Goal: Task Accomplishment & Management: Manage account settings

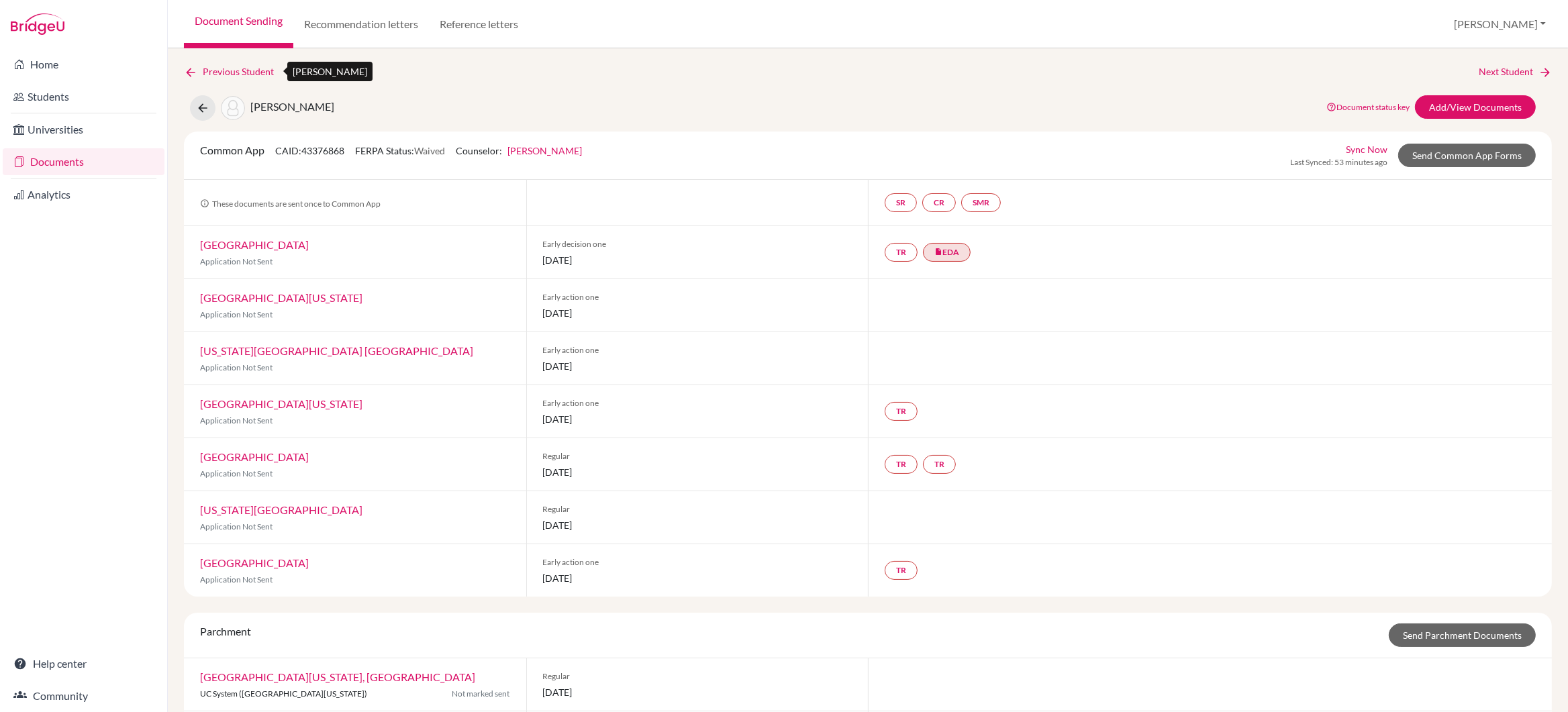
click at [242, 68] on link "Previous Student" at bounding box center [235, 72] width 101 height 15
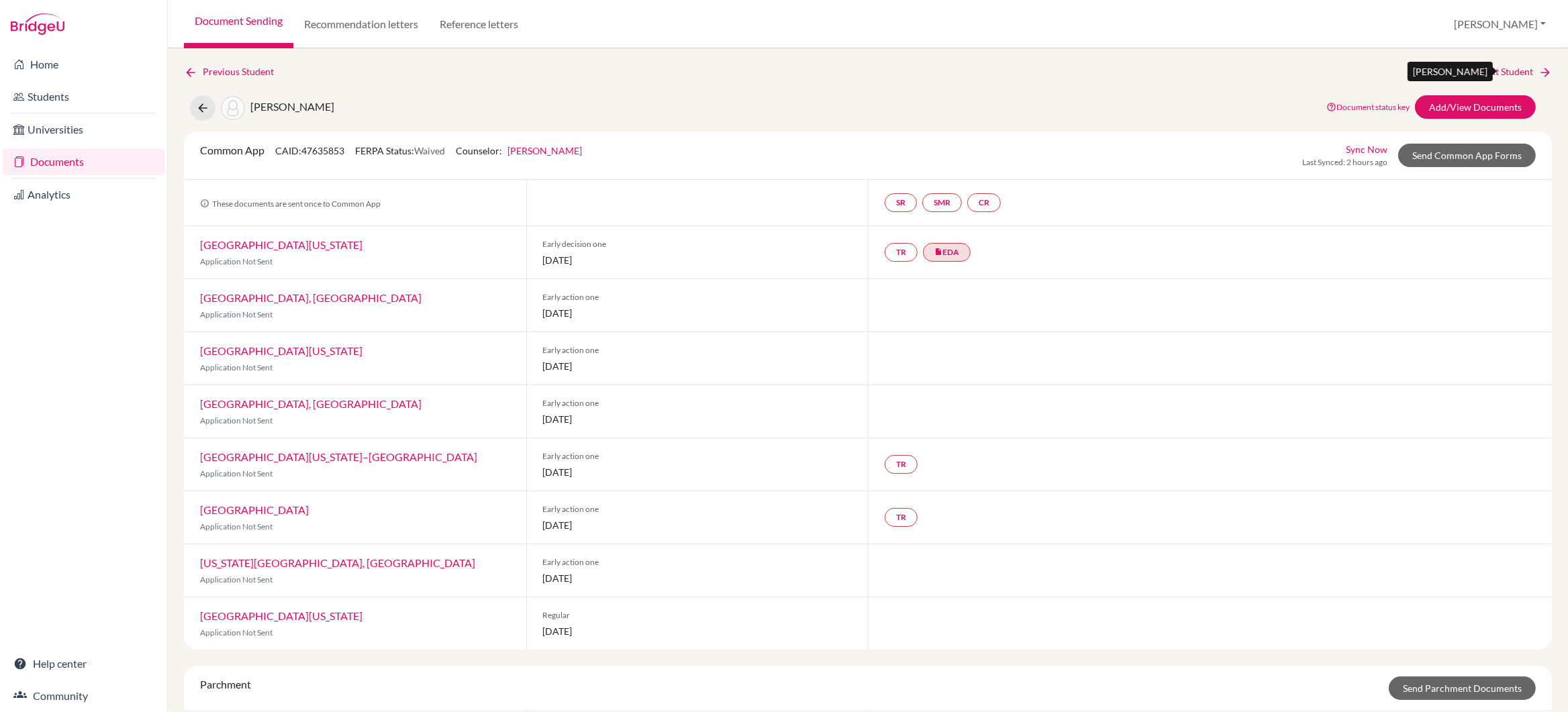
click at [1499, 70] on link "Next Student" at bounding box center [1515, 72] width 73 height 15
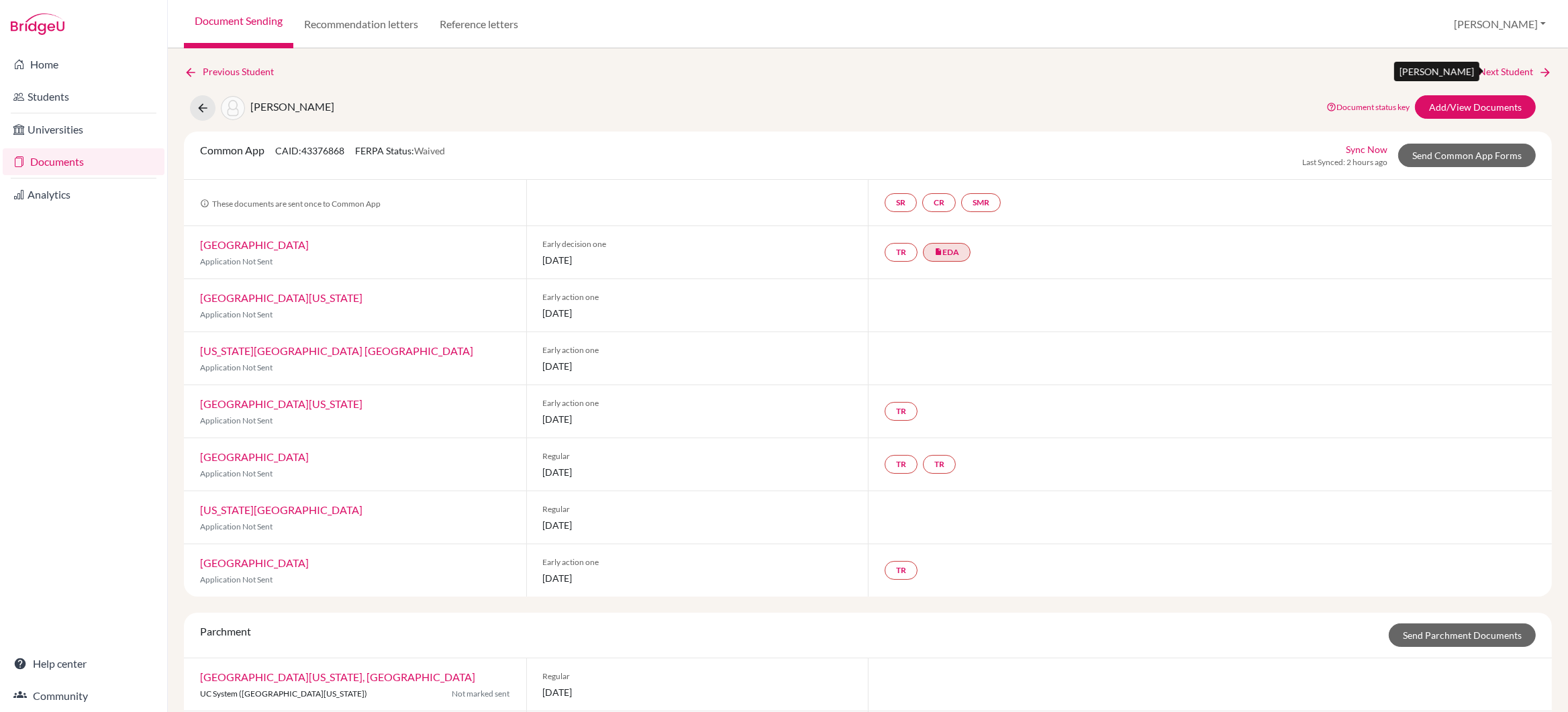
click at [1499, 70] on link "Next Student" at bounding box center [1515, 72] width 73 height 15
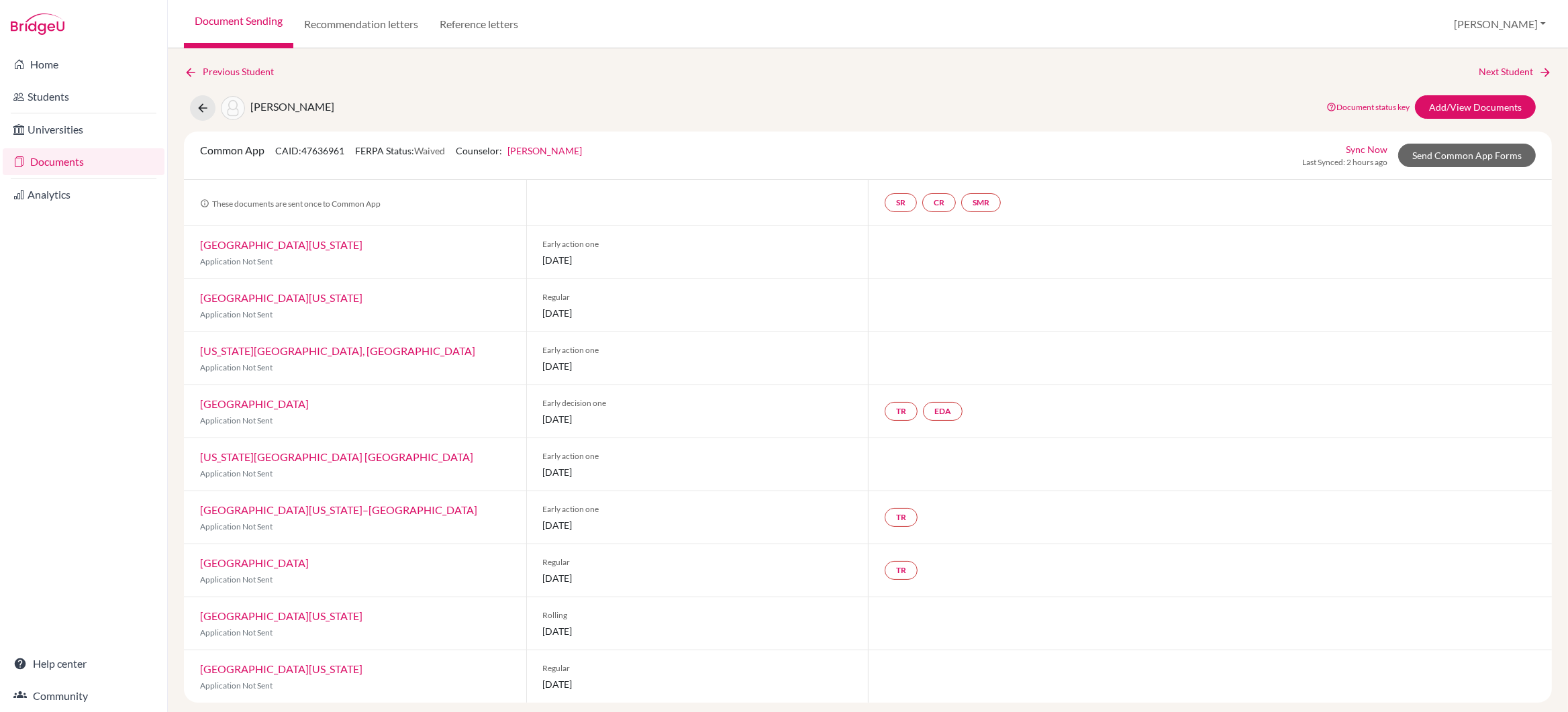
scroll to position [7, 0]
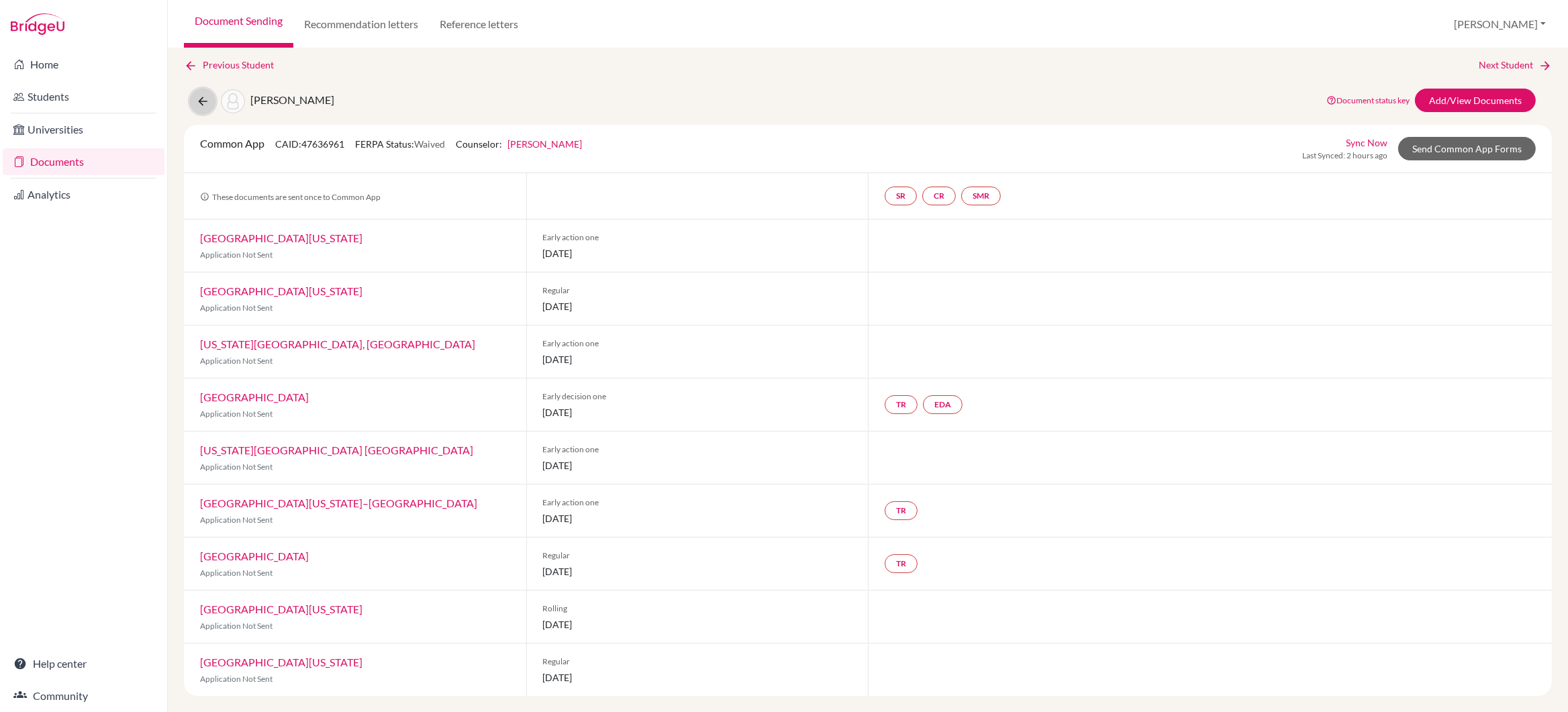
click at [202, 99] on icon at bounding box center [203, 101] width 13 height 13
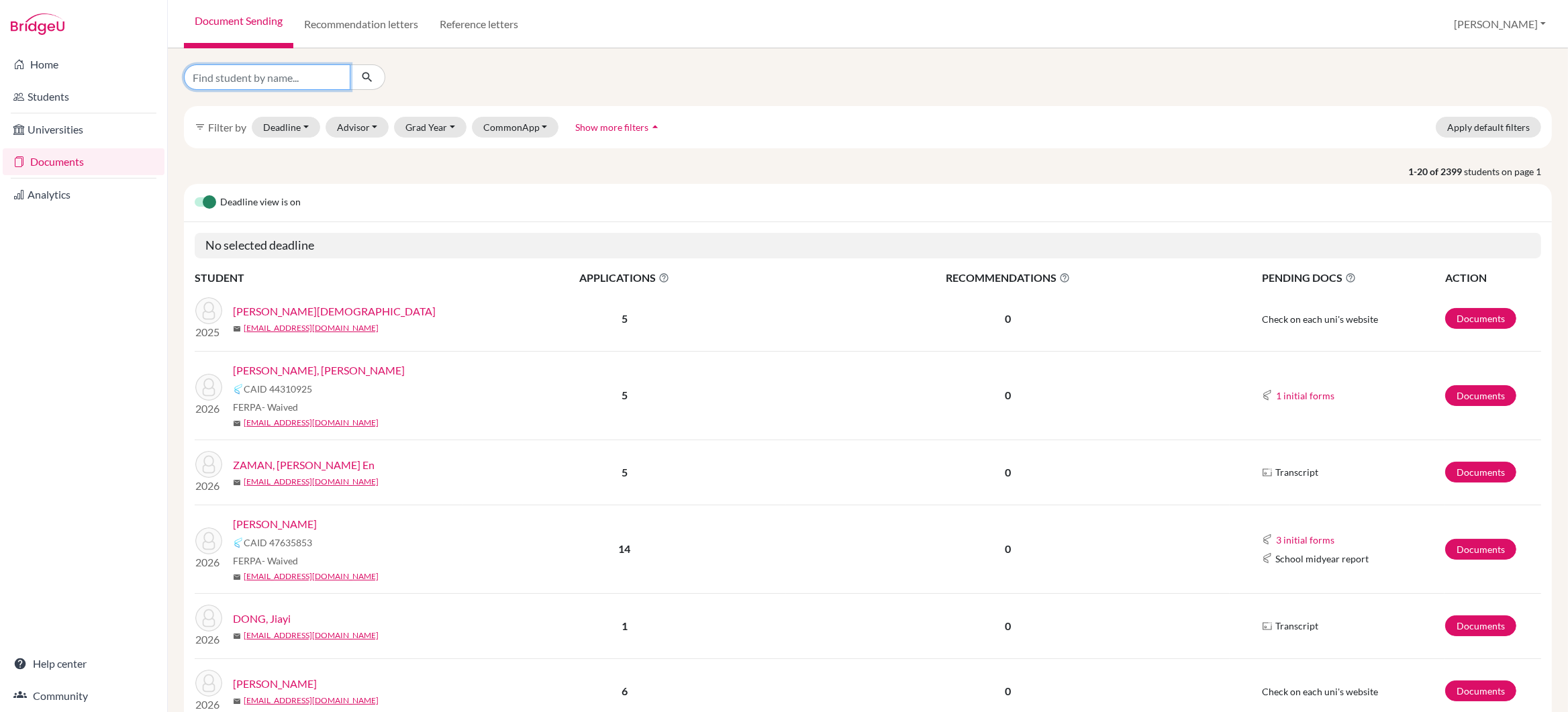
click at [292, 76] on input "Find student by name..." at bounding box center [267, 77] width 167 height 26
type input "tanishq"
click at [371, 76] on icon "submit" at bounding box center [367, 77] width 13 height 13
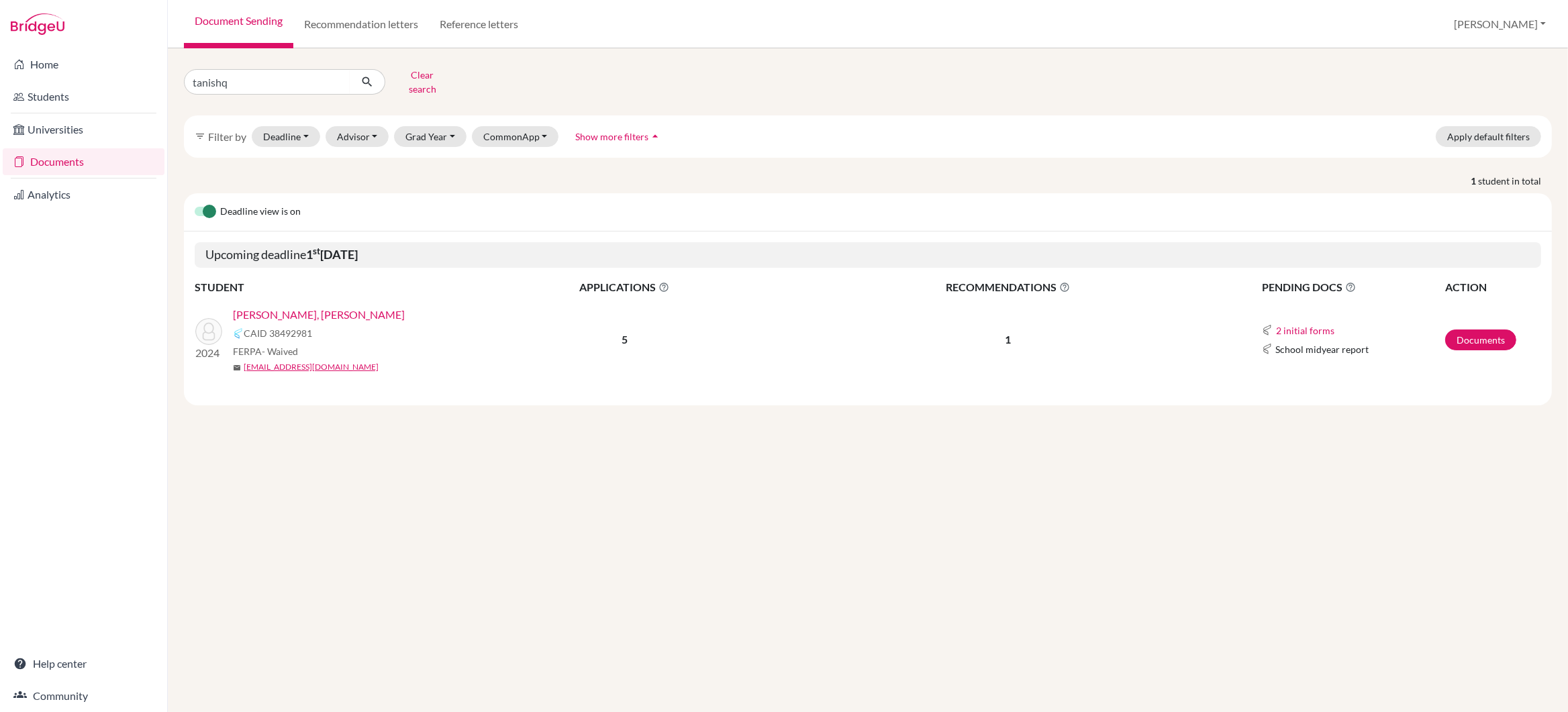
click at [303, 307] on link "TEJWANI, Tanishq Mukesh" at bounding box center [319, 315] width 172 height 16
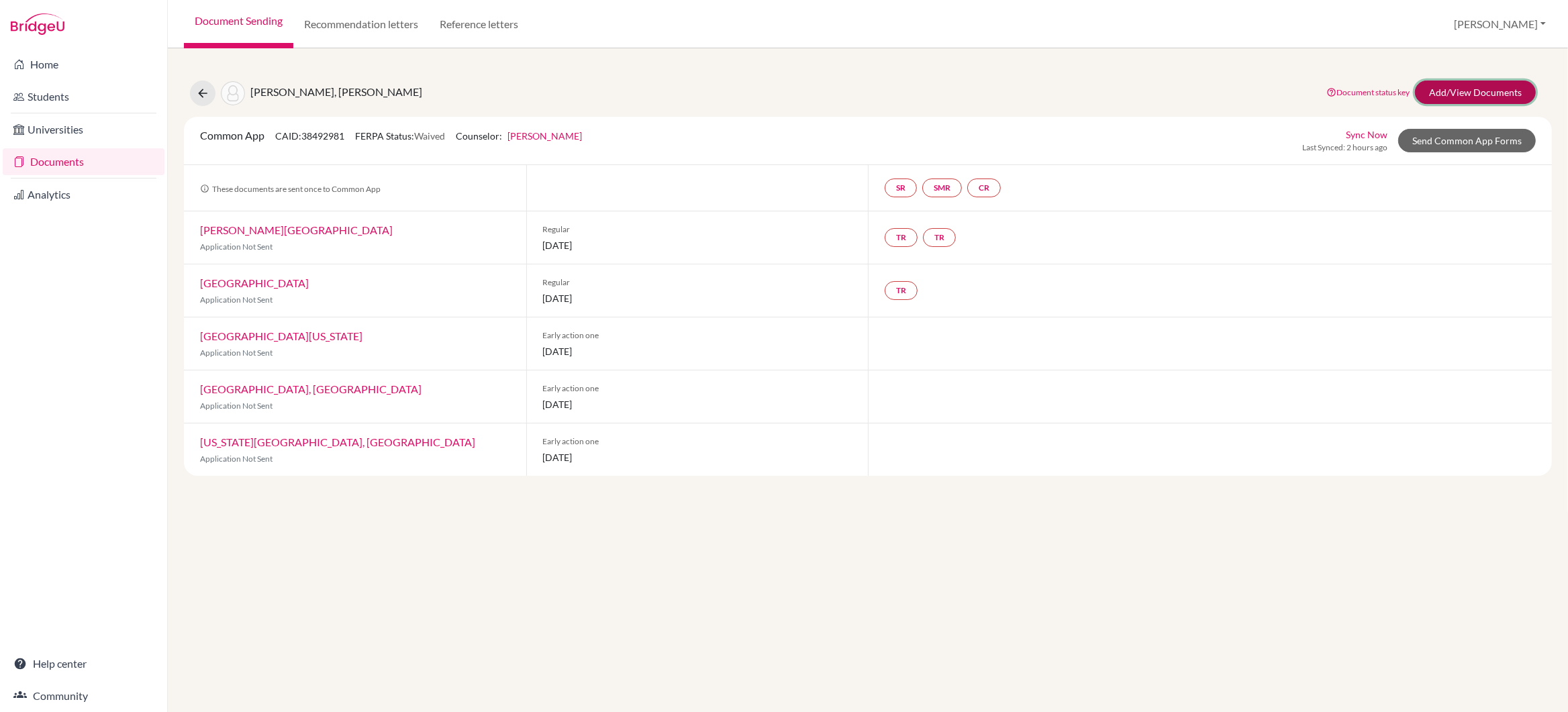
click at [1457, 91] on link "Add/View Documents" at bounding box center [1475, 92] width 121 height 23
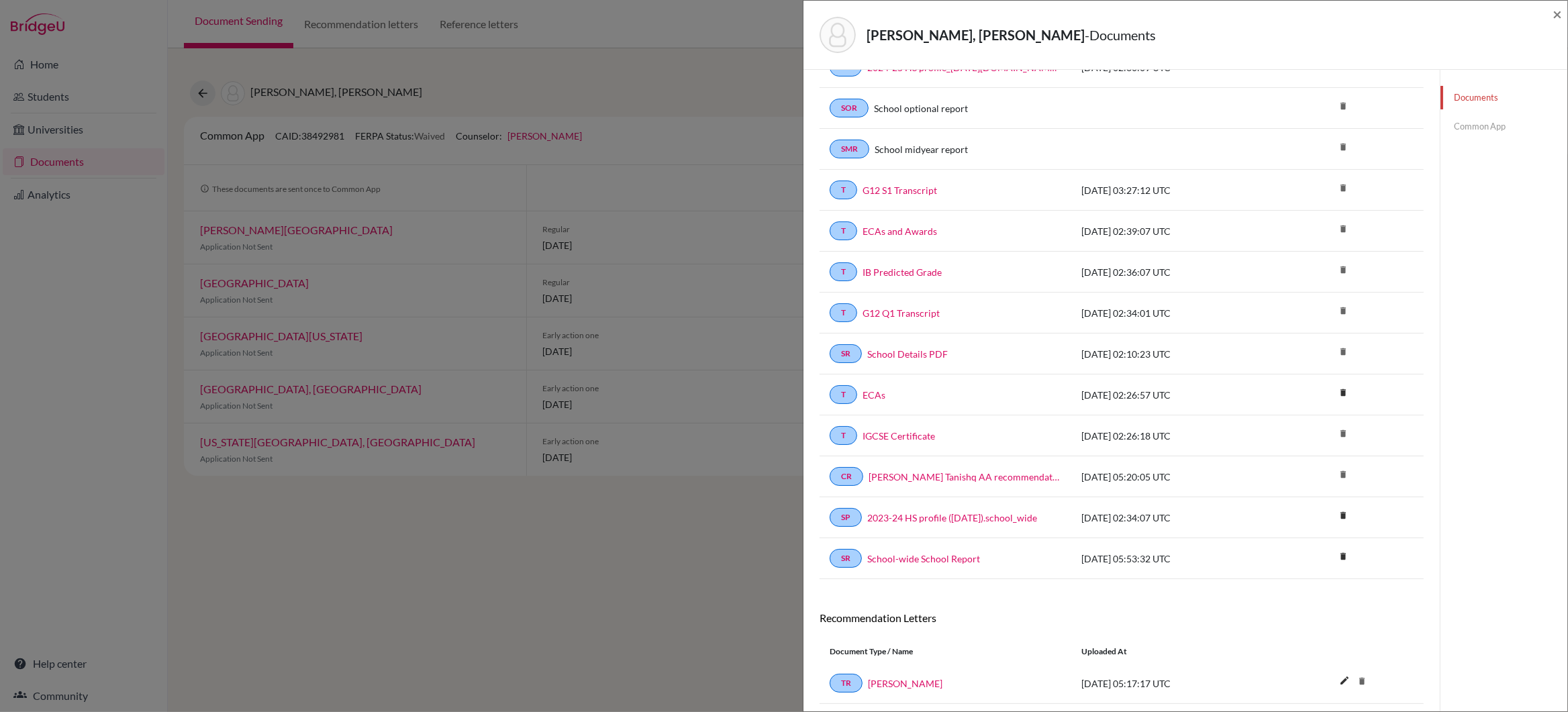
scroll to position [149, 0]
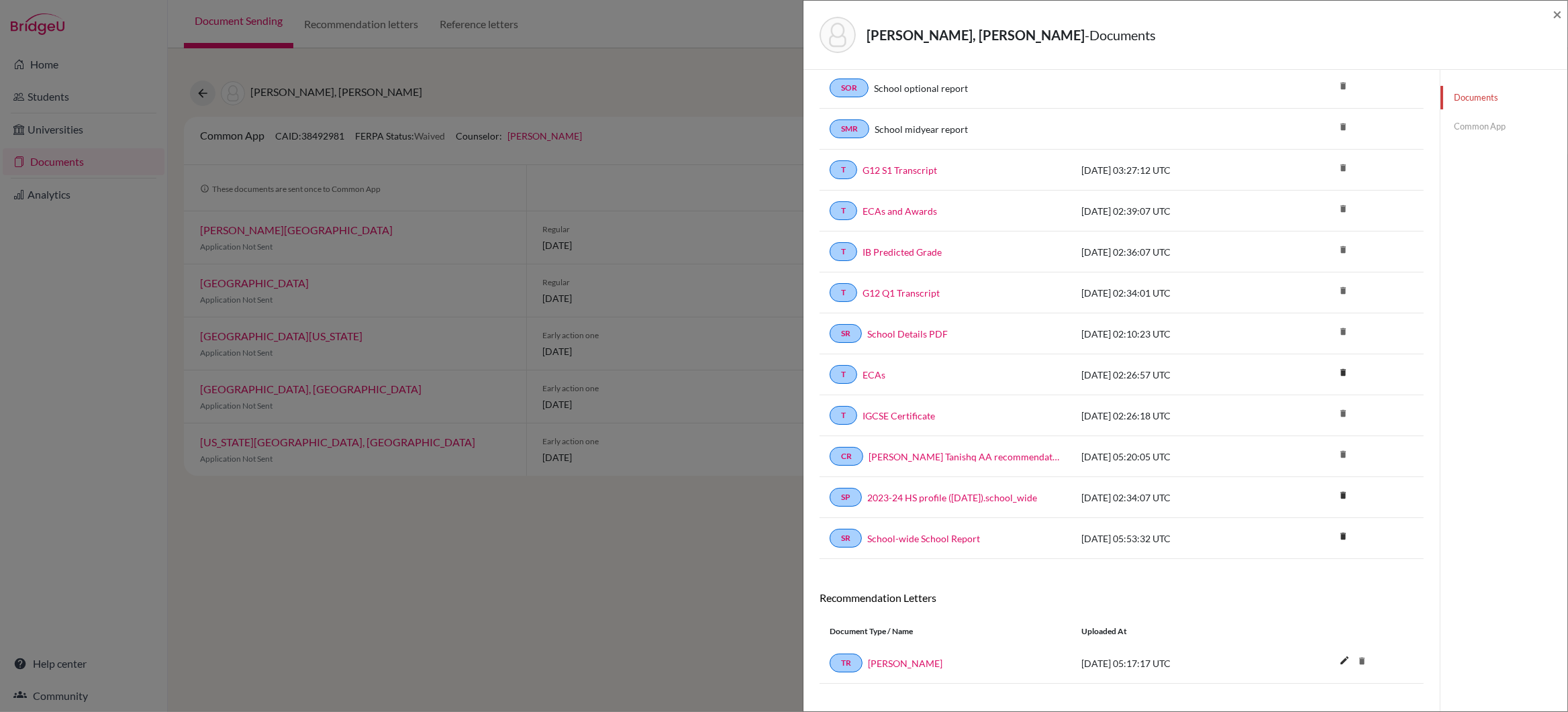
click at [1471, 126] on link "Common App" at bounding box center [1504, 126] width 127 height 23
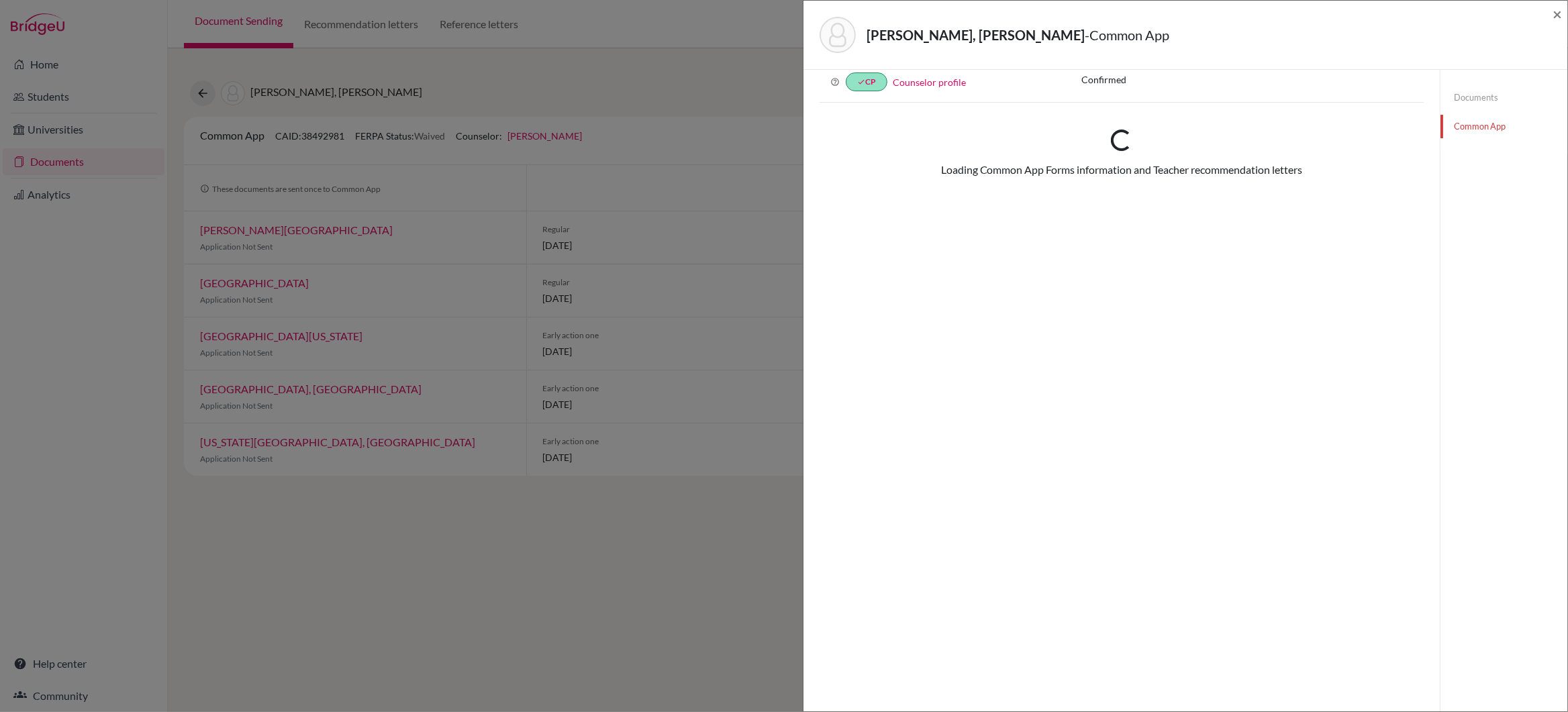
scroll to position [71, 0]
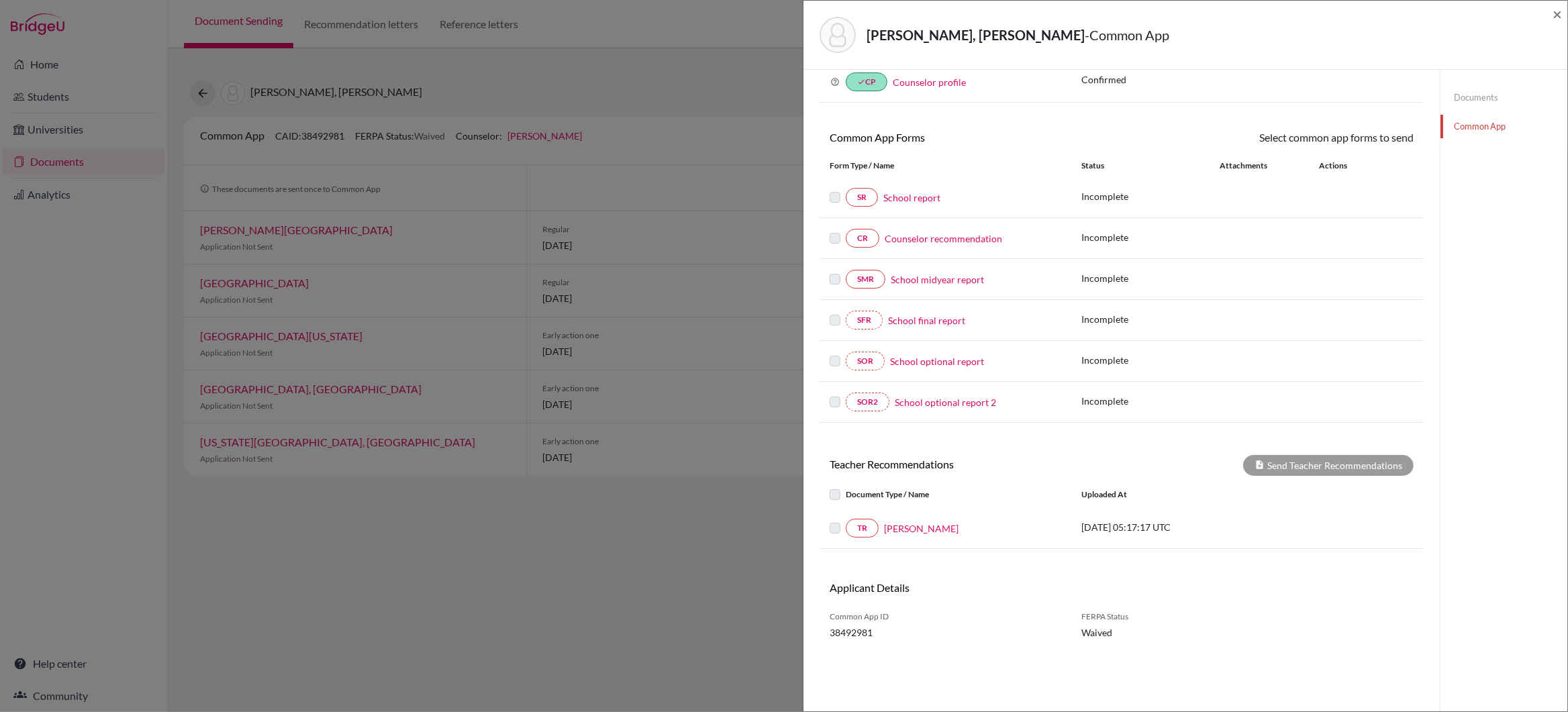
click at [901, 197] on link "School report" at bounding box center [912, 198] width 57 height 14
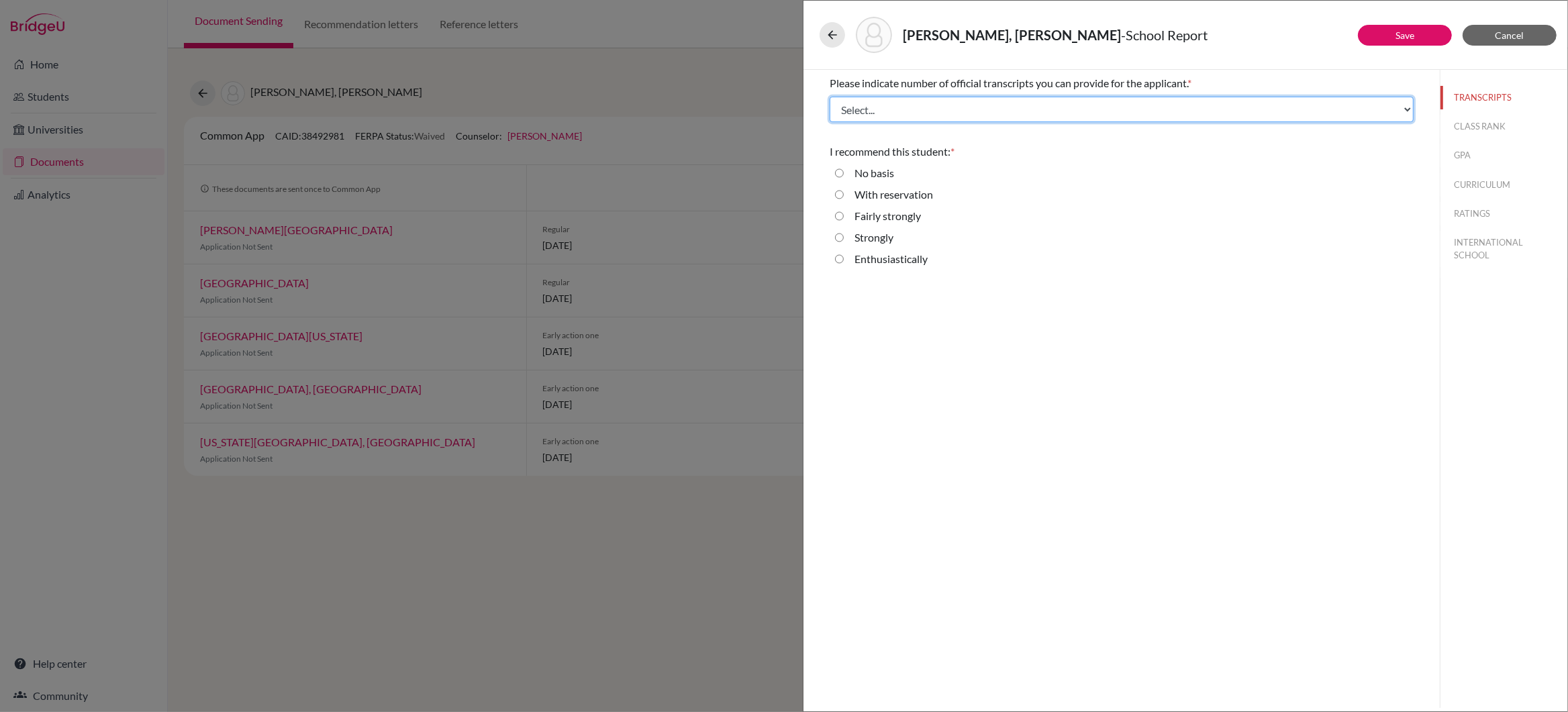
click at [1406, 108] on select "Select... 1 2 3 4" at bounding box center [1122, 109] width 584 height 26
select select "4"
click at [830, 96] on select "Select... 1 2 3 4" at bounding box center [1122, 109] width 584 height 26
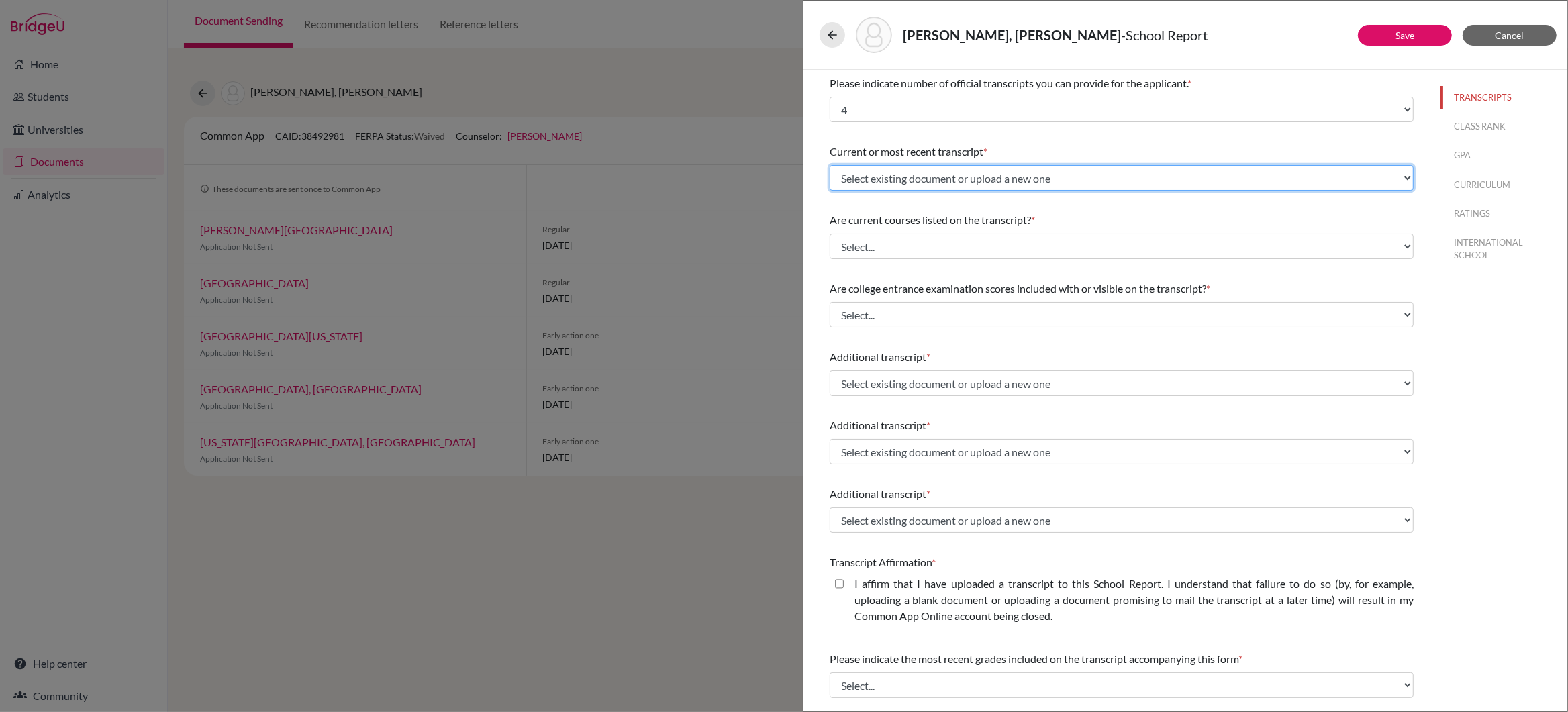
click at [1406, 179] on select "Select existing document or upload a new one IGCSE Certificate ECAs G12 Q1 Tran…" at bounding box center [1122, 178] width 584 height 26
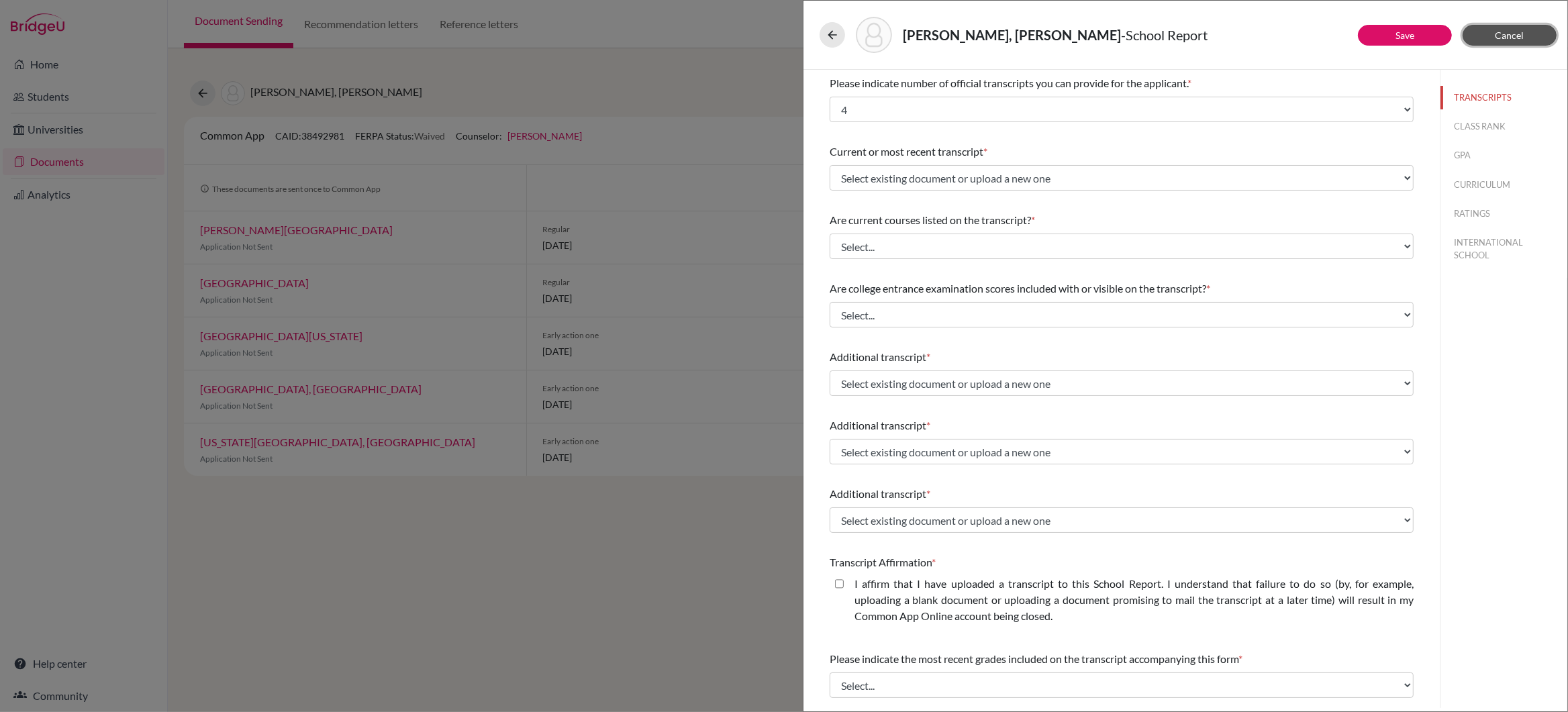
click at [1496, 33] on span "Cancel" at bounding box center [1510, 35] width 29 height 11
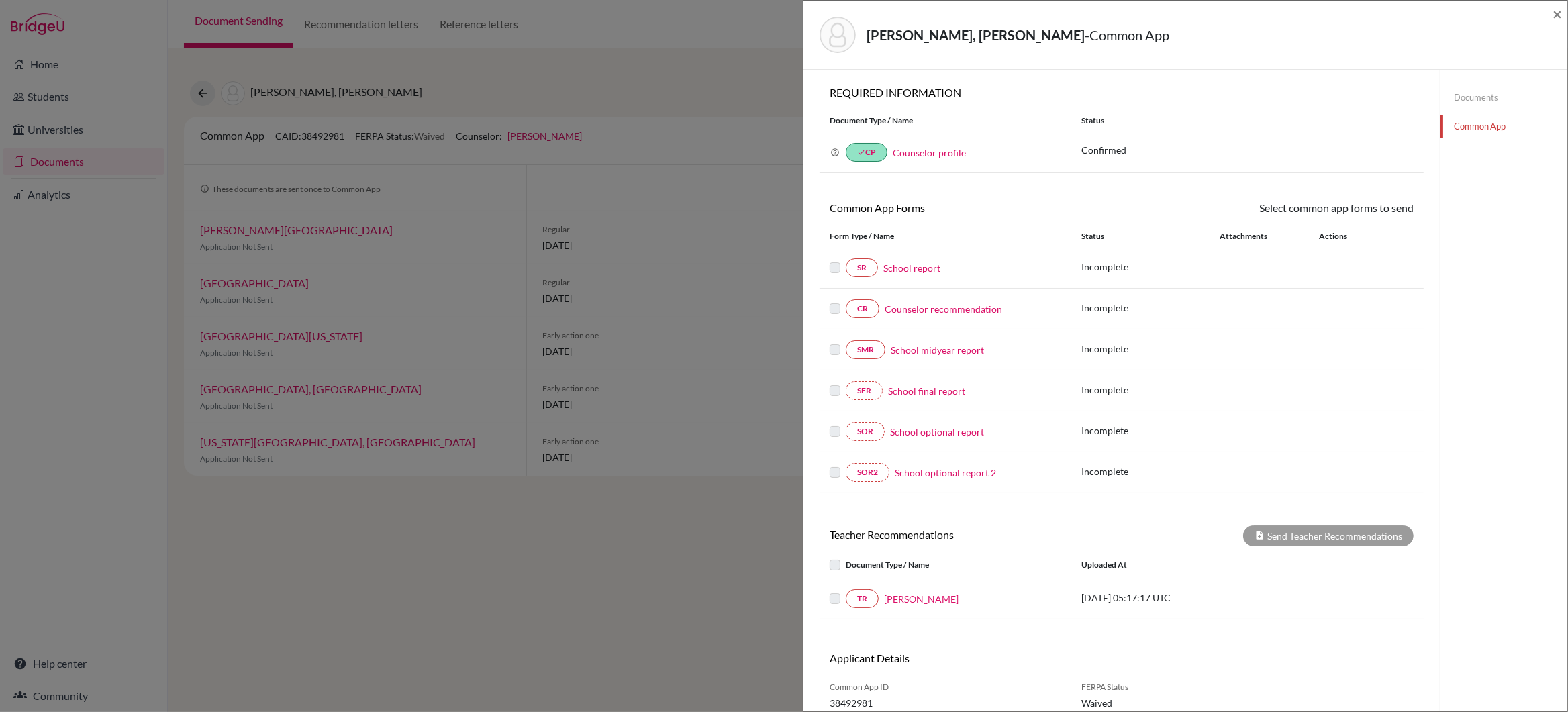
click at [1467, 96] on link "Documents" at bounding box center [1504, 97] width 127 height 23
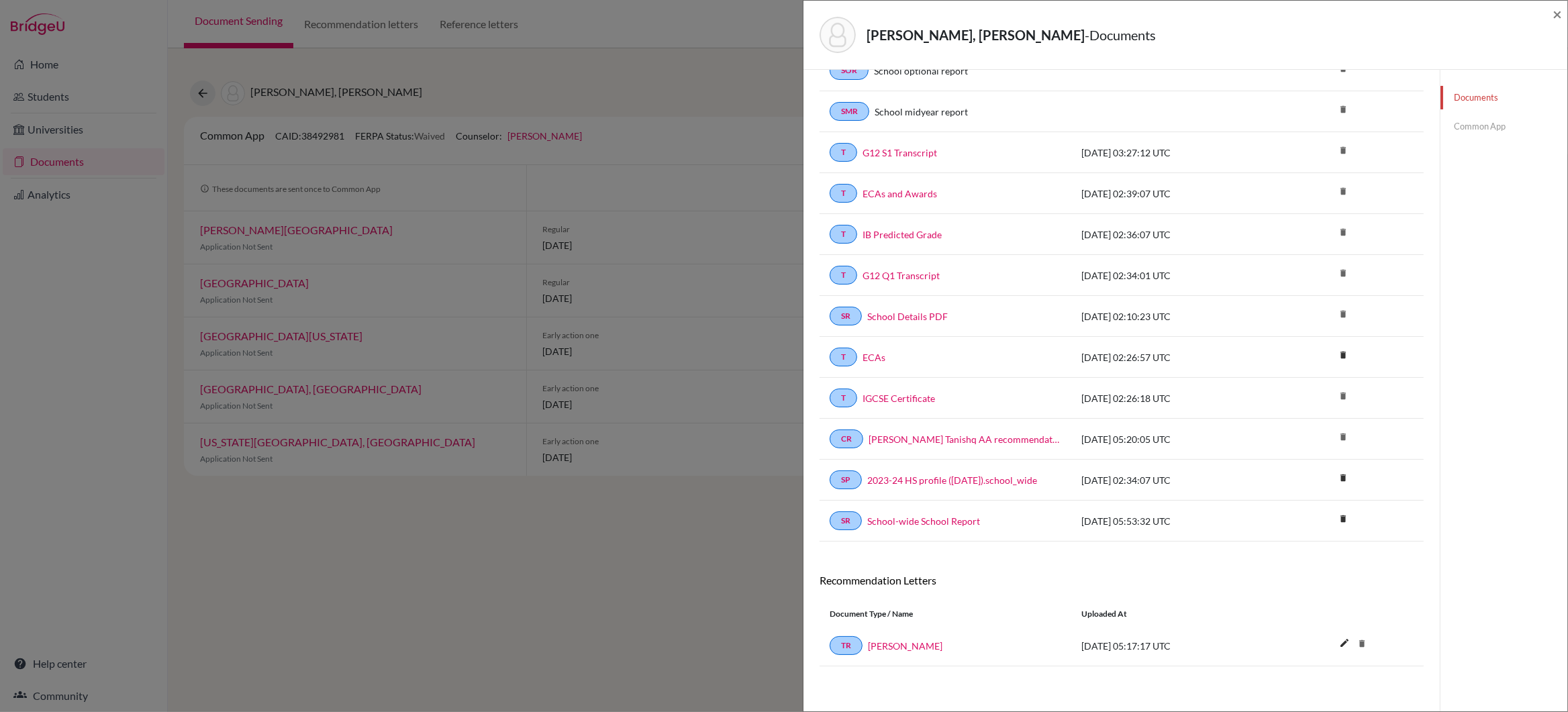
scroll to position [178, 0]
click at [745, 589] on div "TEJWANI, Tanishq Mukesh - Documents × Documents note_add Add Document Document …" at bounding box center [784, 356] width 1568 height 712
click at [1464, 127] on link "Common App" at bounding box center [1504, 126] width 127 height 23
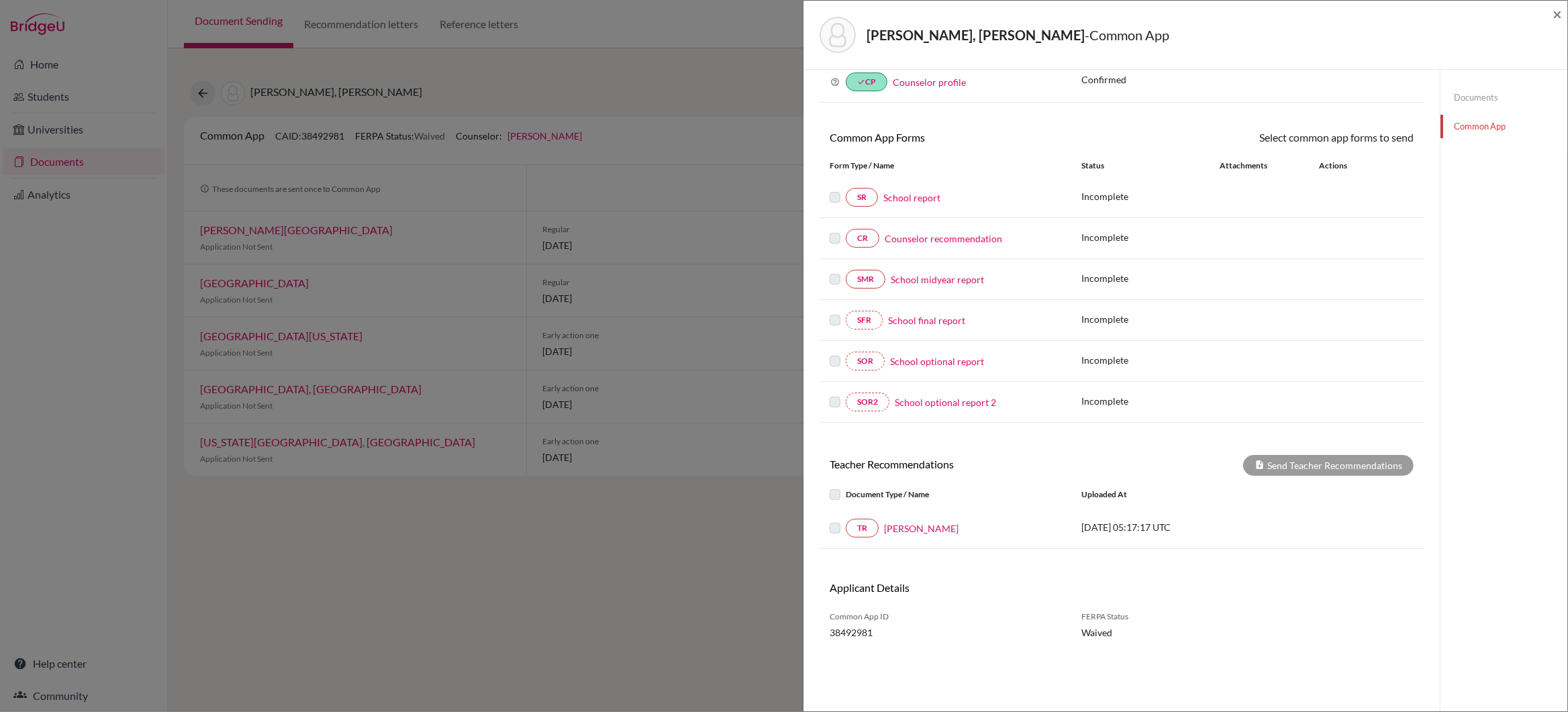
click at [925, 239] on link "Counselor recommendation" at bounding box center [943, 239] width 118 height 14
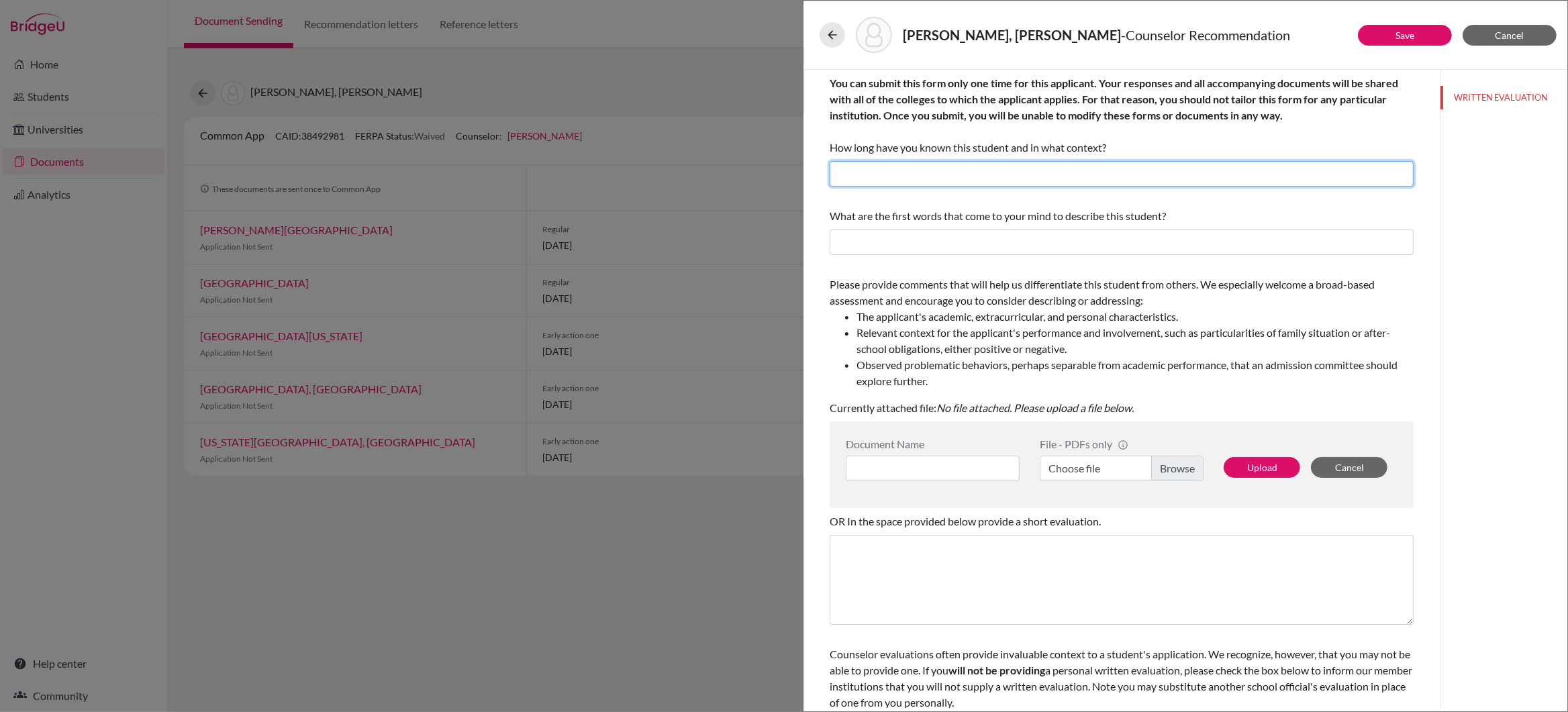
click at [857, 177] on input "text" at bounding box center [1122, 174] width 584 height 26
type input "I have known Tanishq since he joined our High School in Grade 9."
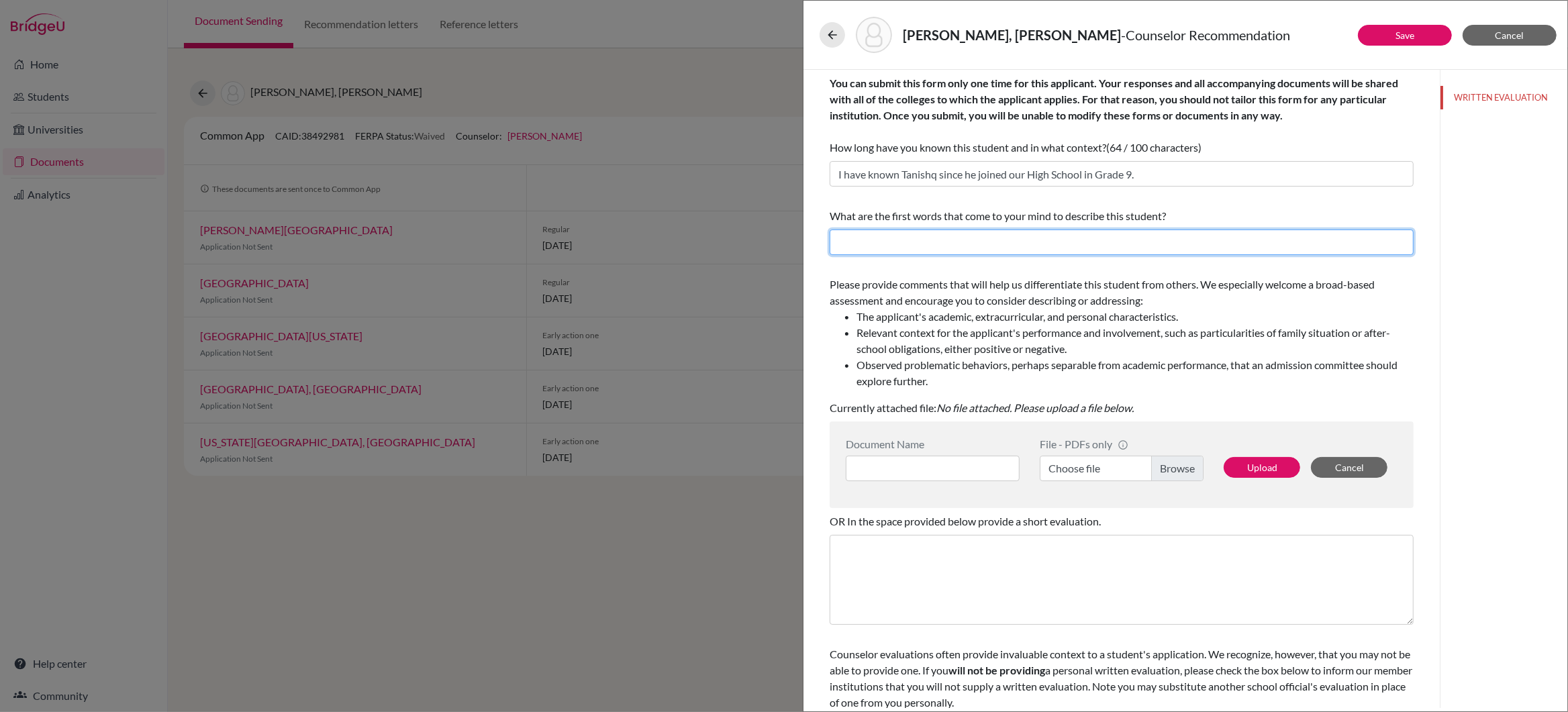
click at [923, 247] on input "text" at bounding box center [1122, 242] width 584 height 26
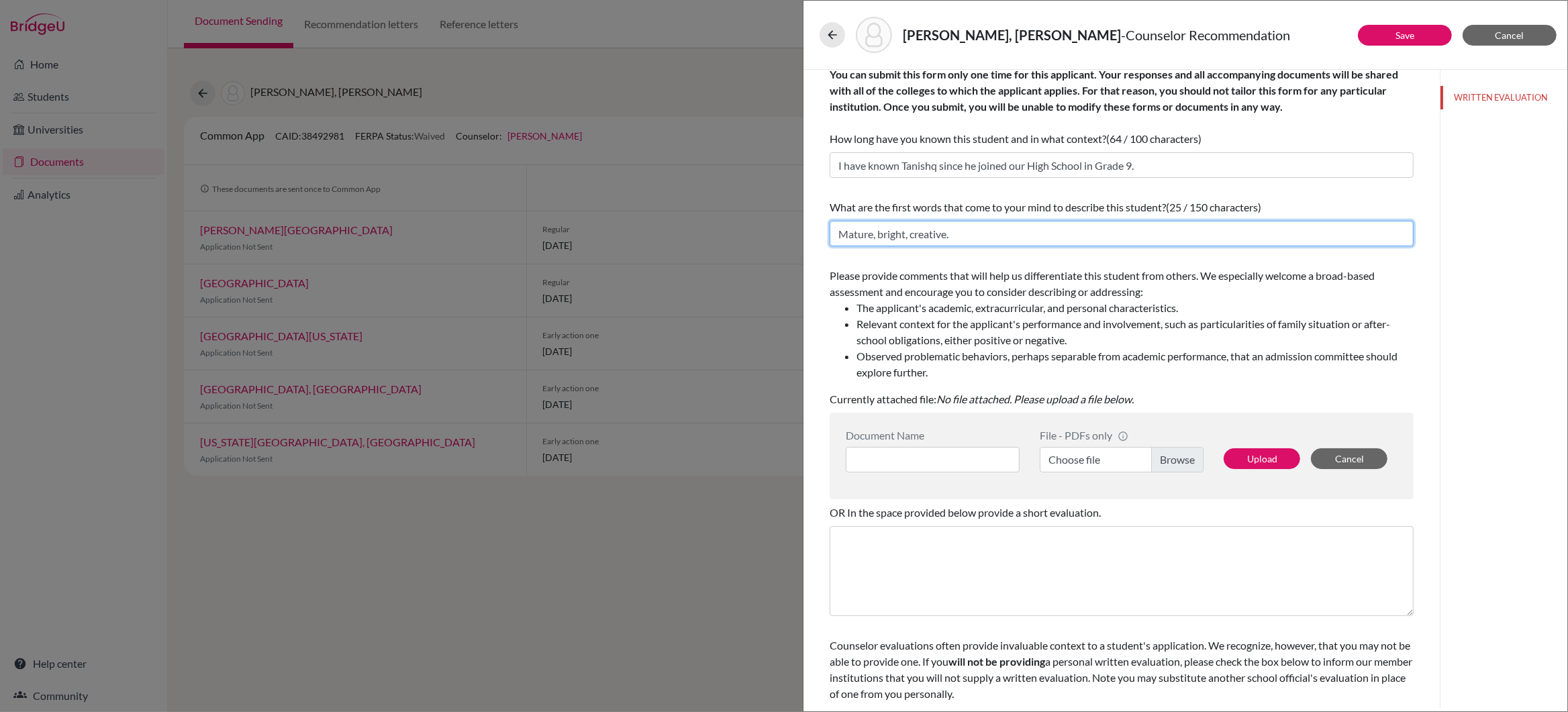
type input "Mature, bright, creative."
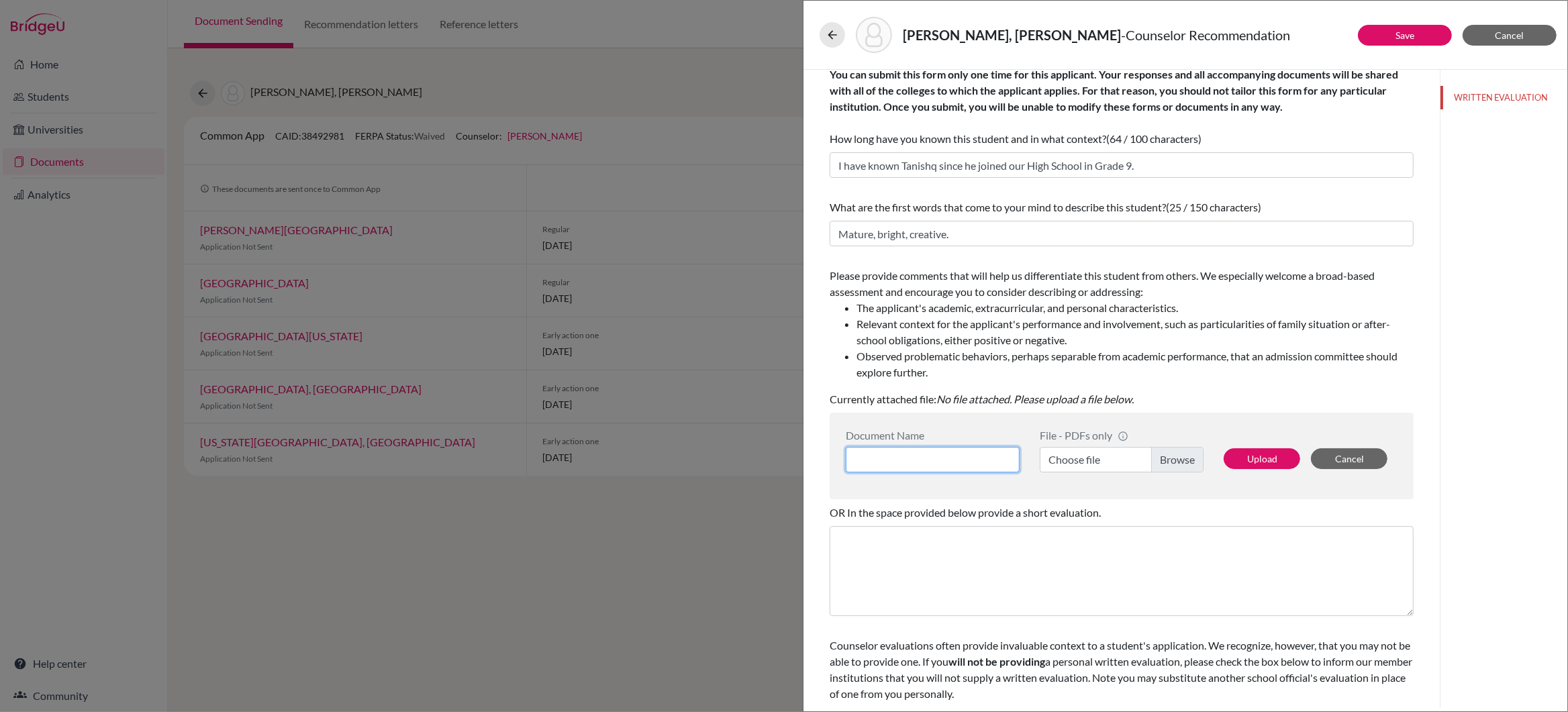
click at [914, 460] on input at bounding box center [932, 460] width 174 height 26
type input "Counselor Recommendation Letter"
click at [1179, 463] on label "Choose file" at bounding box center [1121, 460] width 164 height 26
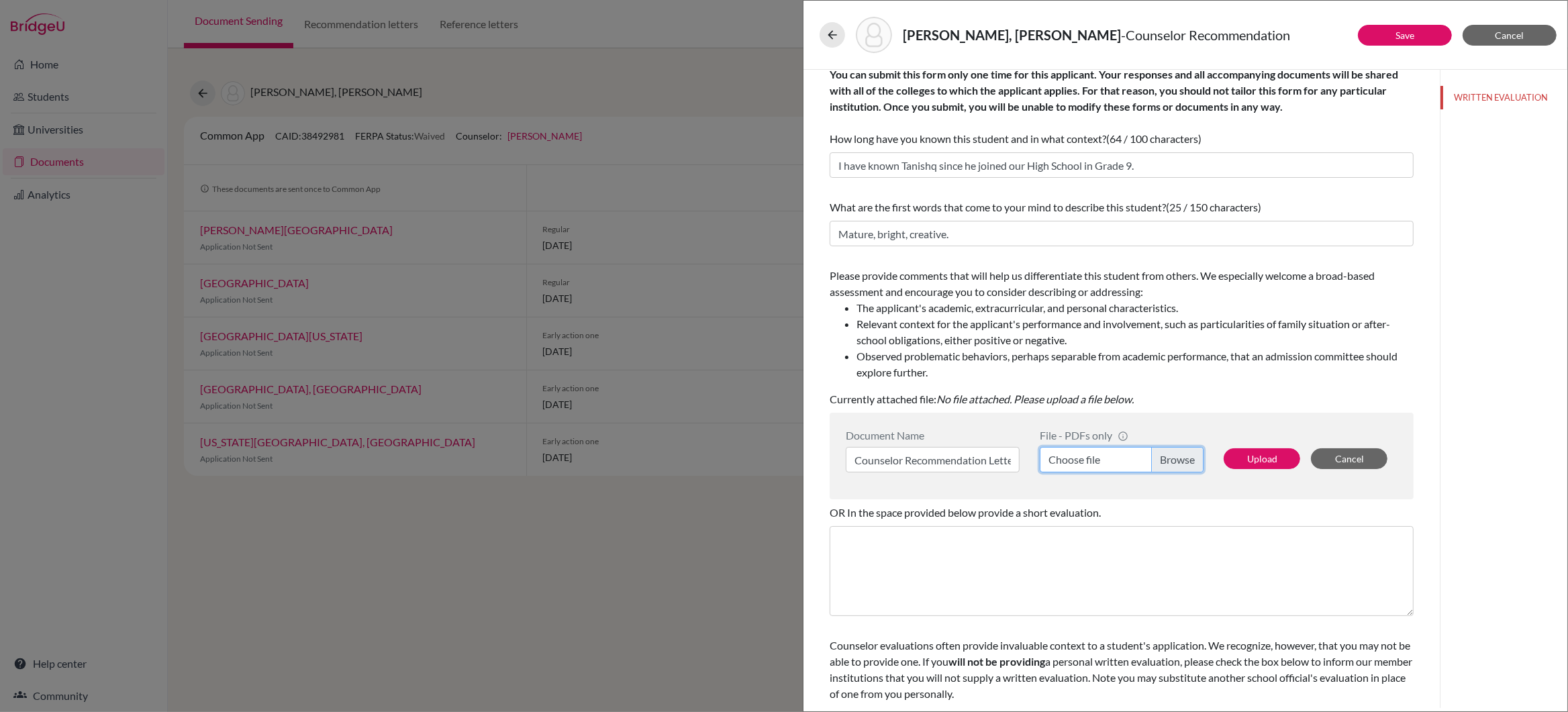
click at [1179, 463] on input "Choose file" at bounding box center [1121, 460] width 164 height 26
click at [1256, 458] on button "Upload" at bounding box center [1262, 457] width 77 height 21
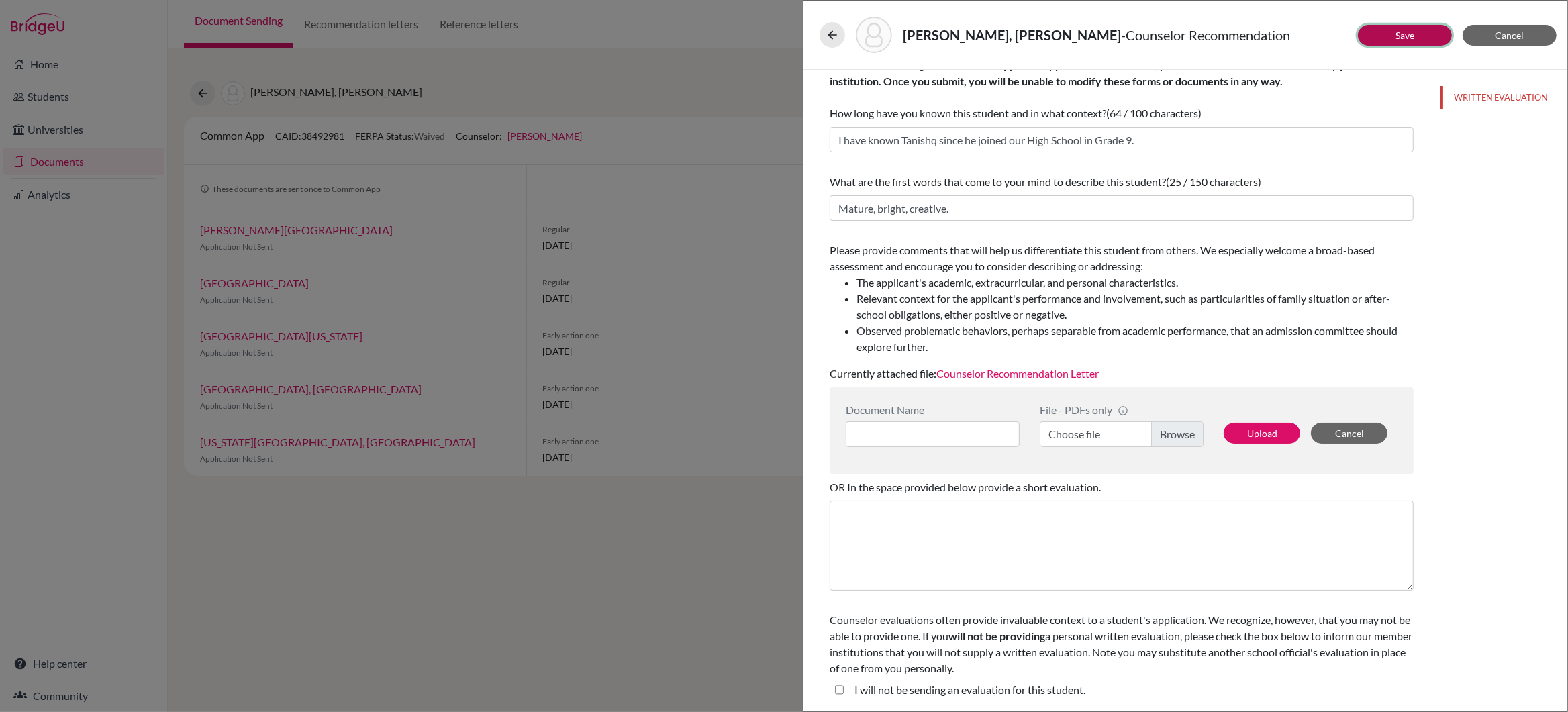
click at [1400, 30] on link "Save" at bounding box center [1404, 35] width 19 height 11
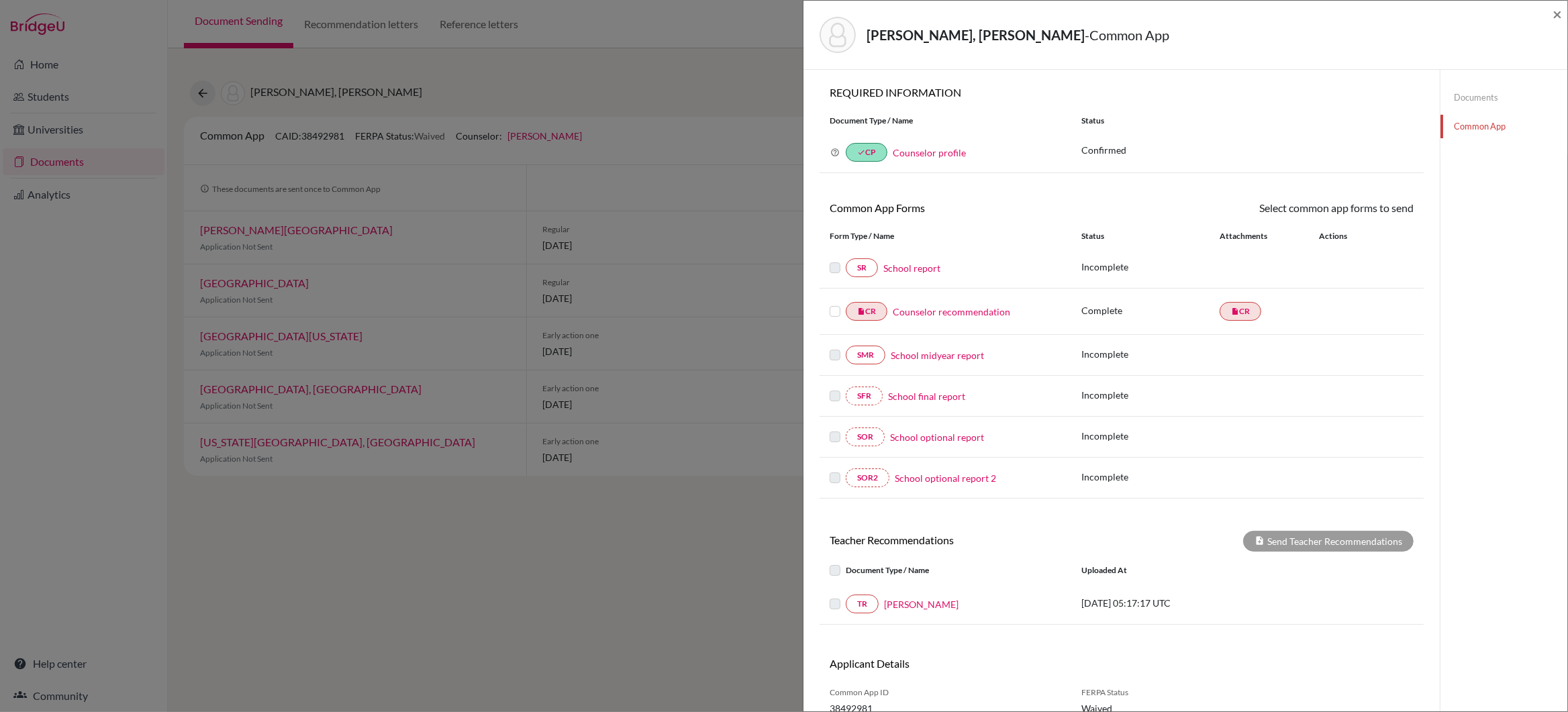
scroll to position [71, 0]
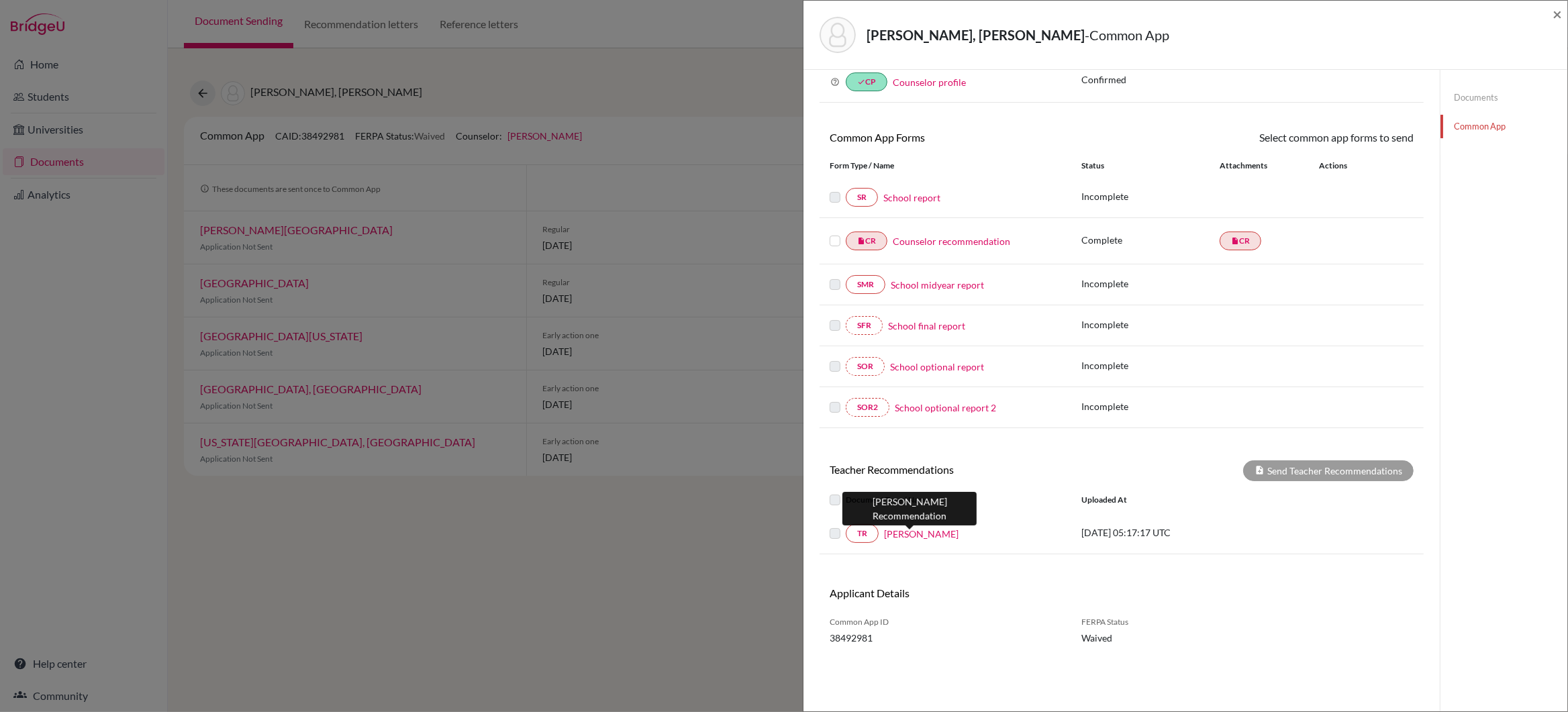
click at [912, 538] on link "Cesar Reyes" at bounding box center [921, 534] width 74 height 14
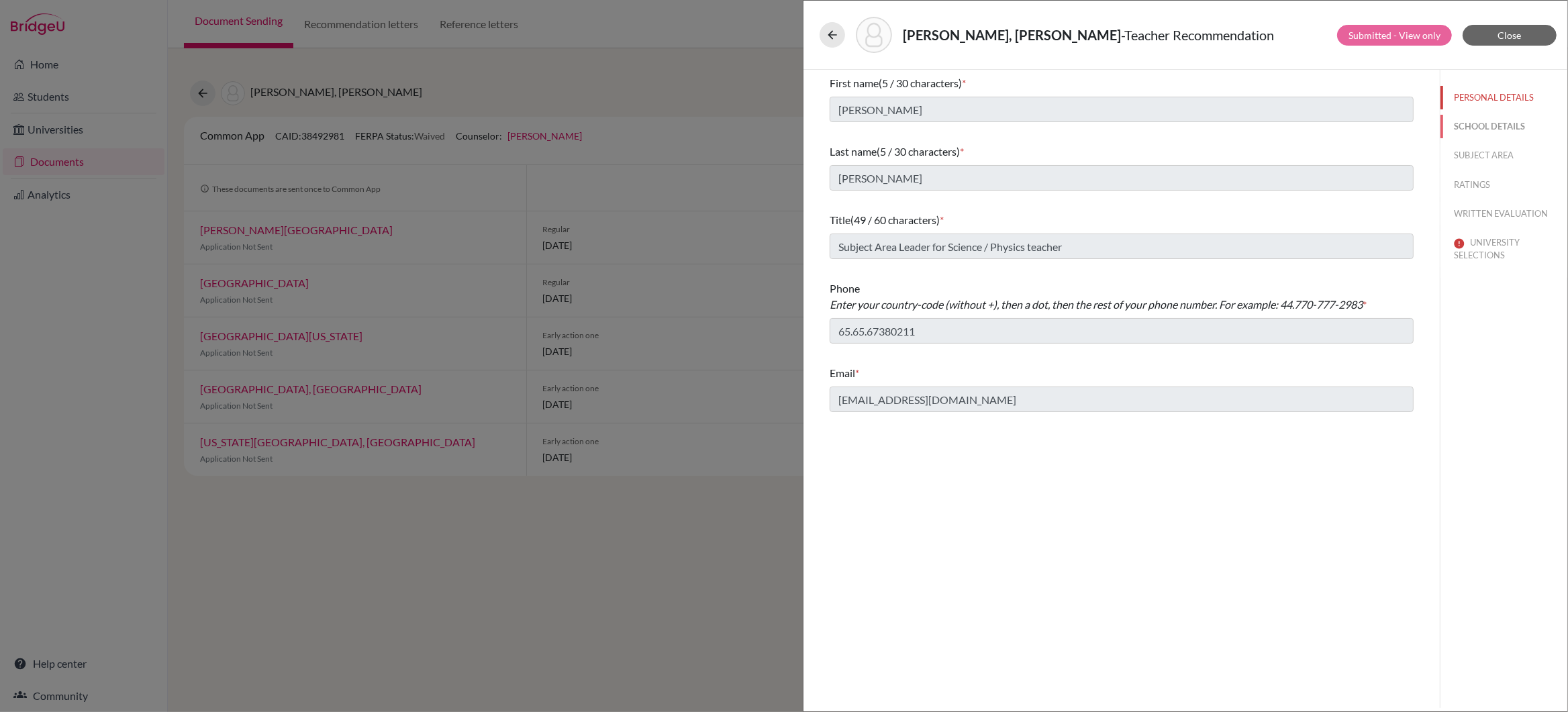
click at [1501, 130] on button "SCHOOL DETAILS" at bounding box center [1504, 126] width 127 height 23
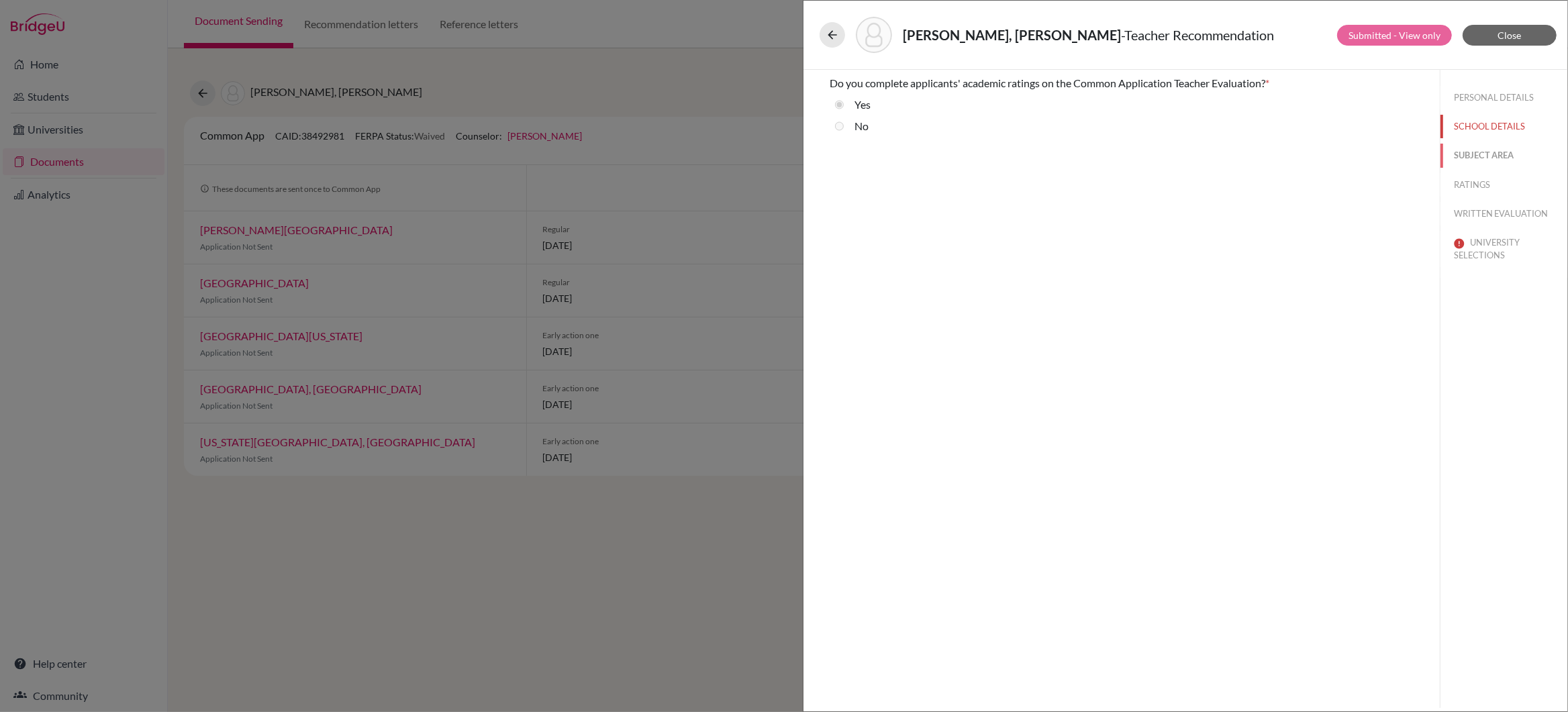
click at [1494, 159] on button "SUBJECT AREA" at bounding box center [1504, 155] width 127 height 23
select select "2"
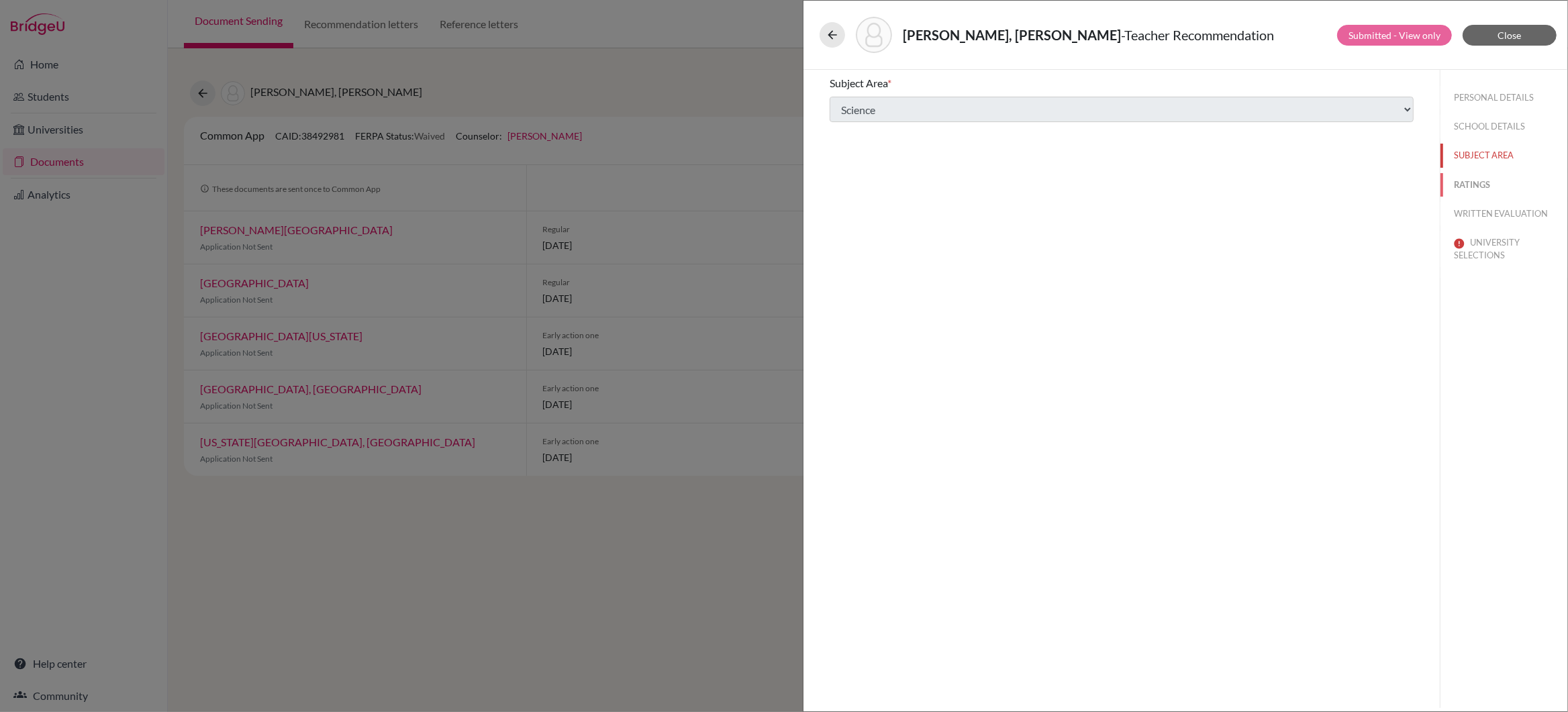
click at [1488, 181] on button "RATINGS" at bounding box center [1504, 184] width 127 height 23
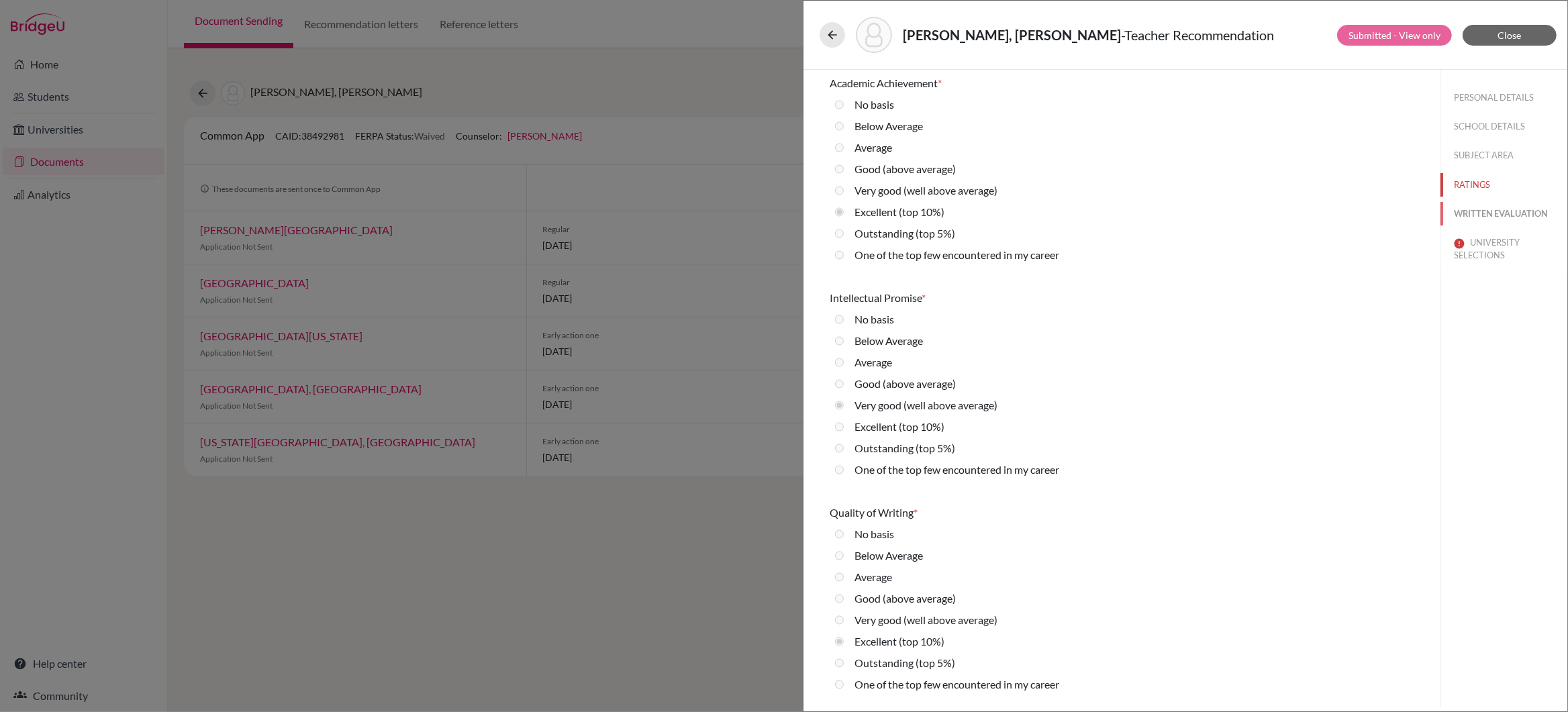
click at [1486, 212] on button "WRITTEN EVALUATION" at bounding box center [1504, 213] width 127 height 23
radio average\) "true"
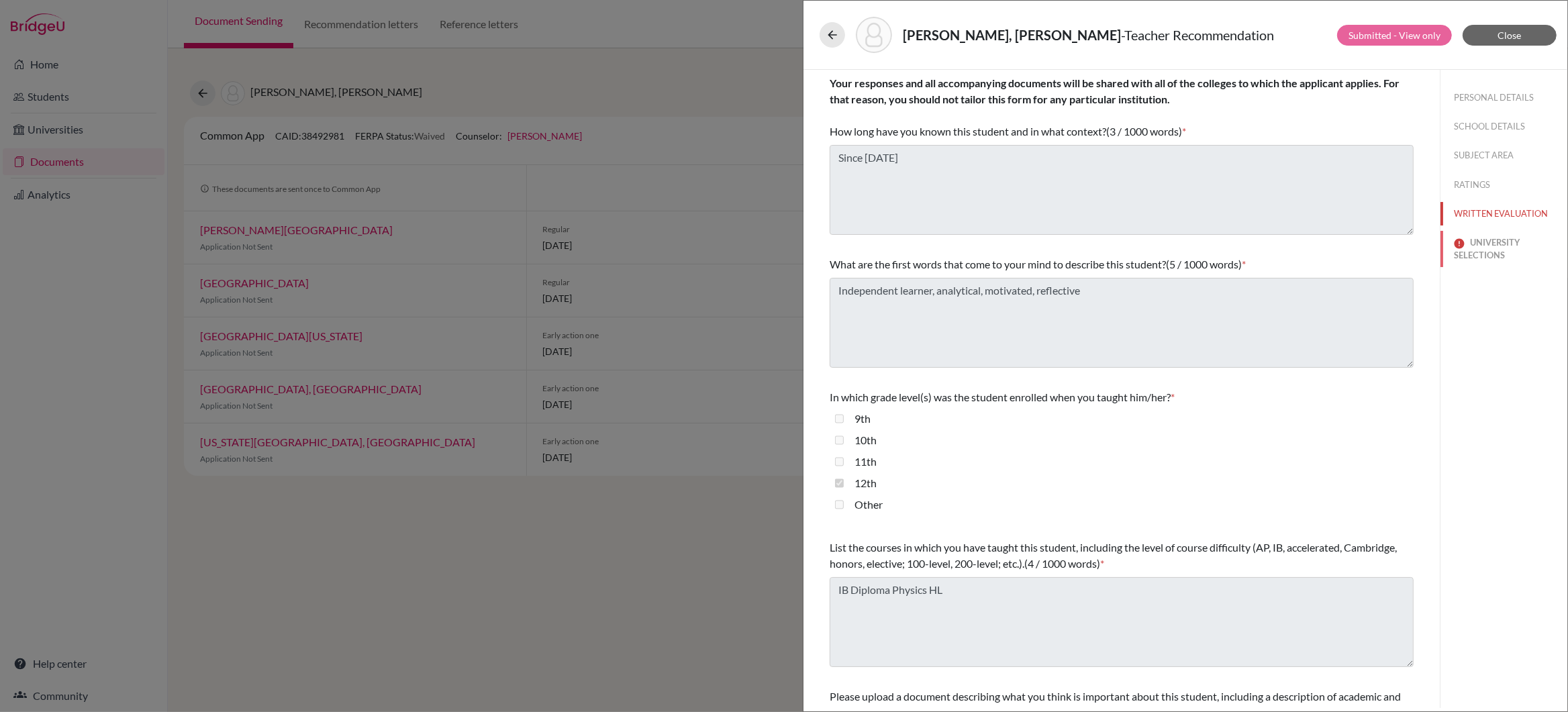
click at [1487, 249] on button "UNIVERSITY SELECTIONS" at bounding box center [1504, 249] width 127 height 36
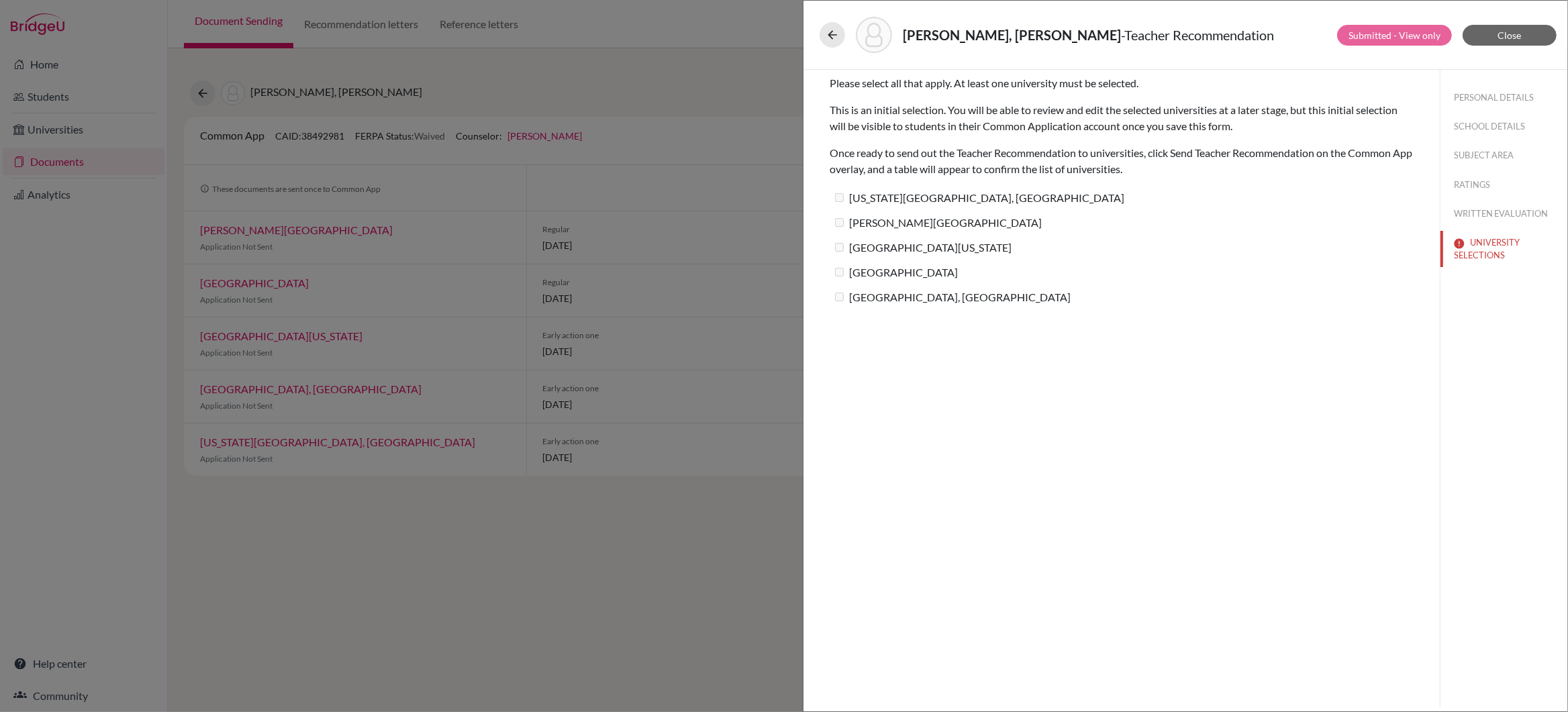
click at [846, 197] on label "Pennsylvania State University, University Park" at bounding box center [977, 197] width 295 height 19
click at [1508, 36] on span "Close" at bounding box center [1509, 35] width 23 height 11
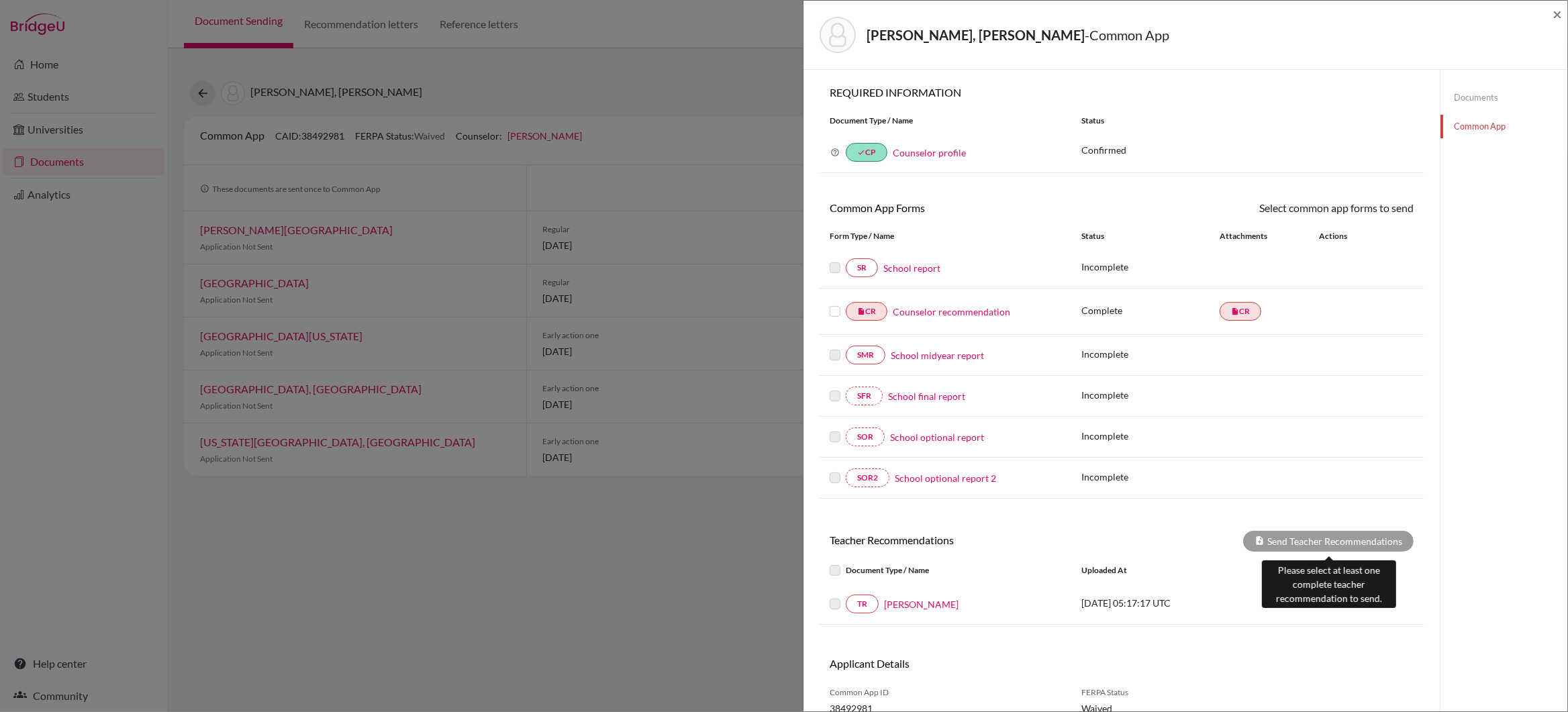
click at [1275, 546] on div "Send Teacher Recommendations" at bounding box center [1328, 541] width 171 height 21
click at [846, 596] on label at bounding box center [846, 596] width 0 height 0
click at [959, 356] on link "School midyear report" at bounding box center [937, 356] width 94 height 14
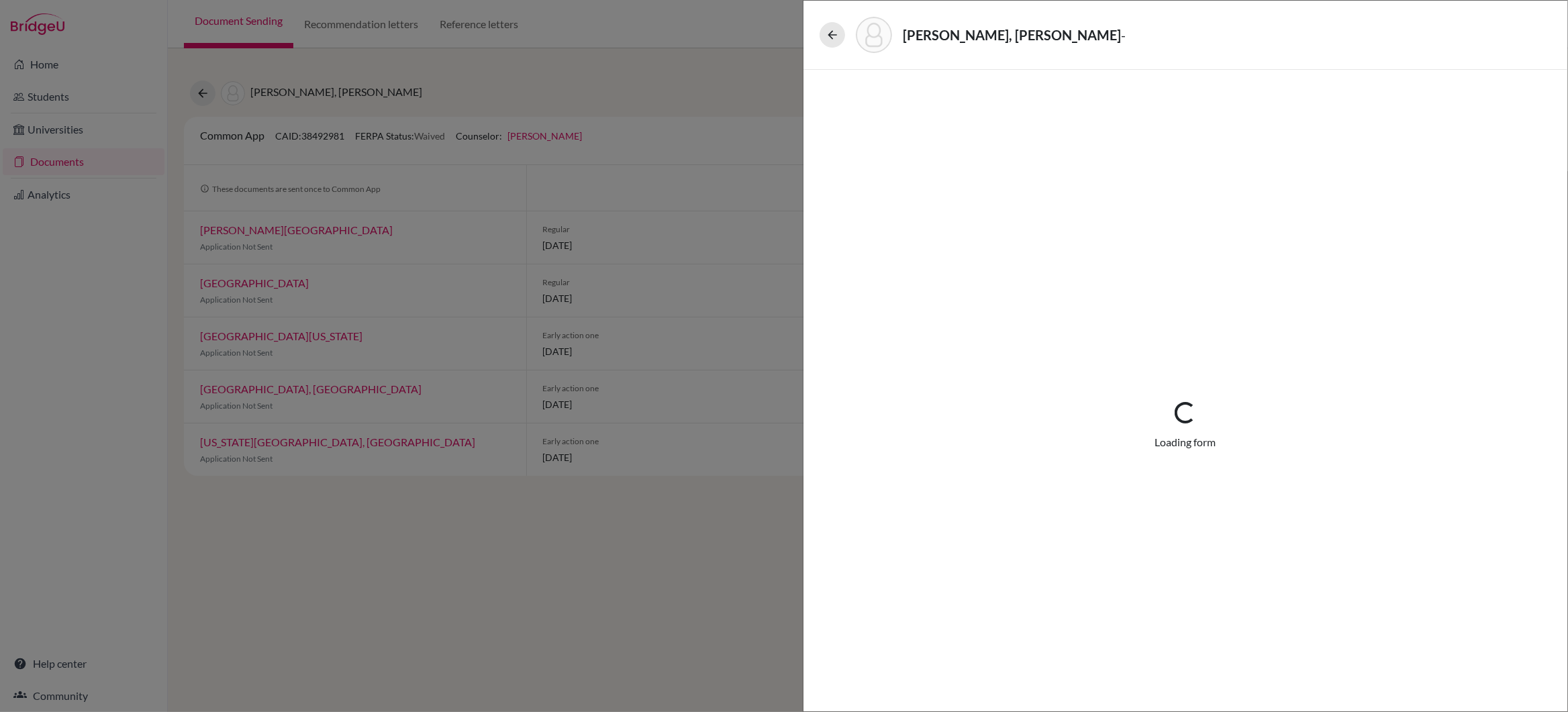
select select "5"
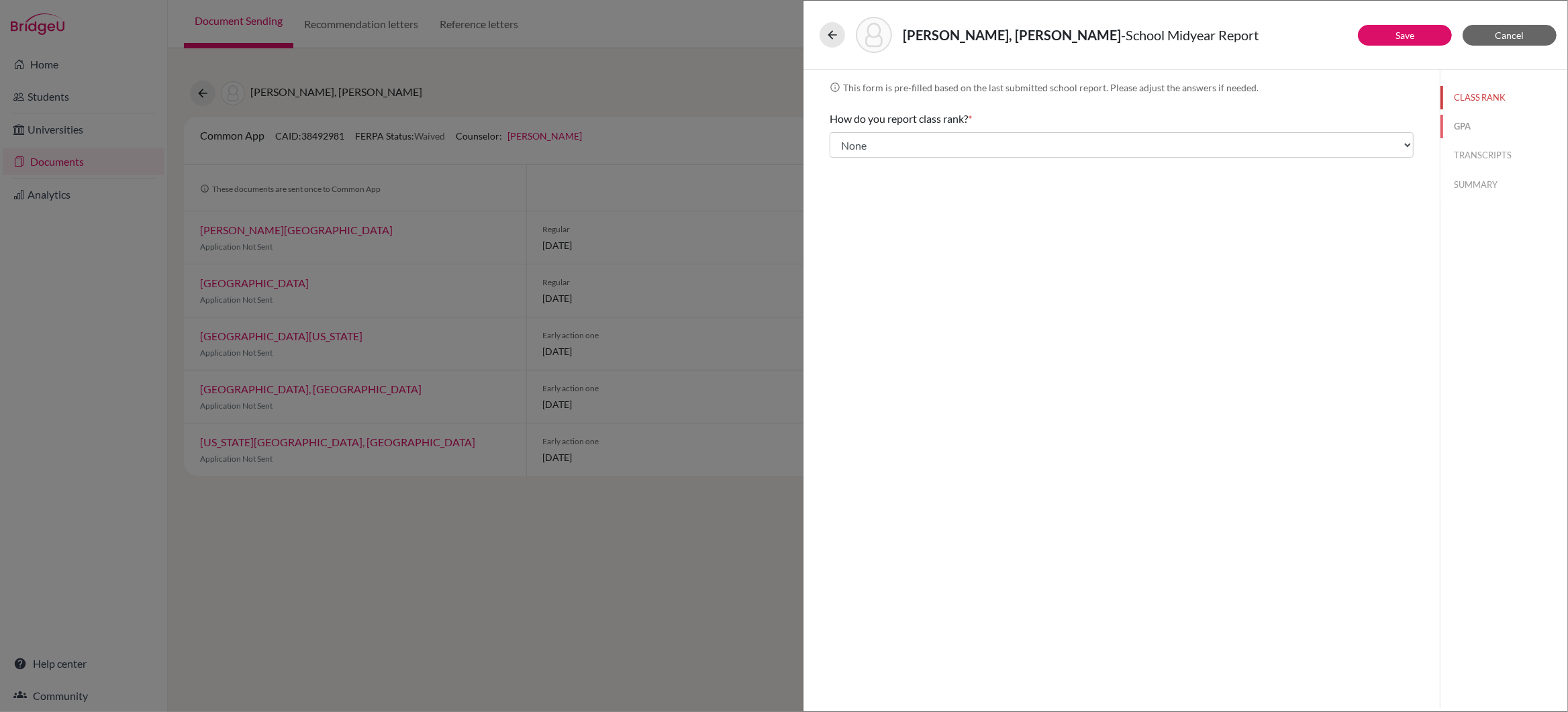
click at [1457, 128] on button "GPA" at bounding box center [1504, 126] width 127 height 23
click at [1467, 152] on button "TRANSCRIPTS" at bounding box center [1504, 155] width 127 height 23
select select "2"
select select "530332"
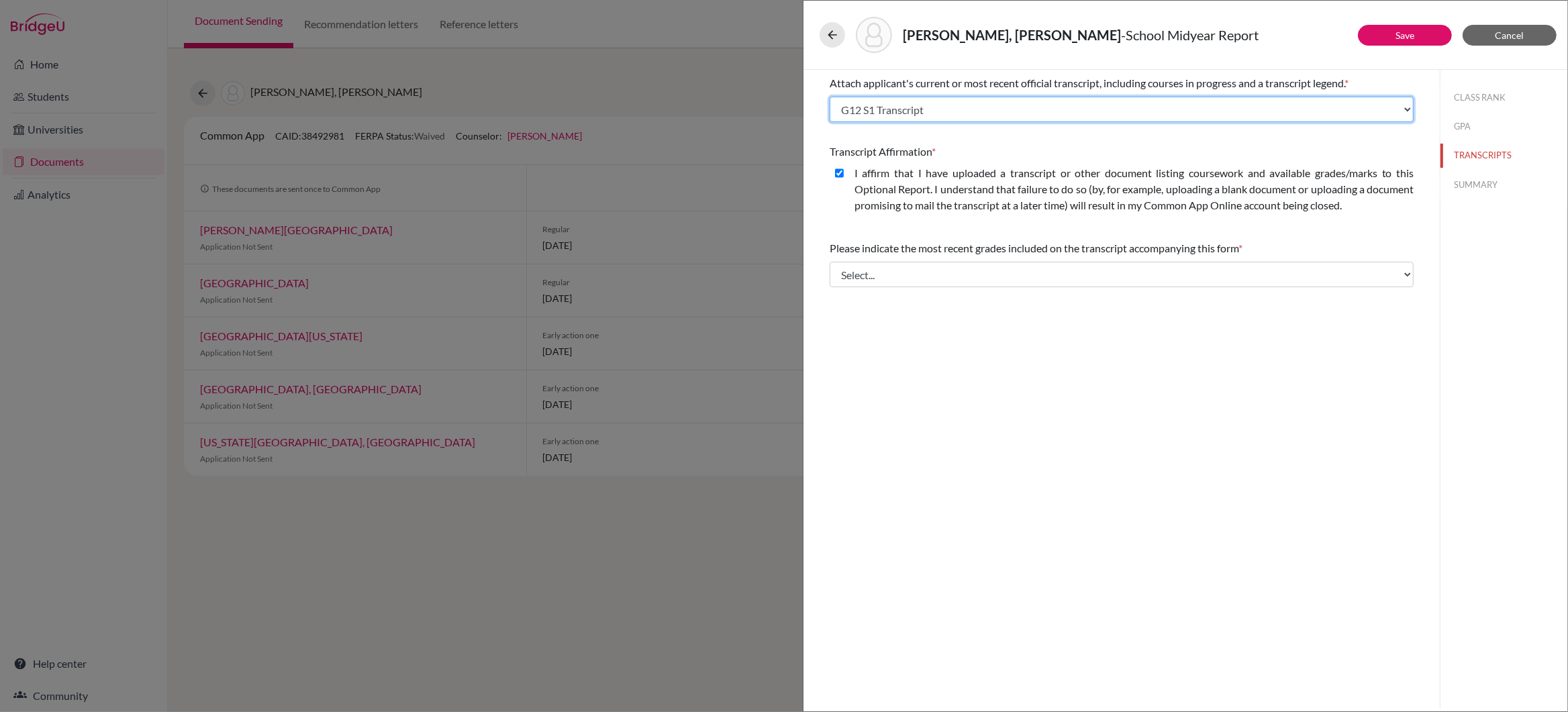
click at [1403, 110] on select "Select existing document or upload a new one IGCSE Certificate ECAs G12 Q1 Tran…" at bounding box center [1122, 109] width 584 height 26
click at [1517, 35] on span "Cancel" at bounding box center [1510, 35] width 29 height 11
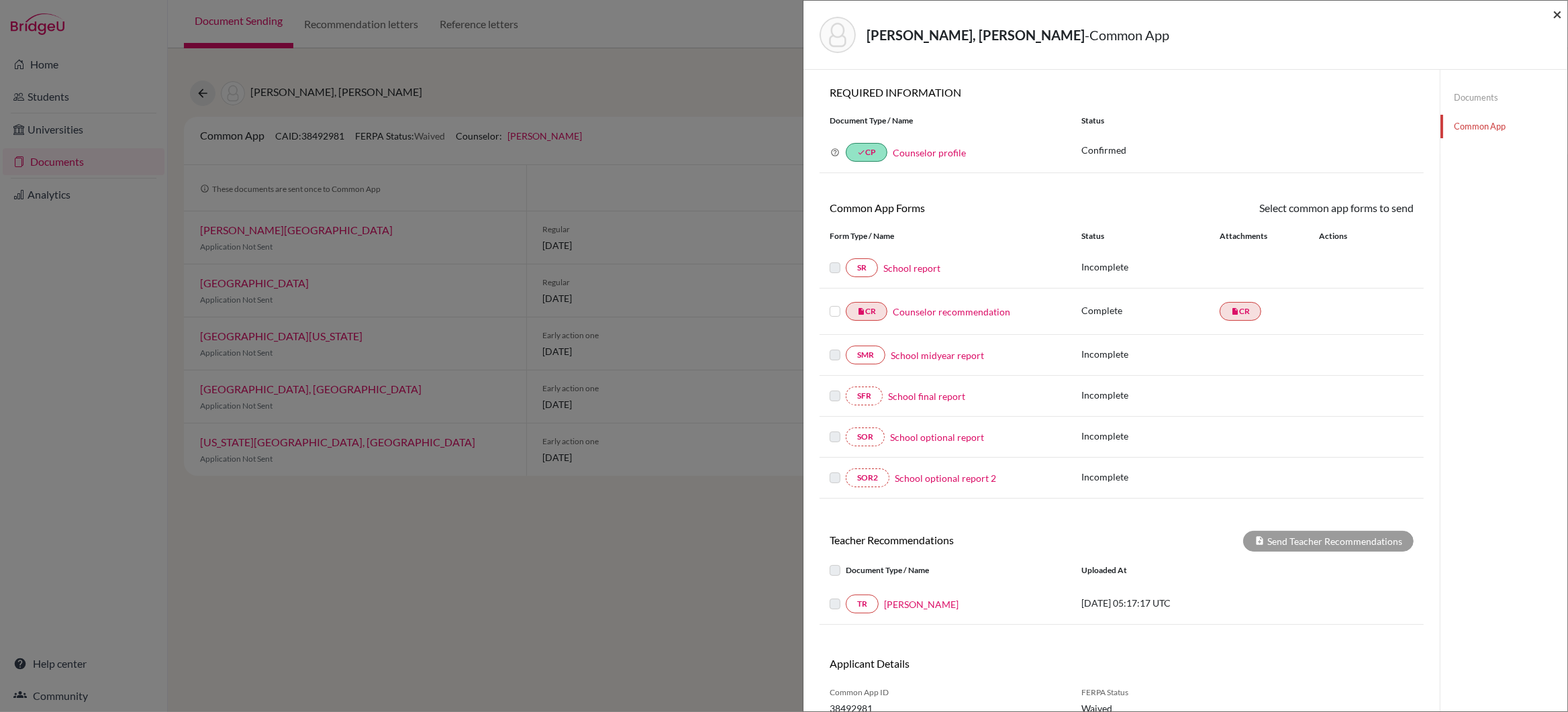
click at [1555, 12] on span "×" at bounding box center [1557, 13] width 9 height 19
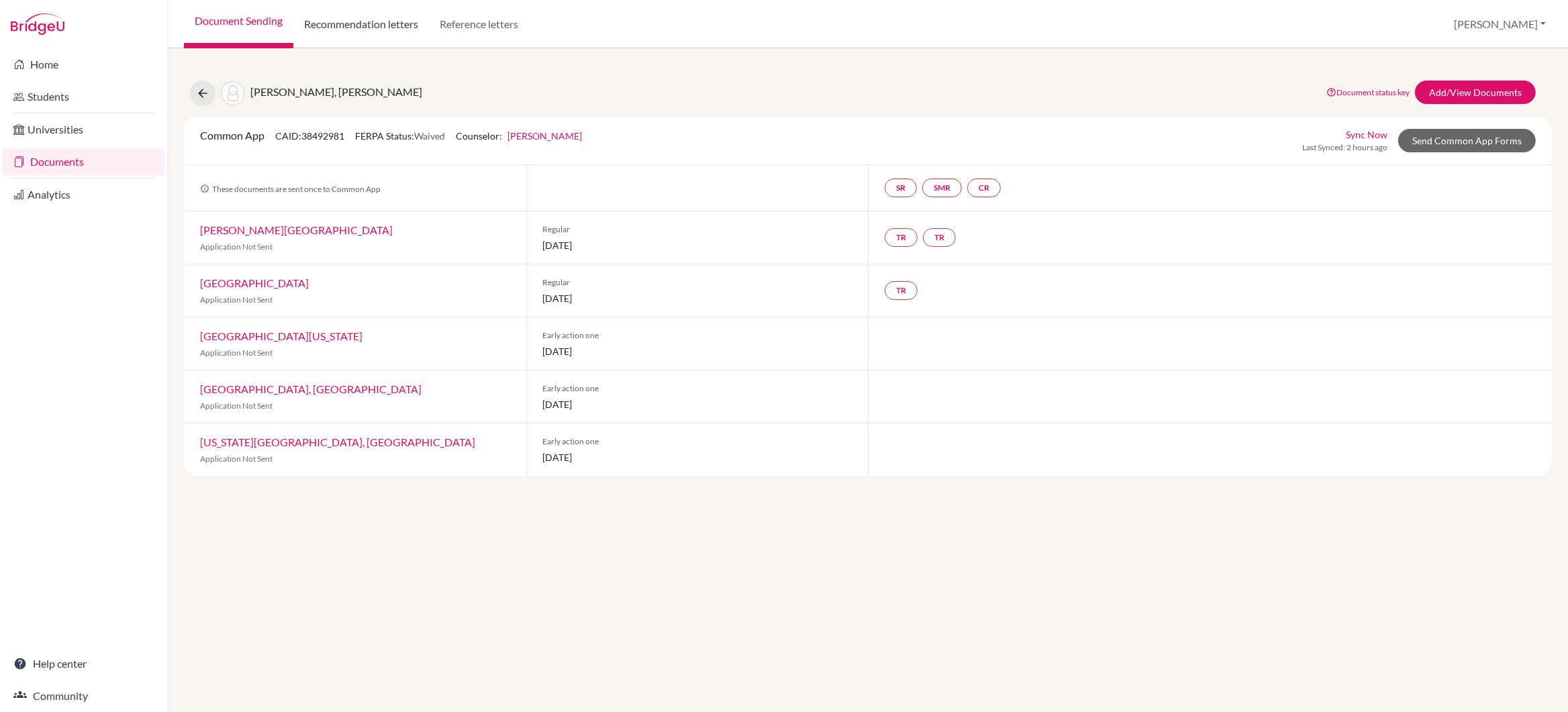
click at [353, 26] on link "Recommendation letters" at bounding box center [361, 24] width 135 height 48
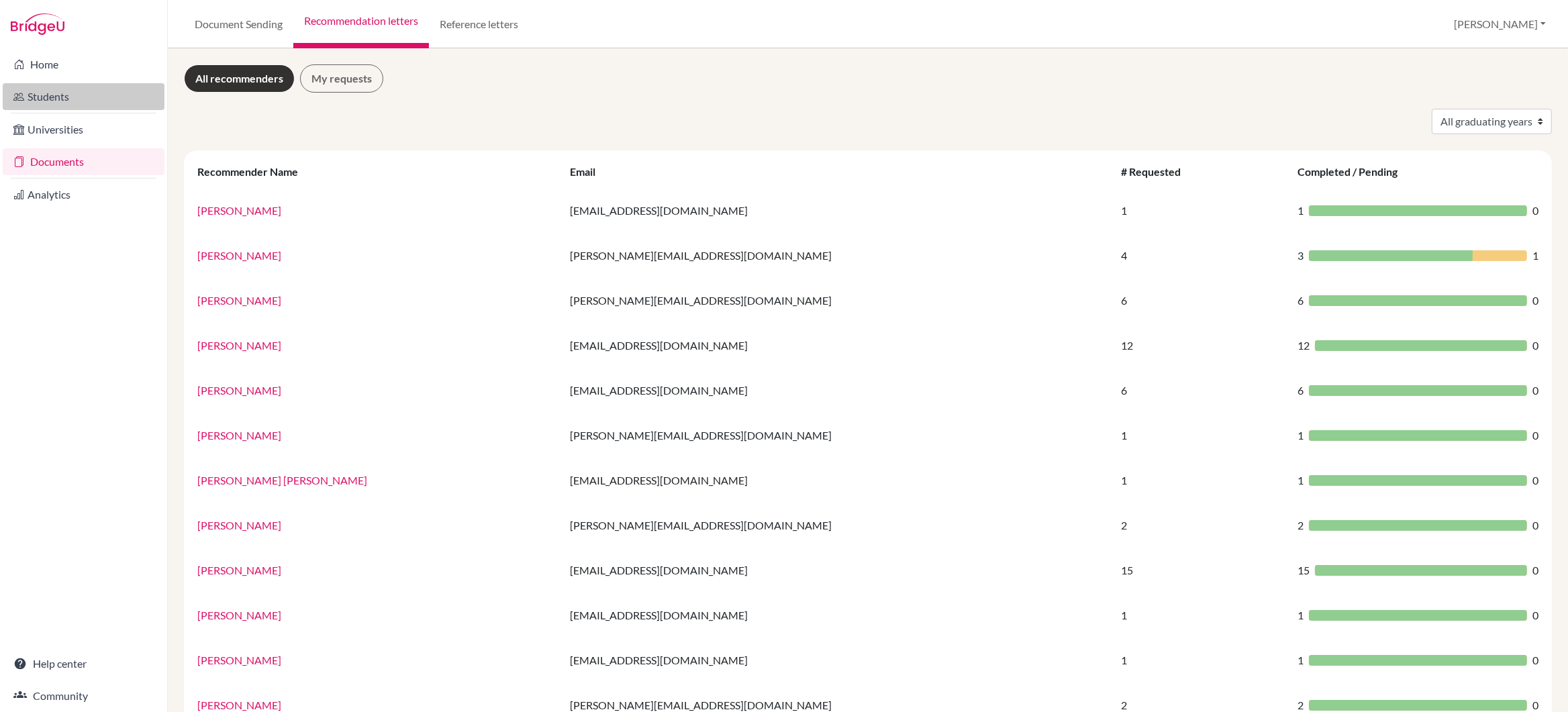
click at [53, 96] on link "Students" at bounding box center [84, 96] width 162 height 27
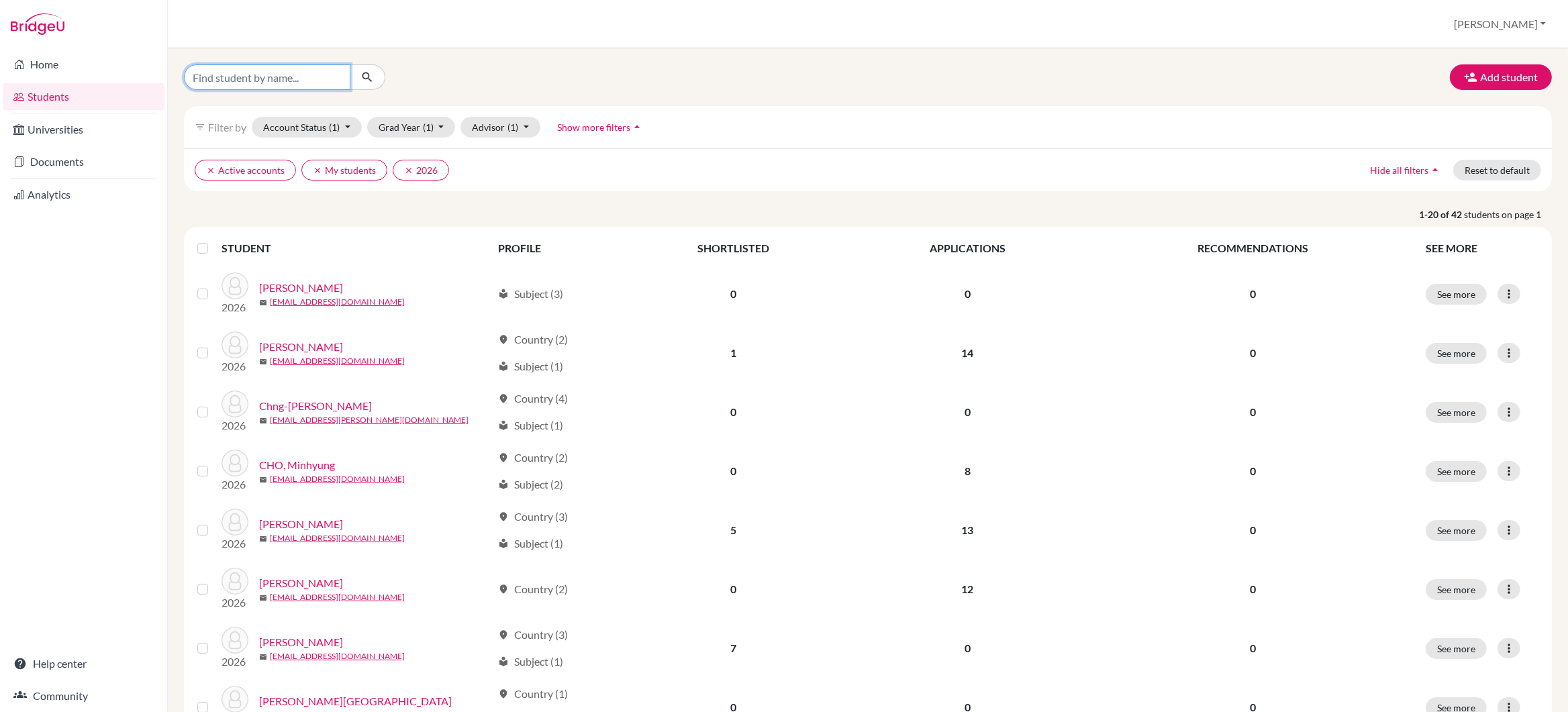
click at [235, 76] on input "Find student by name..." at bounding box center [267, 77] width 167 height 26
type input "tanishq"
click at [364, 78] on icon "submit" at bounding box center [367, 77] width 13 height 13
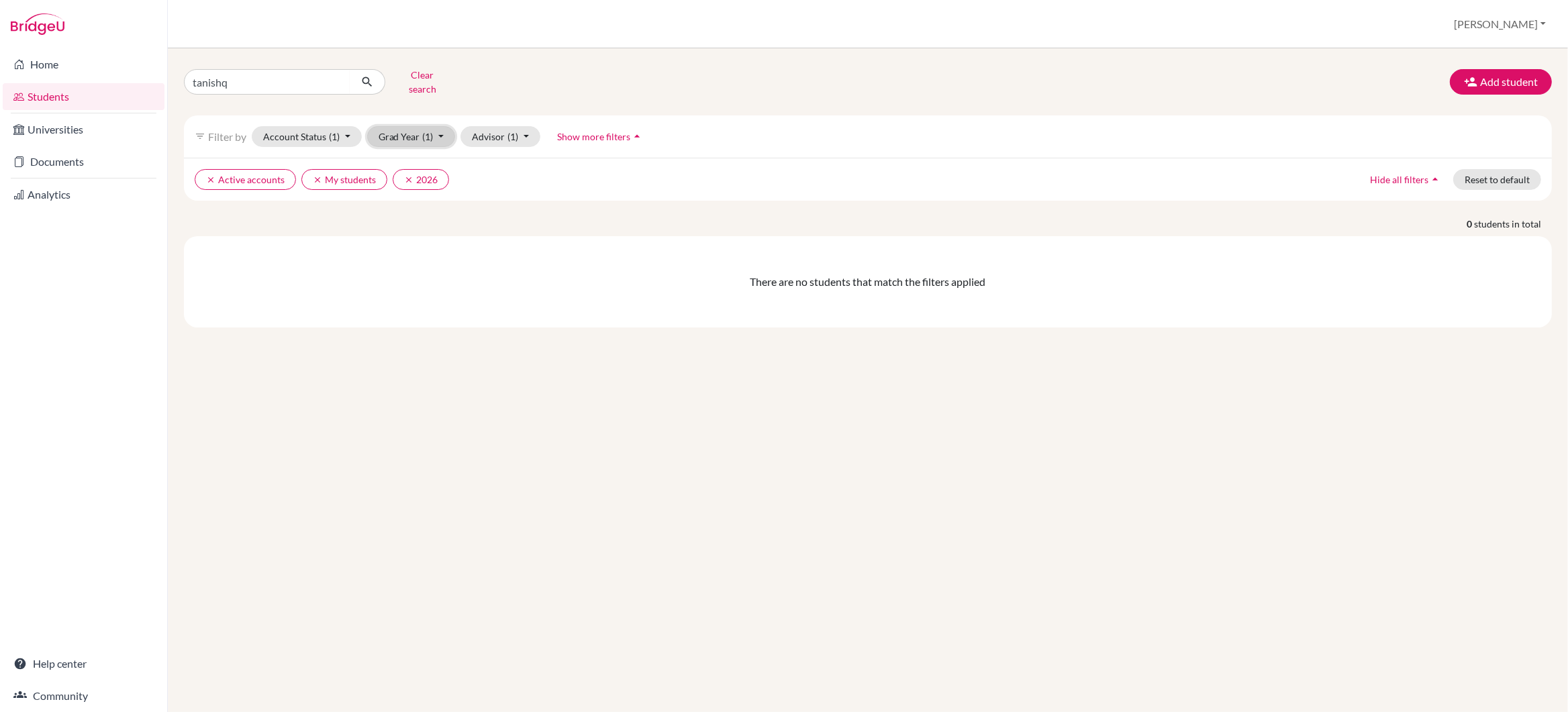
click at [432, 134] on button "Grad Year (1)" at bounding box center [411, 136] width 89 height 21
click at [414, 266] on div "2024" at bounding box center [407, 272] width 47 height 16
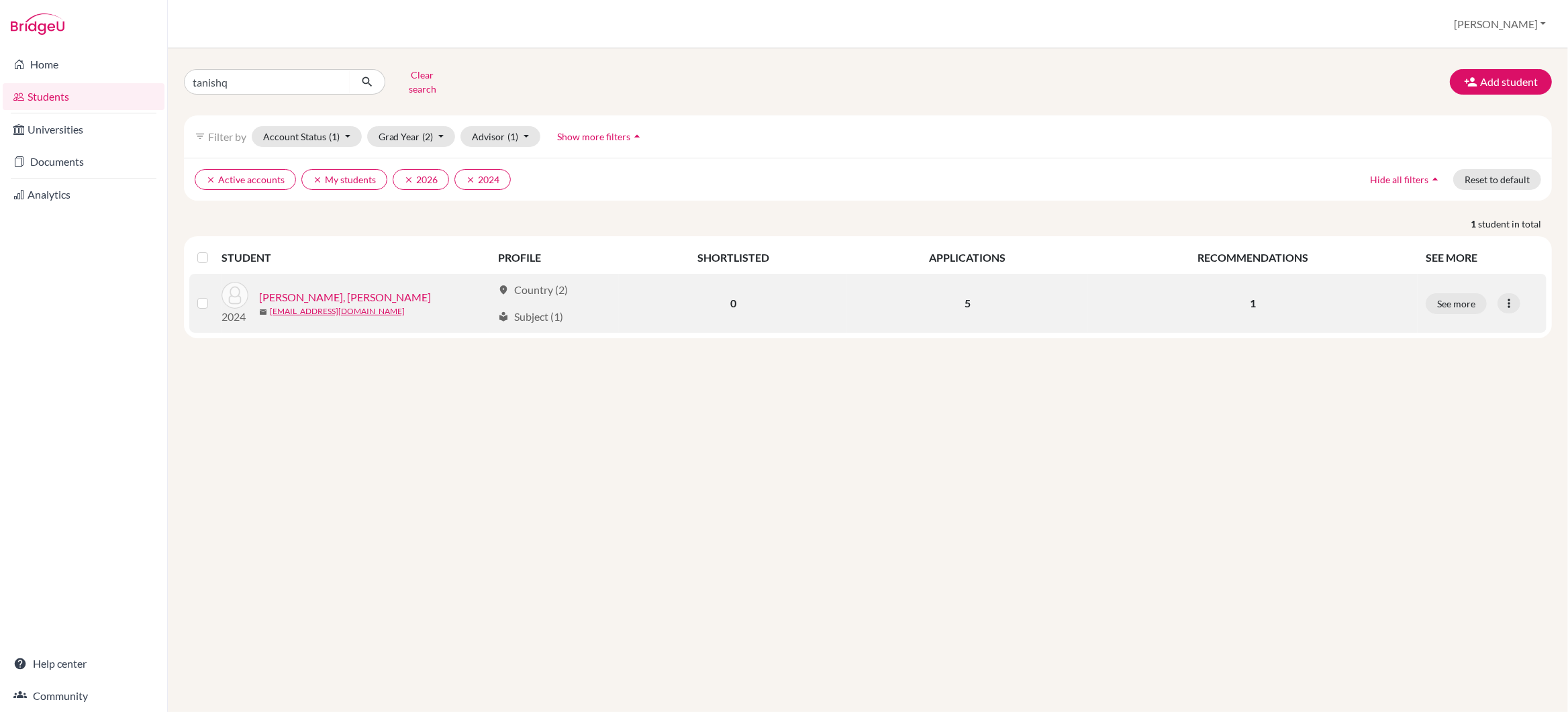
click at [366, 292] on link "[PERSON_NAME], [PERSON_NAME]" at bounding box center [345, 297] width 172 height 16
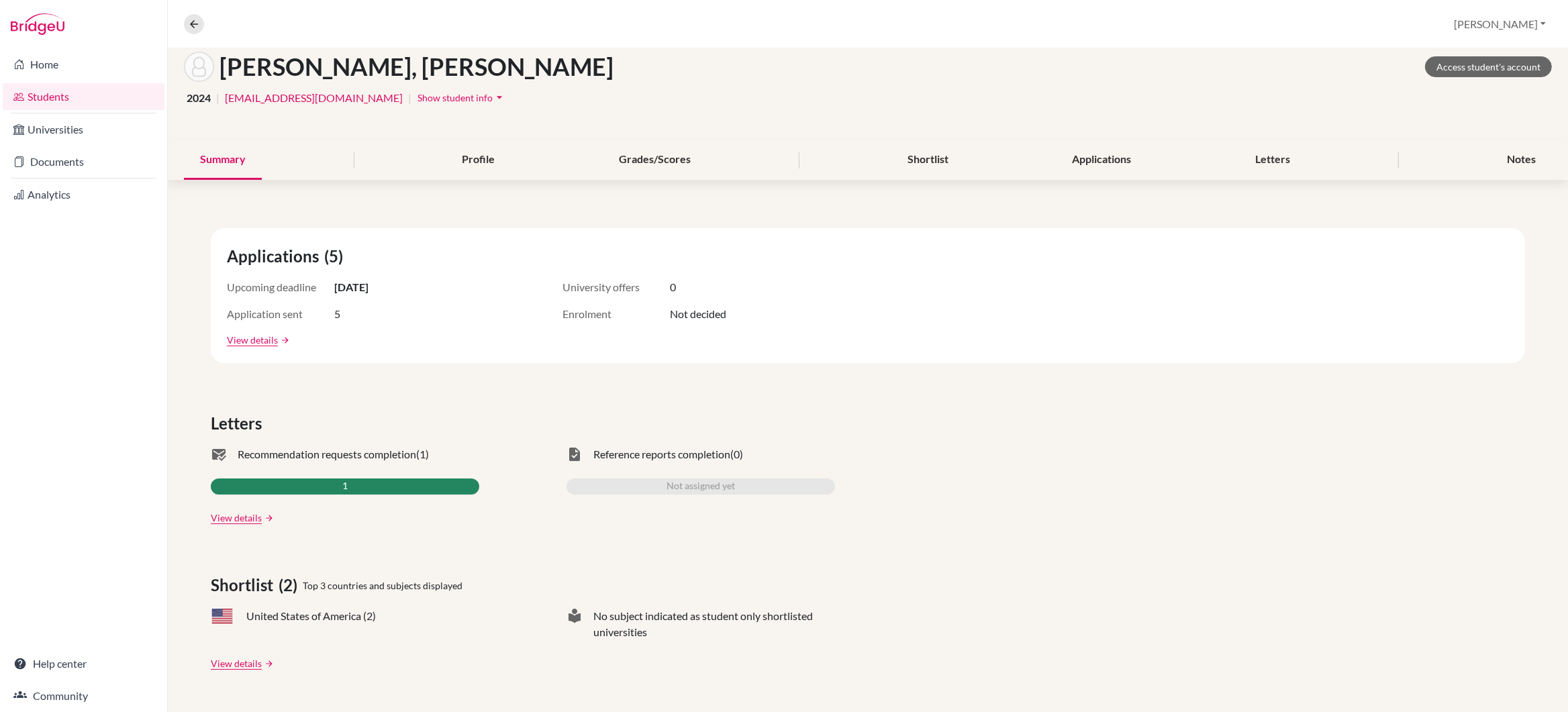
scroll to position [155, 0]
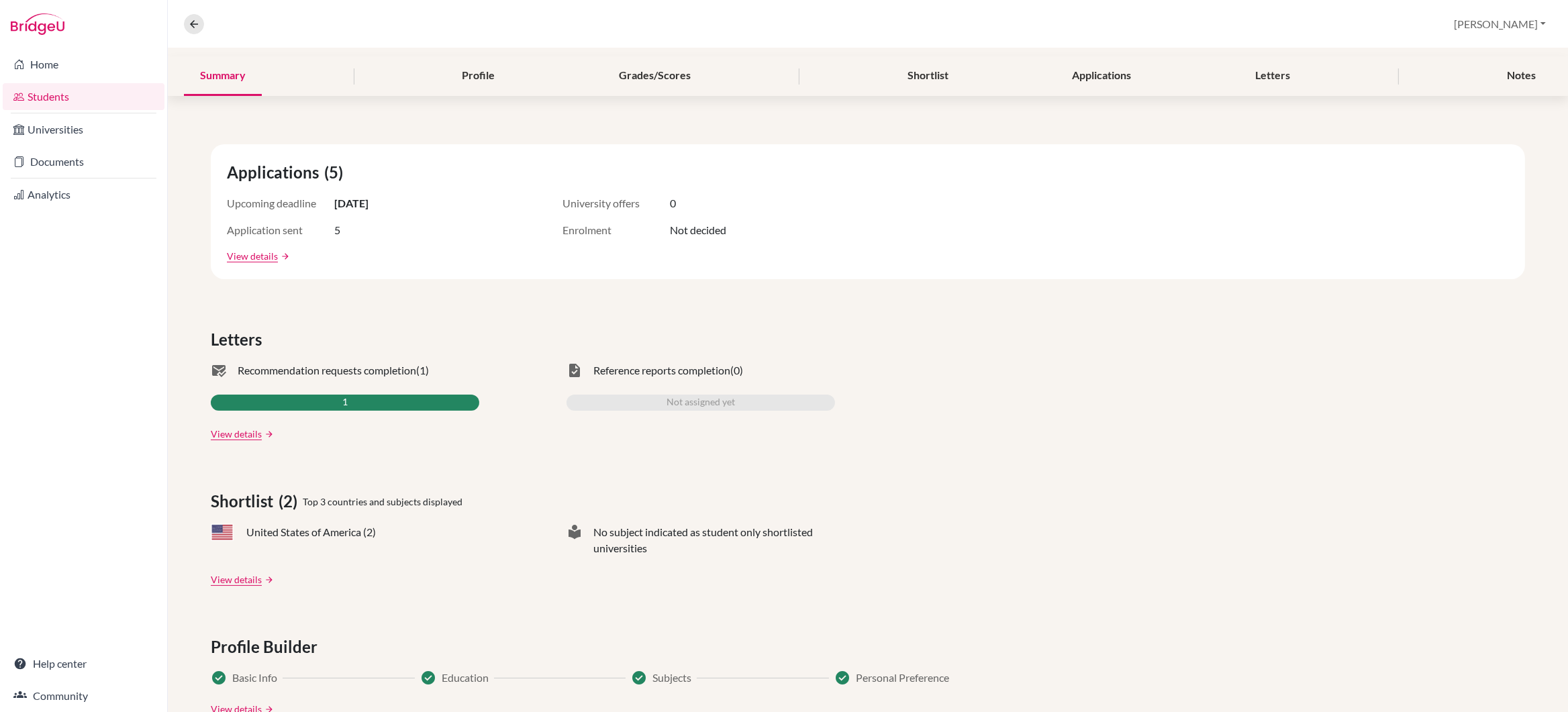
click at [239, 435] on link "View details" at bounding box center [236, 434] width 51 height 14
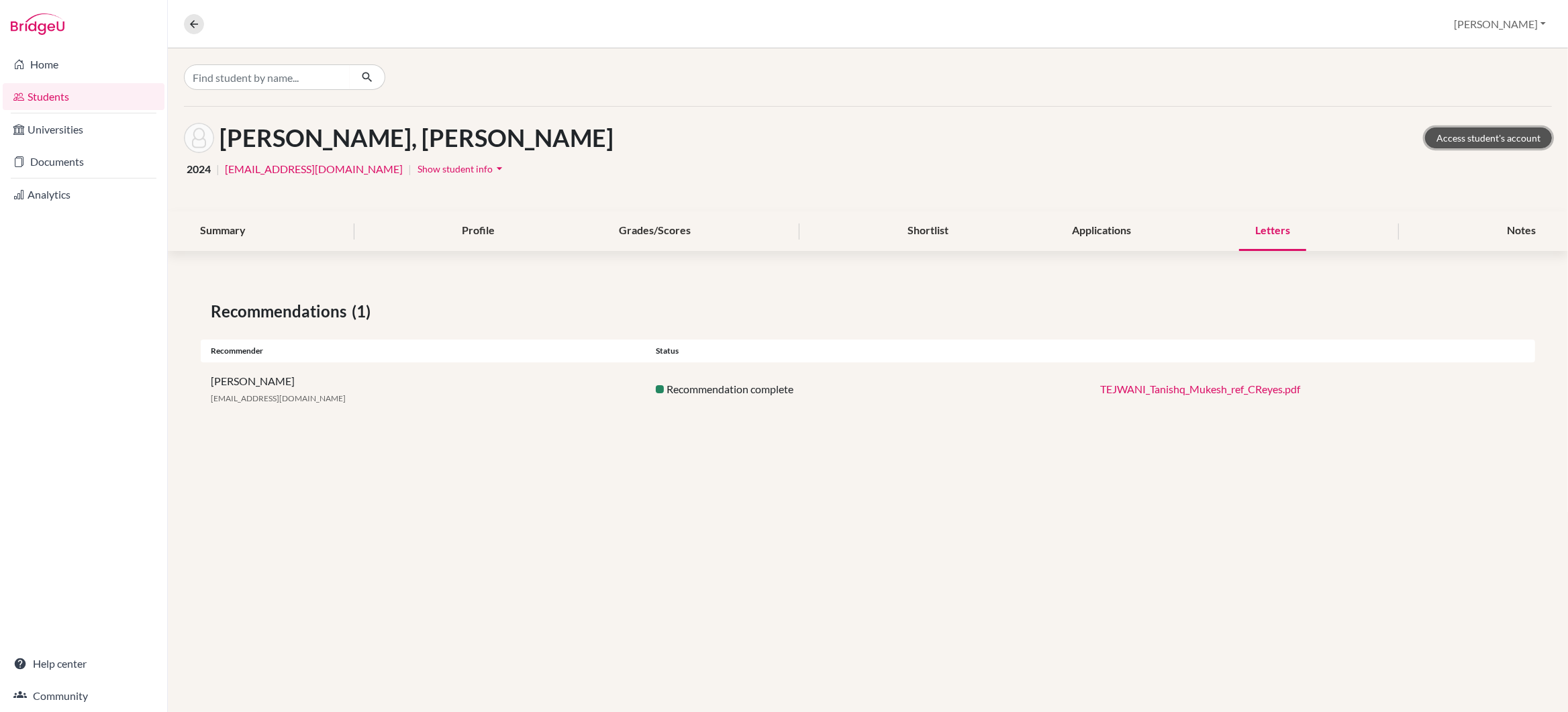
click at [1468, 132] on link "Access student's account" at bounding box center [1488, 137] width 127 height 21
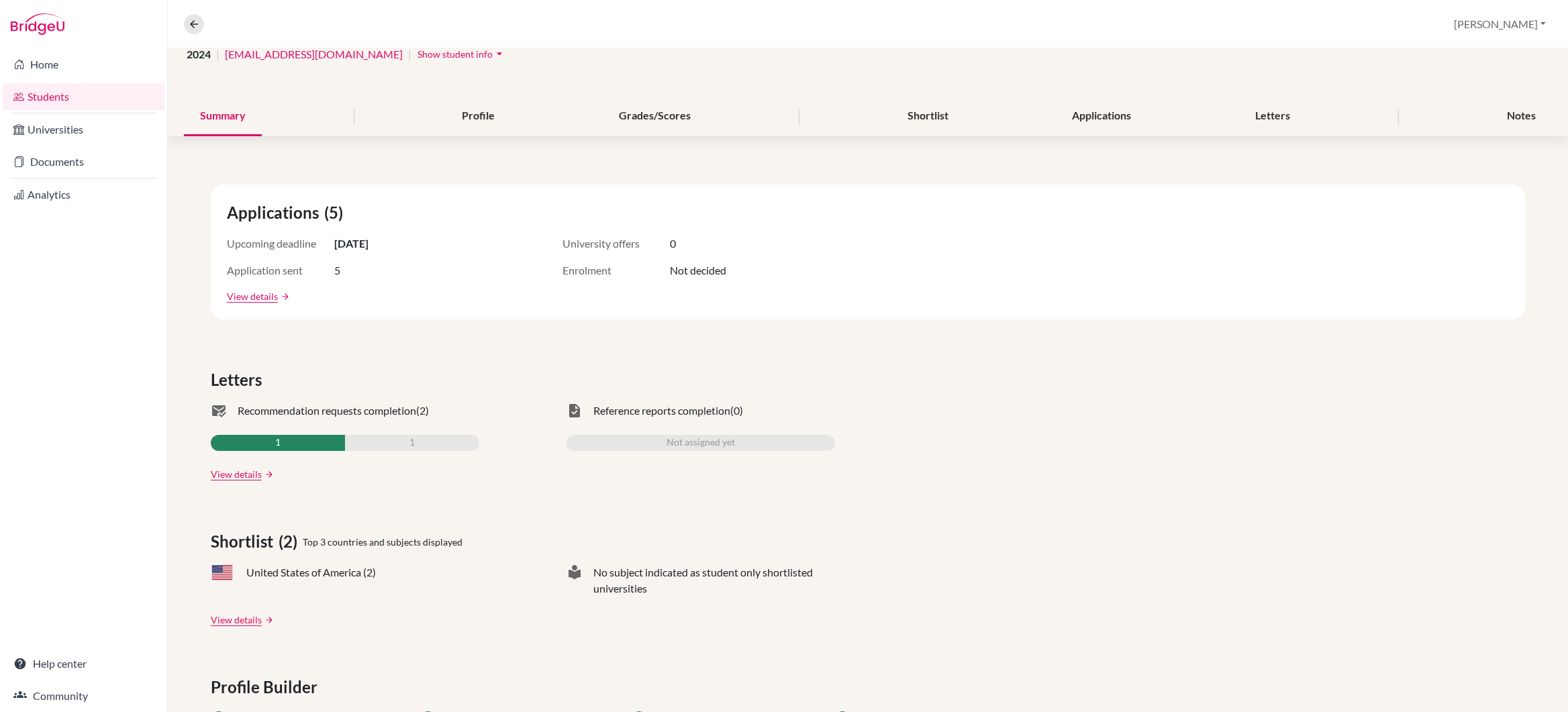
scroll to position [261, 0]
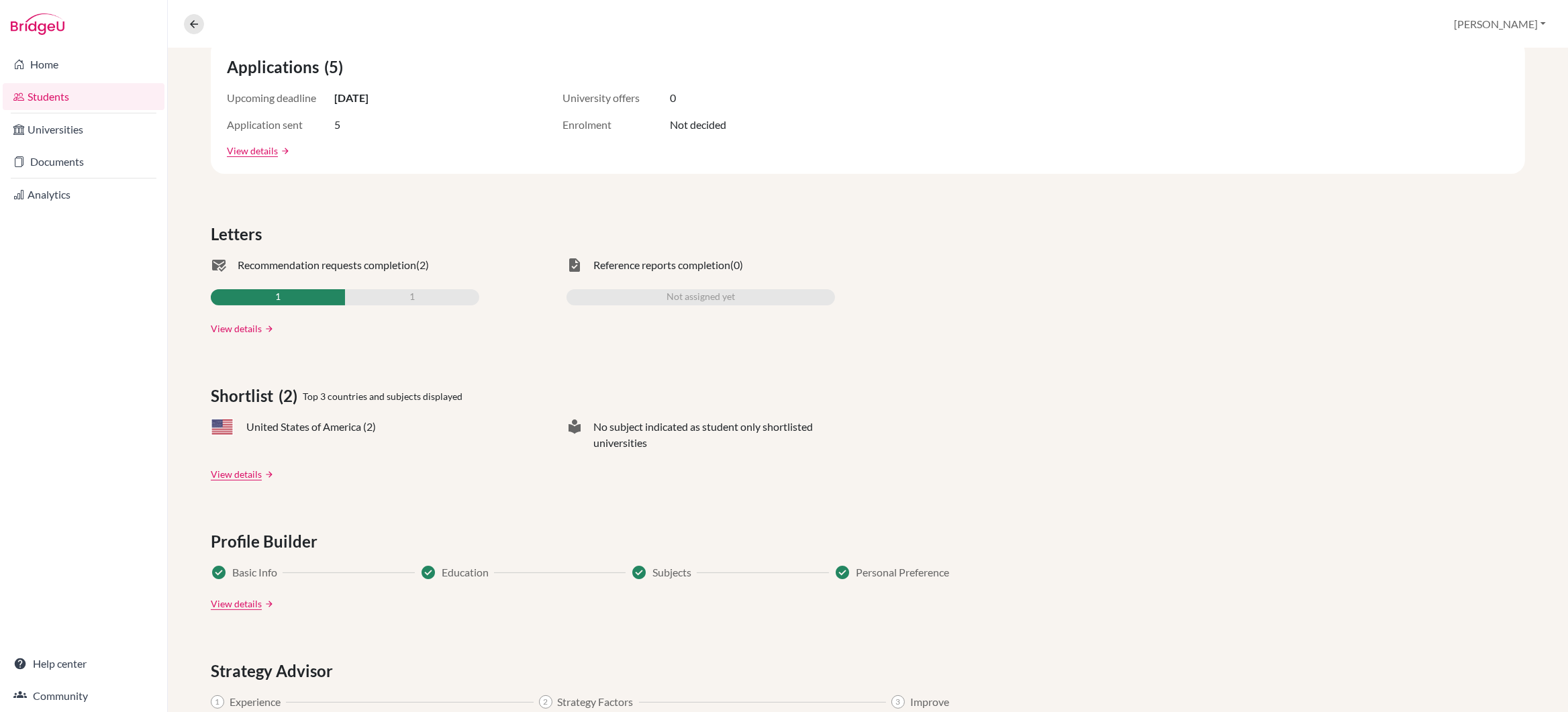
click at [238, 325] on link "View details" at bounding box center [236, 329] width 51 height 14
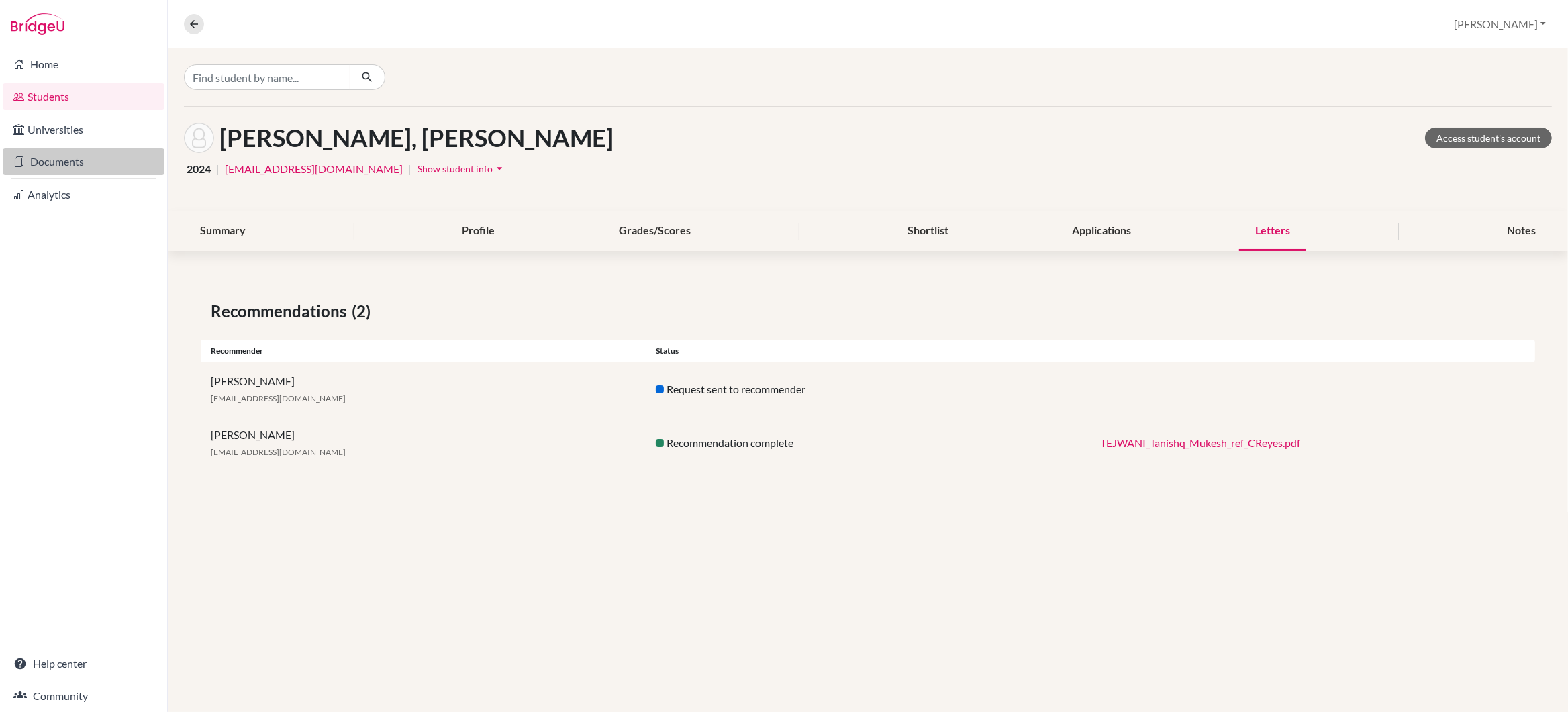
click at [38, 156] on link "Documents" at bounding box center [84, 162] width 162 height 27
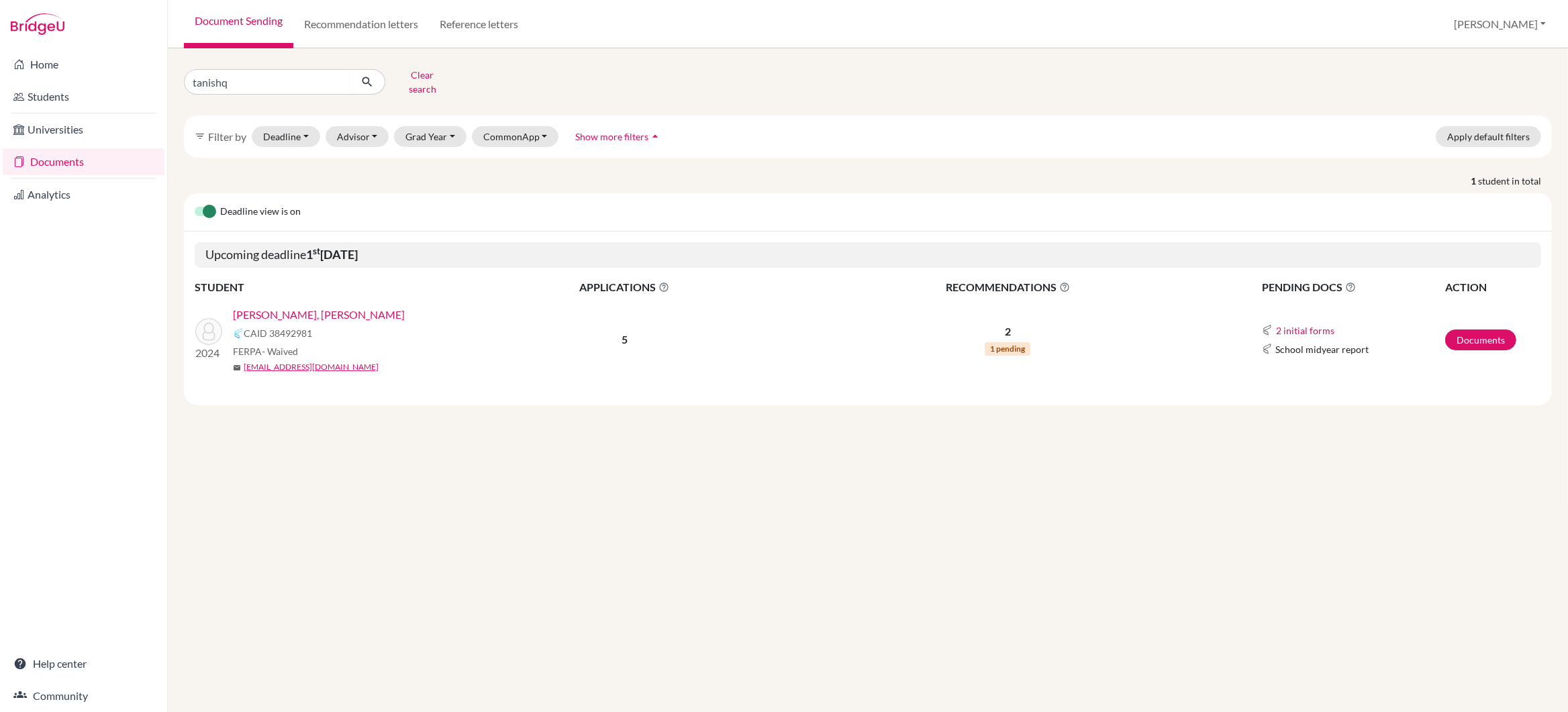
click at [292, 307] on link "[PERSON_NAME], [PERSON_NAME]" at bounding box center [319, 315] width 172 height 16
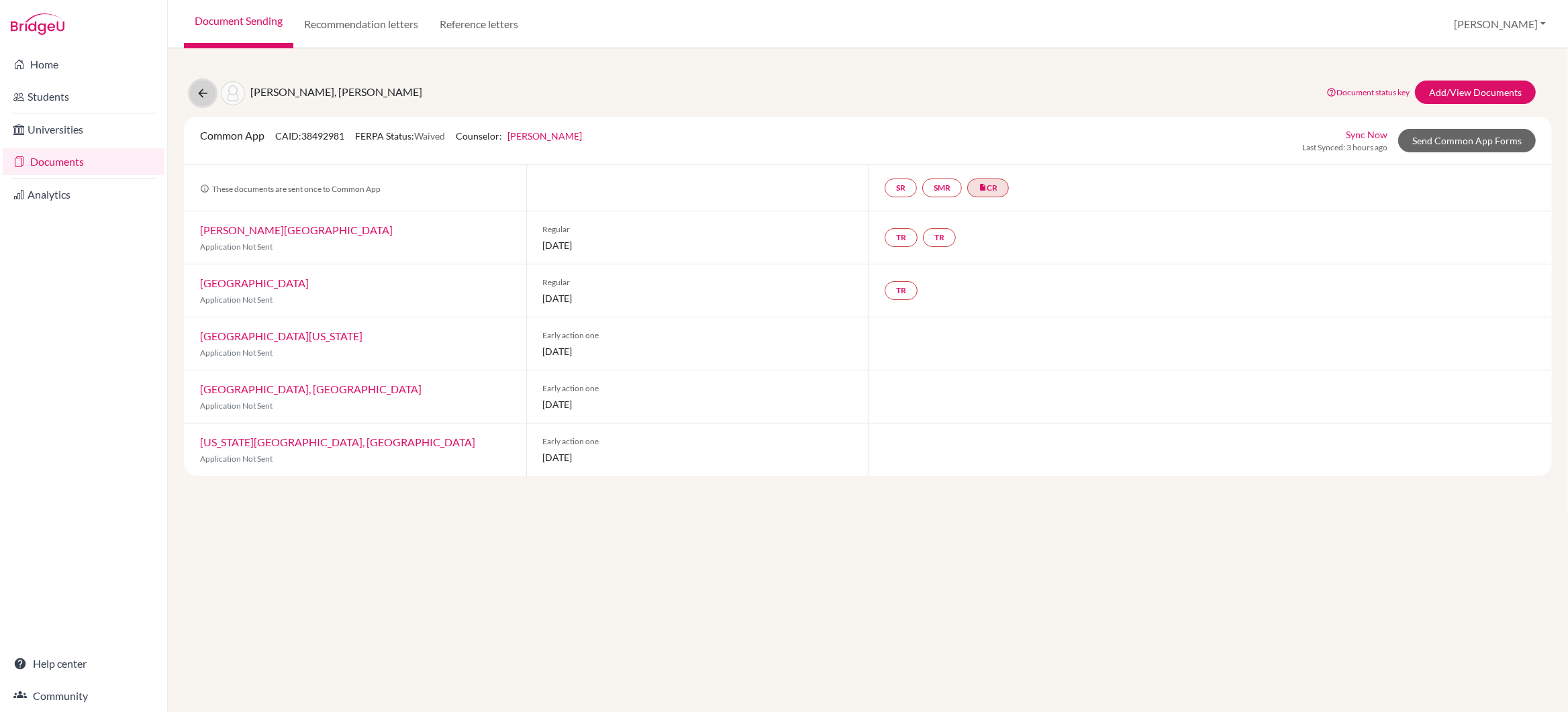
click at [201, 96] on icon at bounding box center [203, 93] width 13 height 13
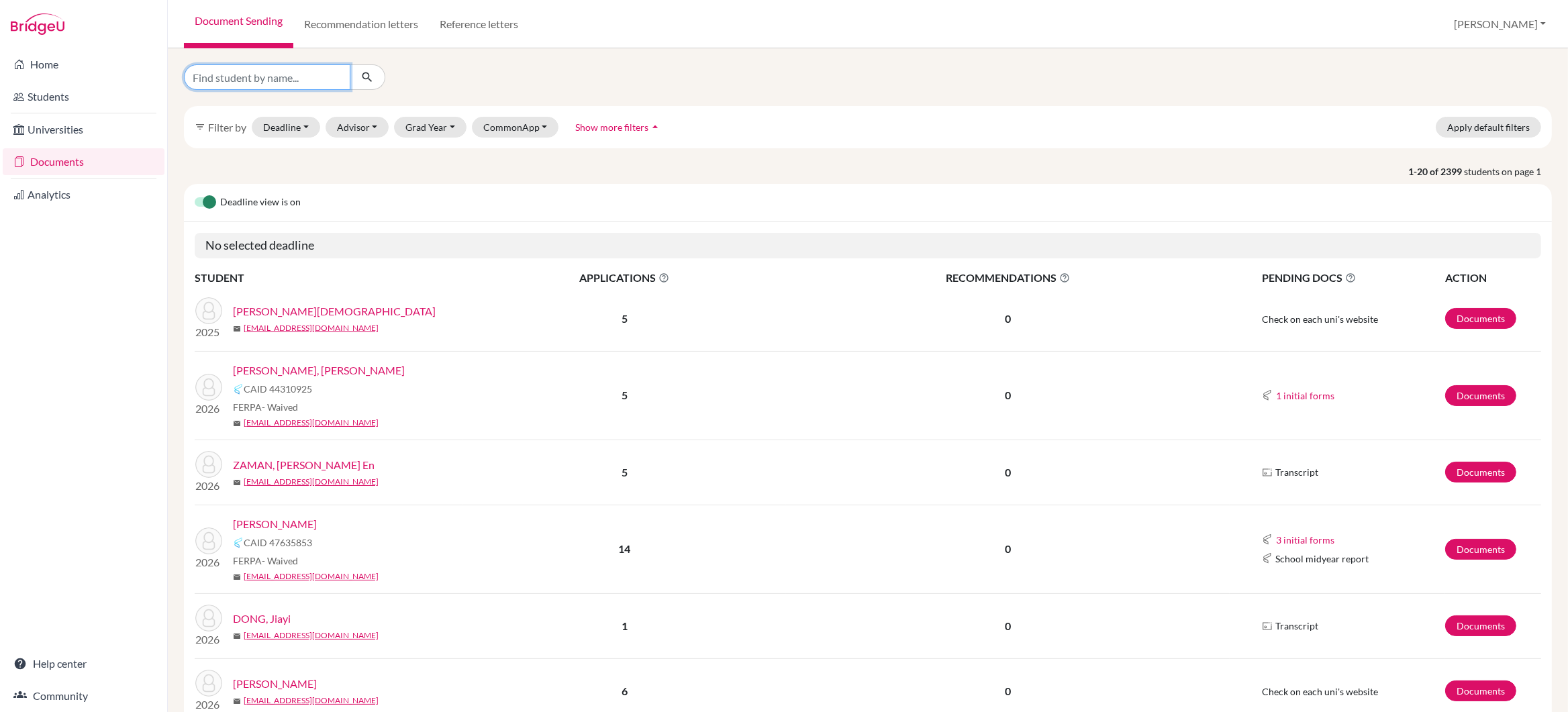
click at [244, 79] on input "Find student by name..." at bounding box center [267, 77] width 167 height 26
type input "Charvi"
click at [363, 78] on icon "submit" at bounding box center [367, 77] width 13 height 13
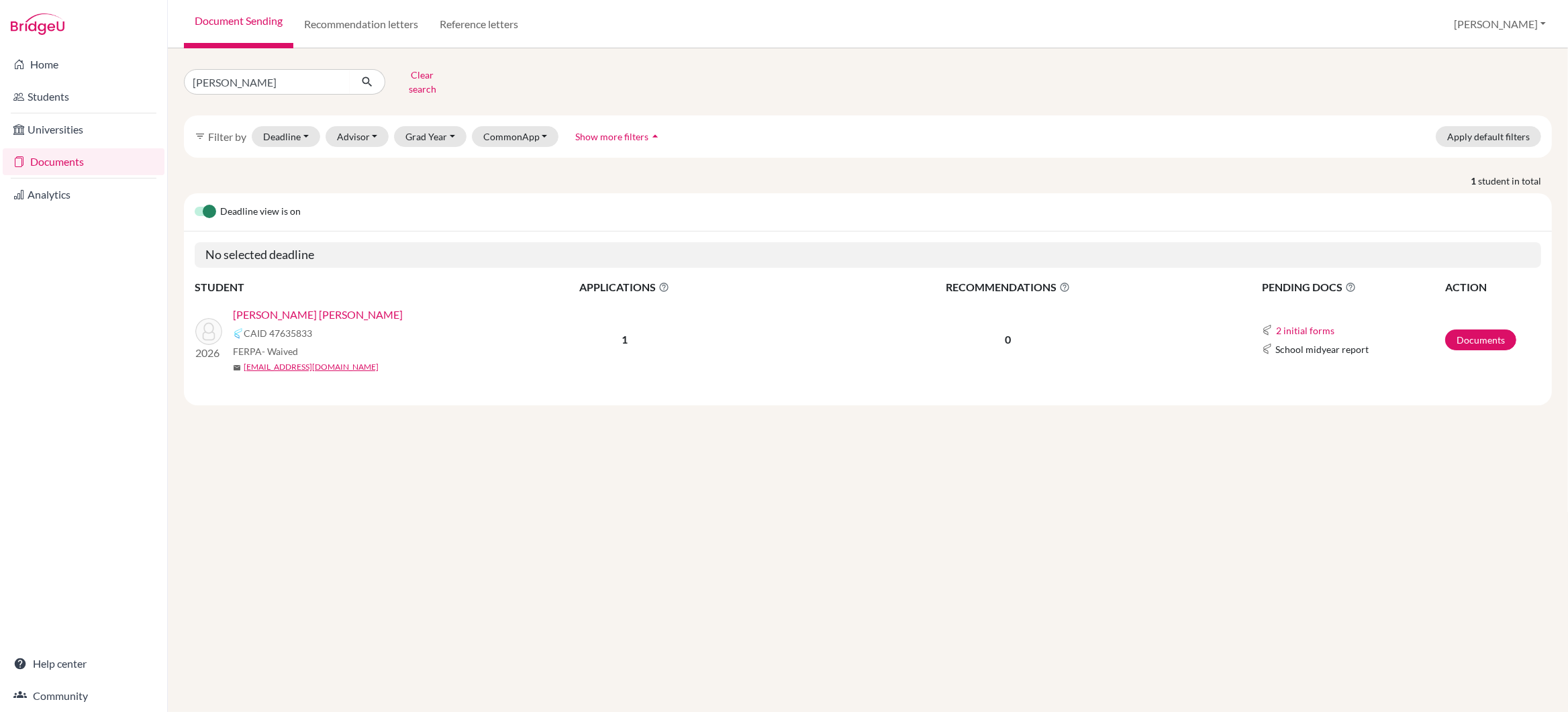
click at [311, 307] on link "[PERSON_NAME] [PERSON_NAME]" at bounding box center [318, 315] width 170 height 16
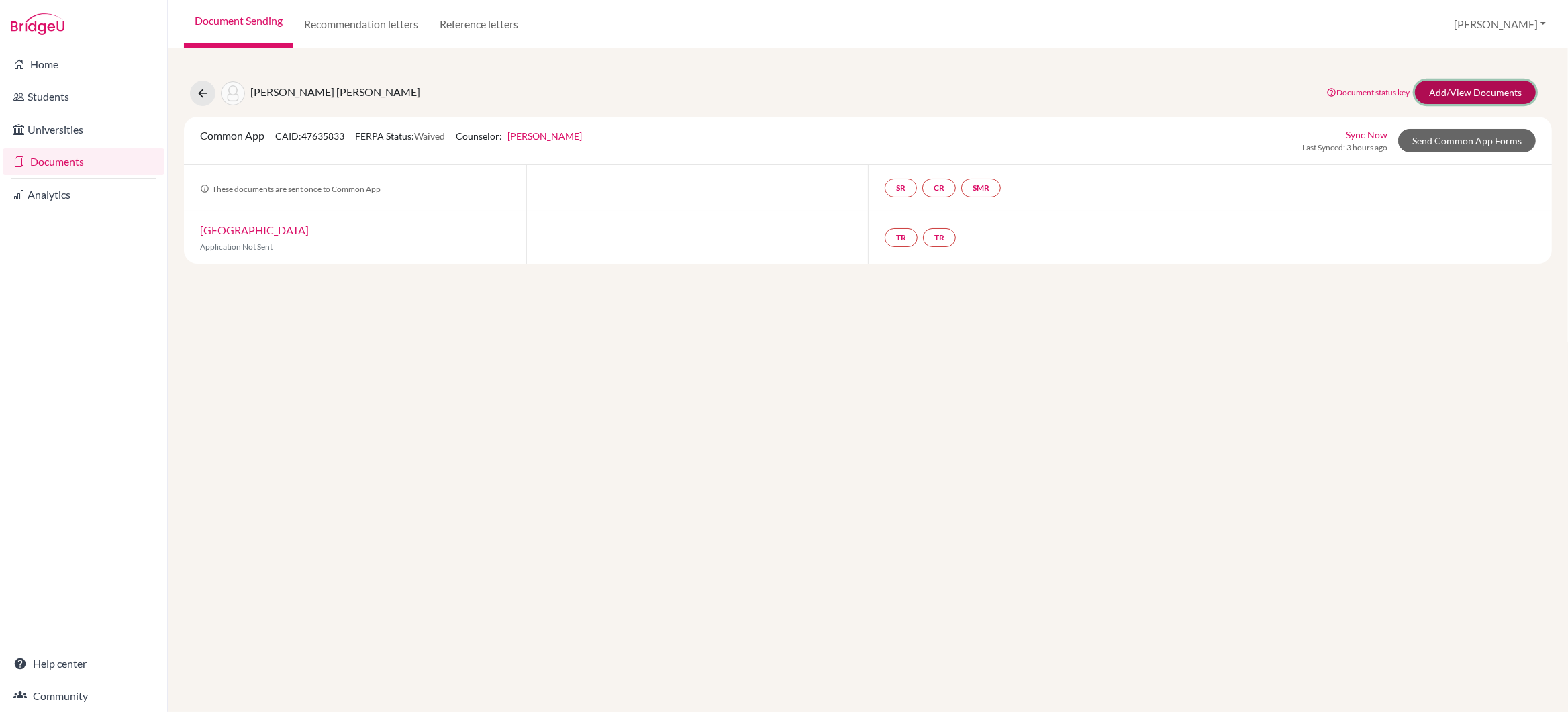
click at [1460, 94] on link "Add/View Documents" at bounding box center [1475, 92] width 121 height 23
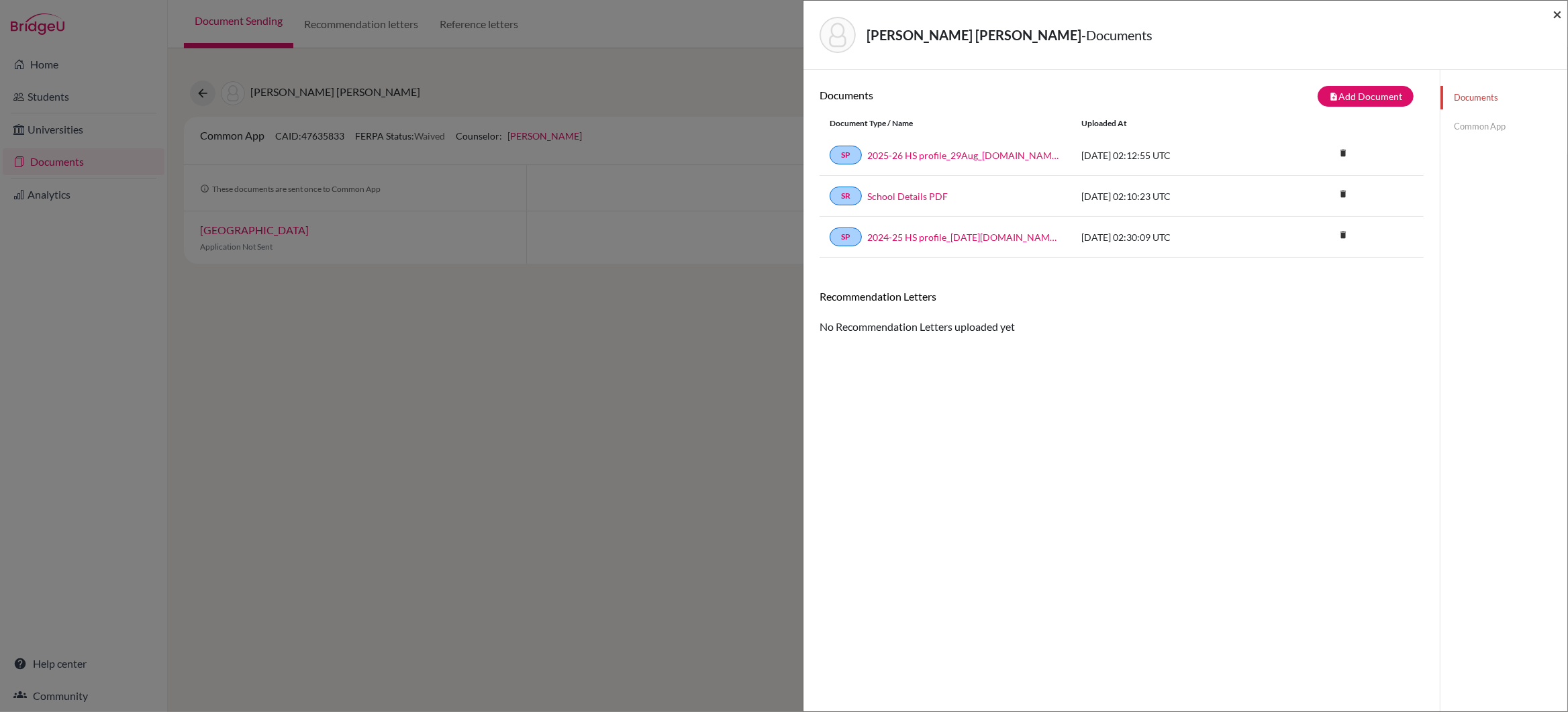
click at [1558, 16] on span "×" at bounding box center [1557, 13] width 9 height 19
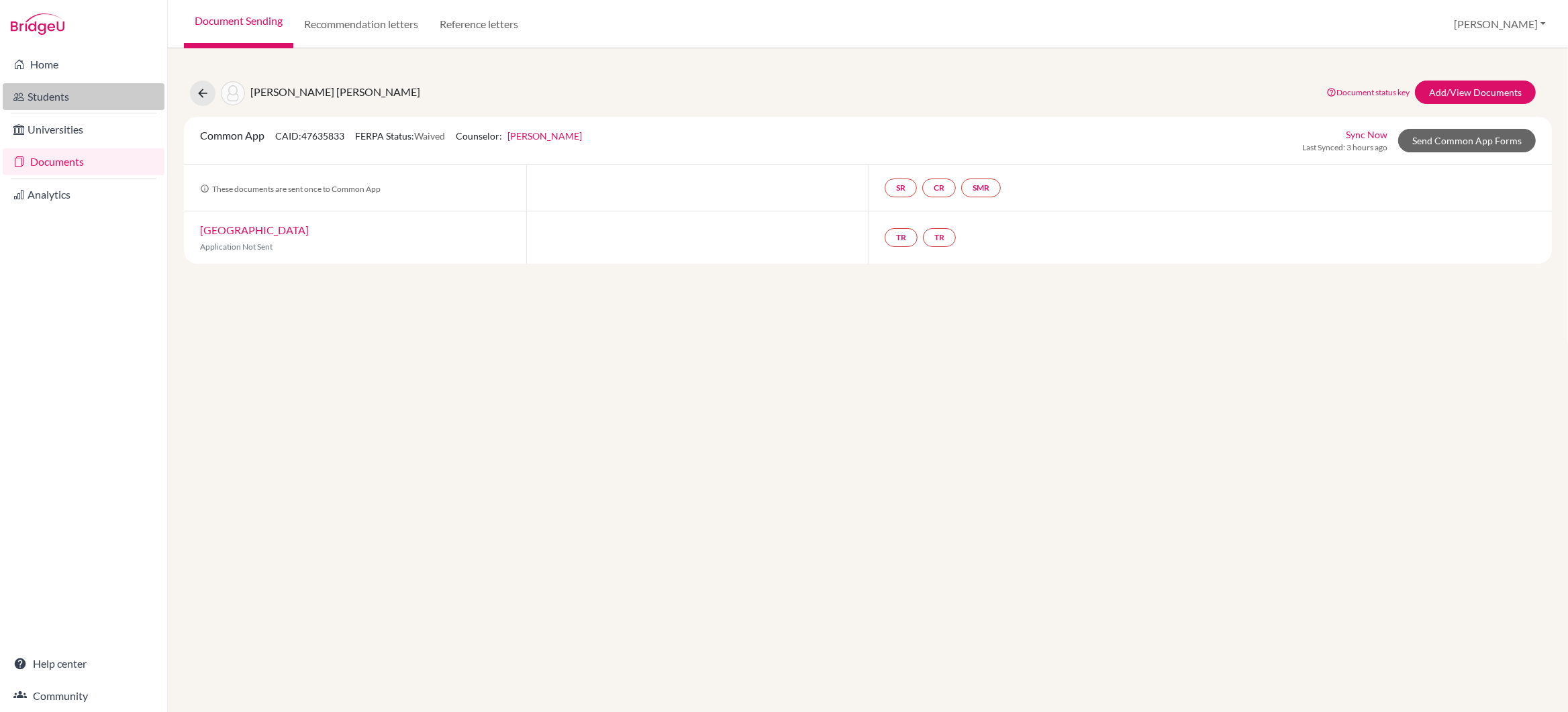
click at [45, 97] on link "Students" at bounding box center [84, 96] width 162 height 27
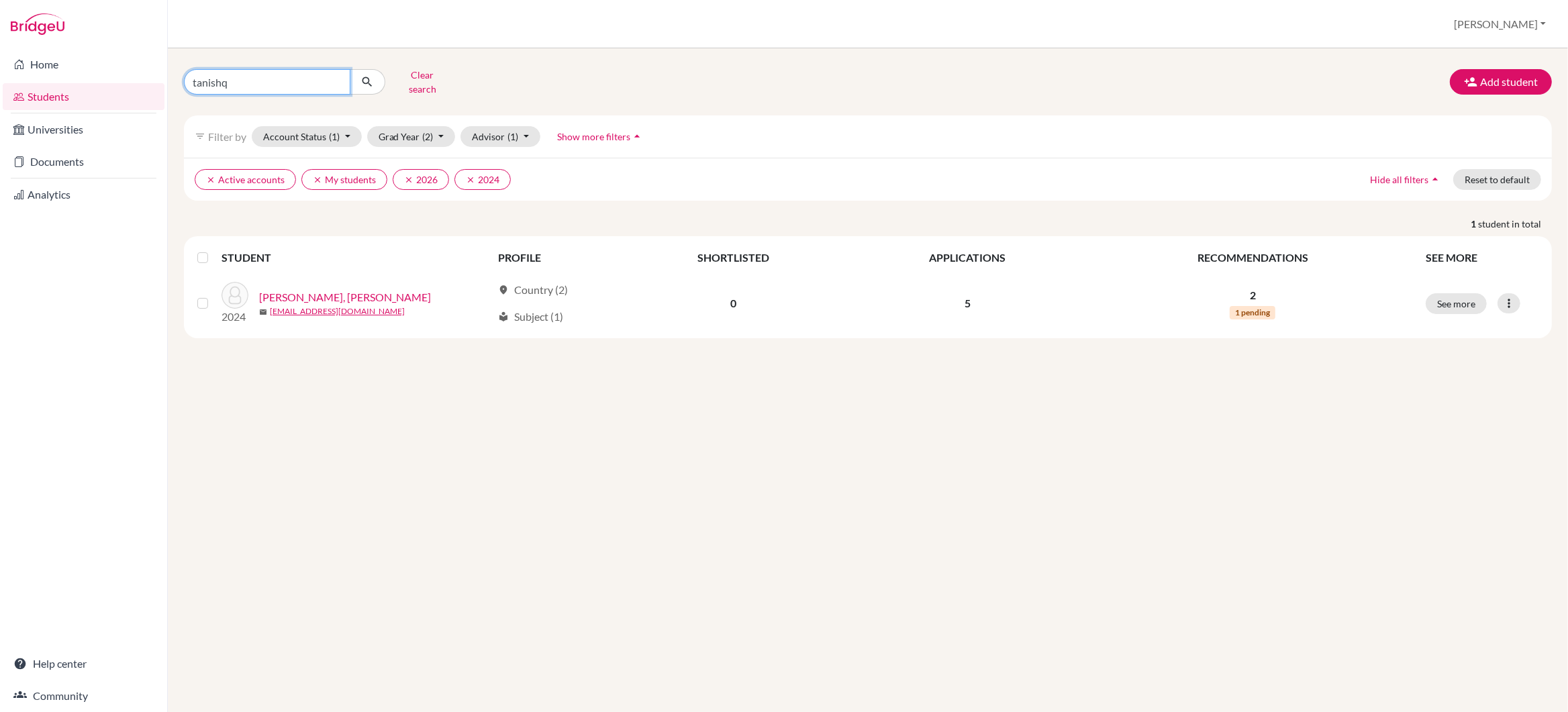
click at [248, 79] on input "tanishq" at bounding box center [267, 82] width 167 height 26
type input "t"
type input "Charvi"
click at [369, 75] on icon "submit" at bounding box center [367, 81] width 13 height 13
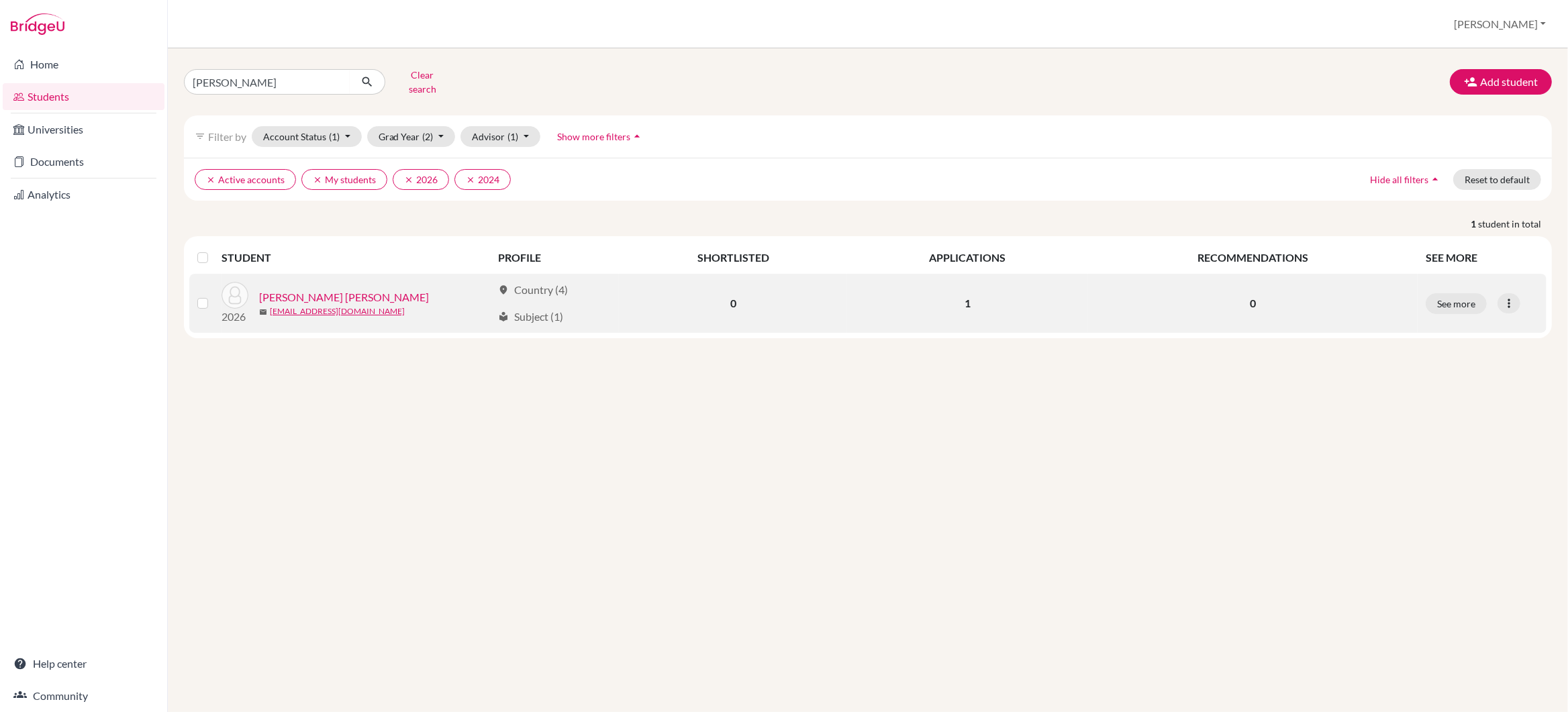
click at [372, 290] on link "[PERSON_NAME] [PERSON_NAME]" at bounding box center [344, 297] width 170 height 16
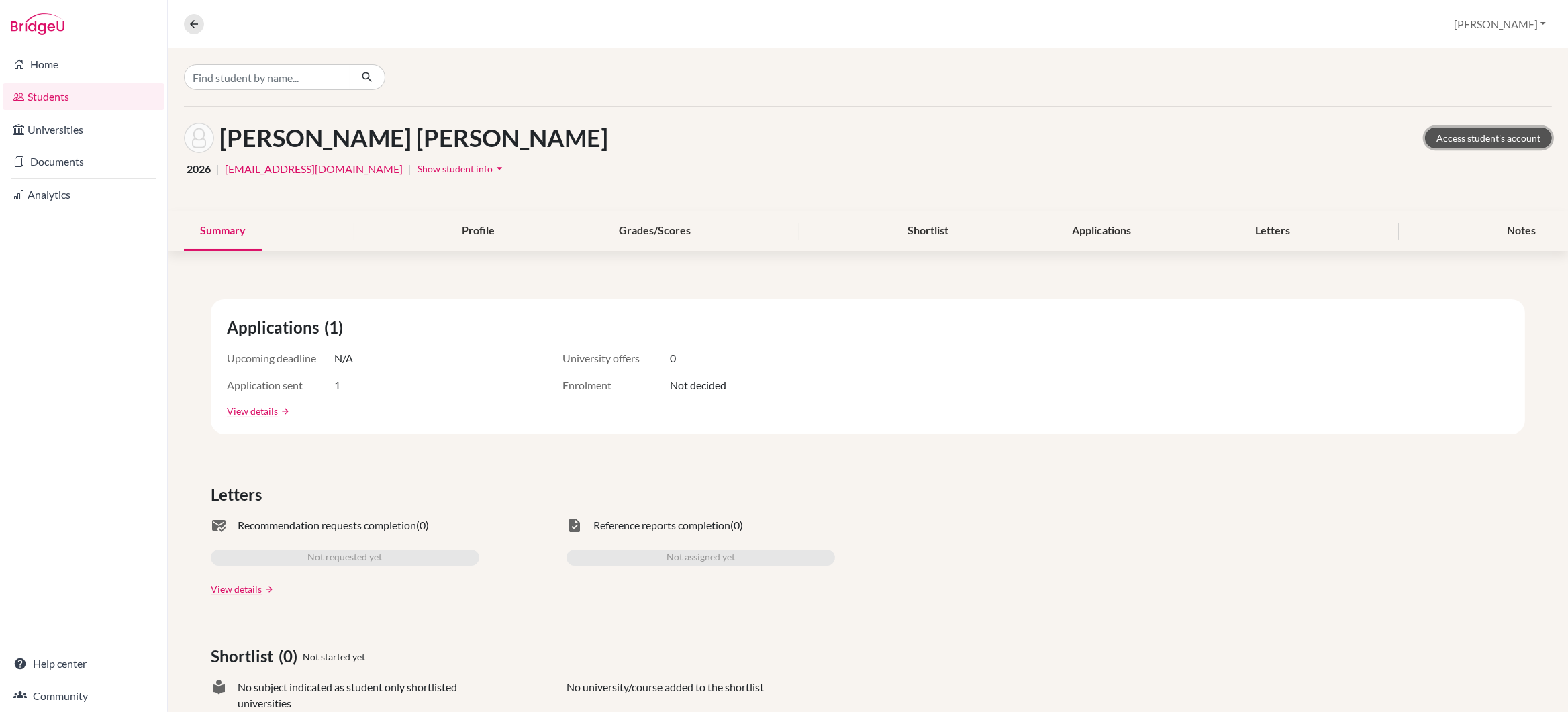
click at [1483, 135] on link "Access student's account" at bounding box center [1488, 137] width 127 height 21
click at [55, 159] on link "Documents" at bounding box center [84, 162] width 162 height 27
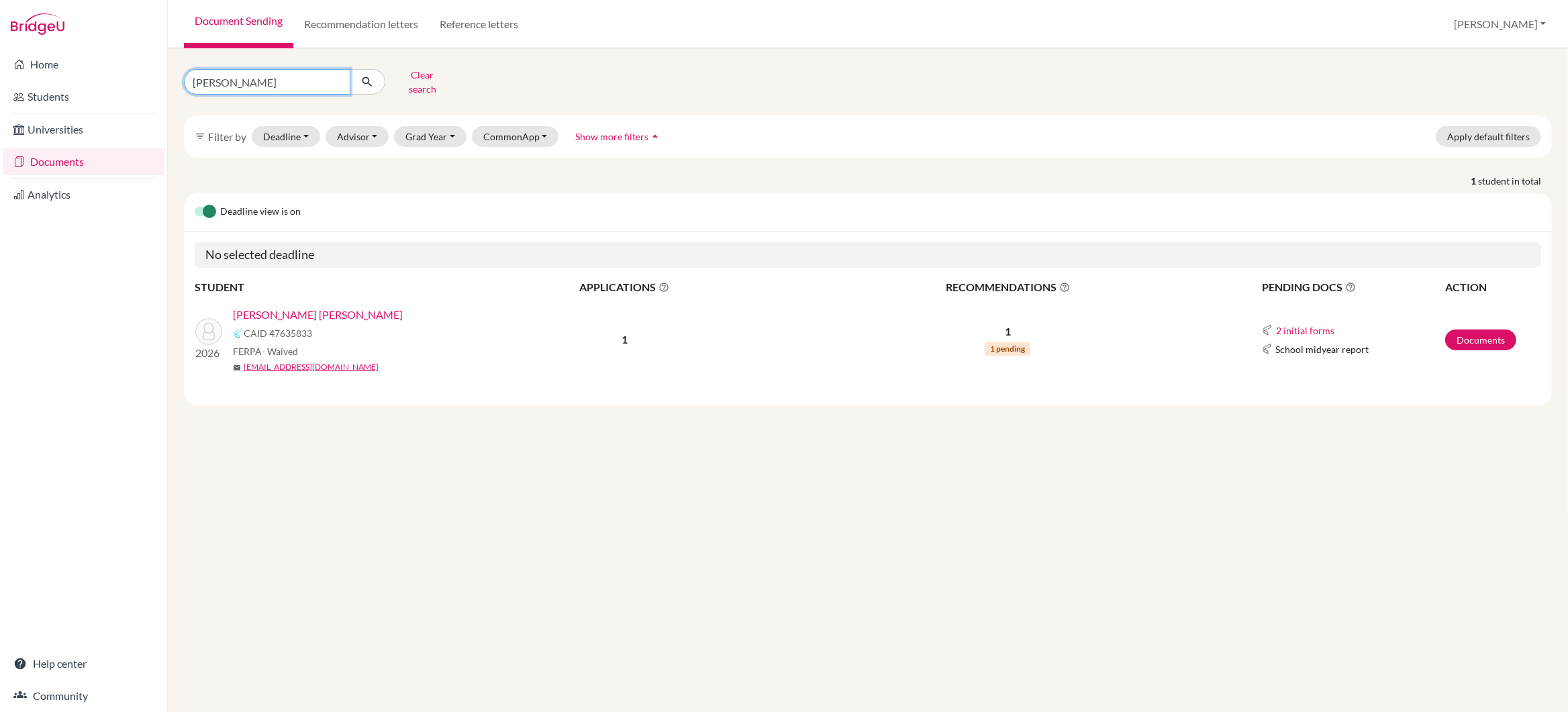
click at [255, 83] on input "[PERSON_NAME]" at bounding box center [267, 82] width 167 height 26
type input "C"
type input "tanishq"
click at [366, 77] on icon "submit" at bounding box center [367, 81] width 13 height 13
click at [316, 307] on link "[PERSON_NAME], [PERSON_NAME]" at bounding box center [319, 315] width 172 height 16
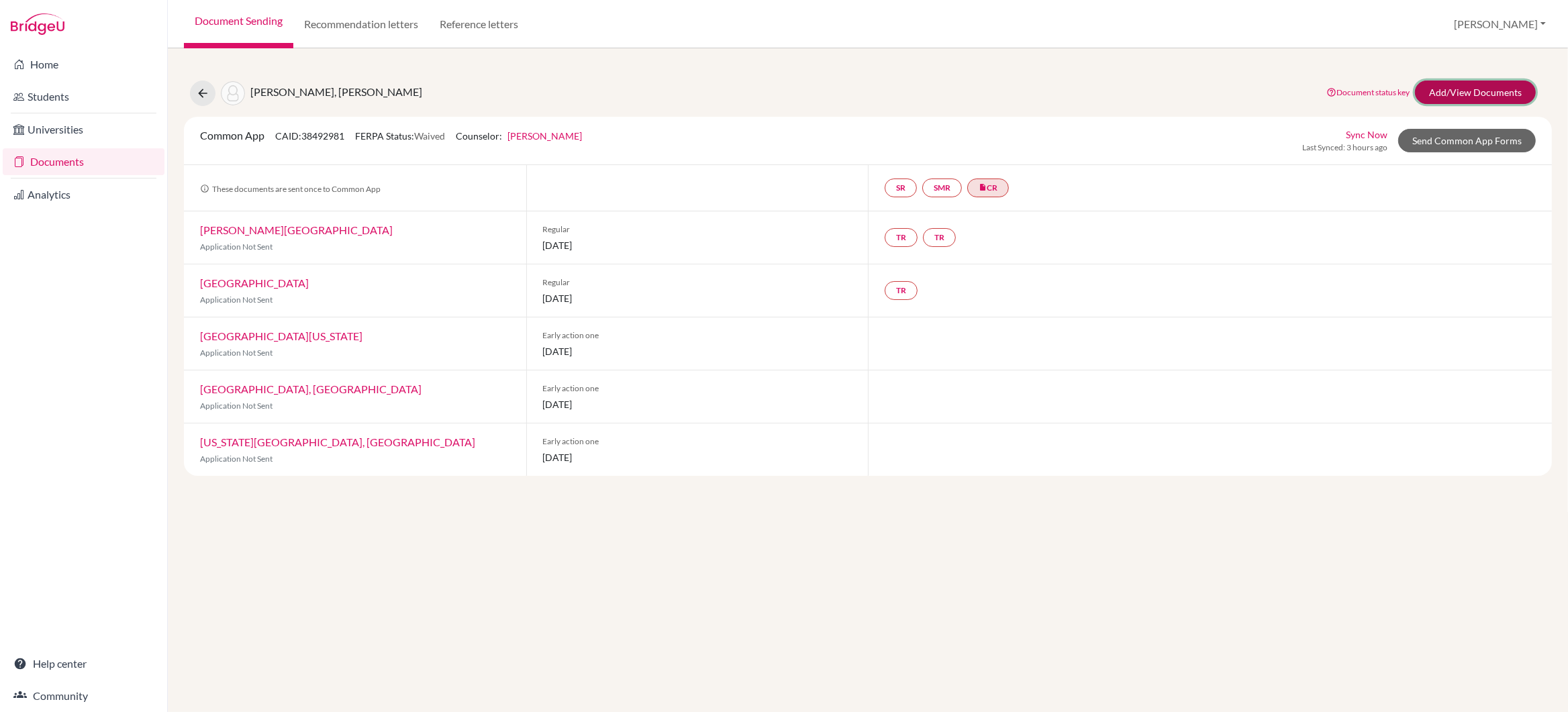
click at [1473, 90] on link "Add/View Documents" at bounding box center [1475, 92] width 121 height 23
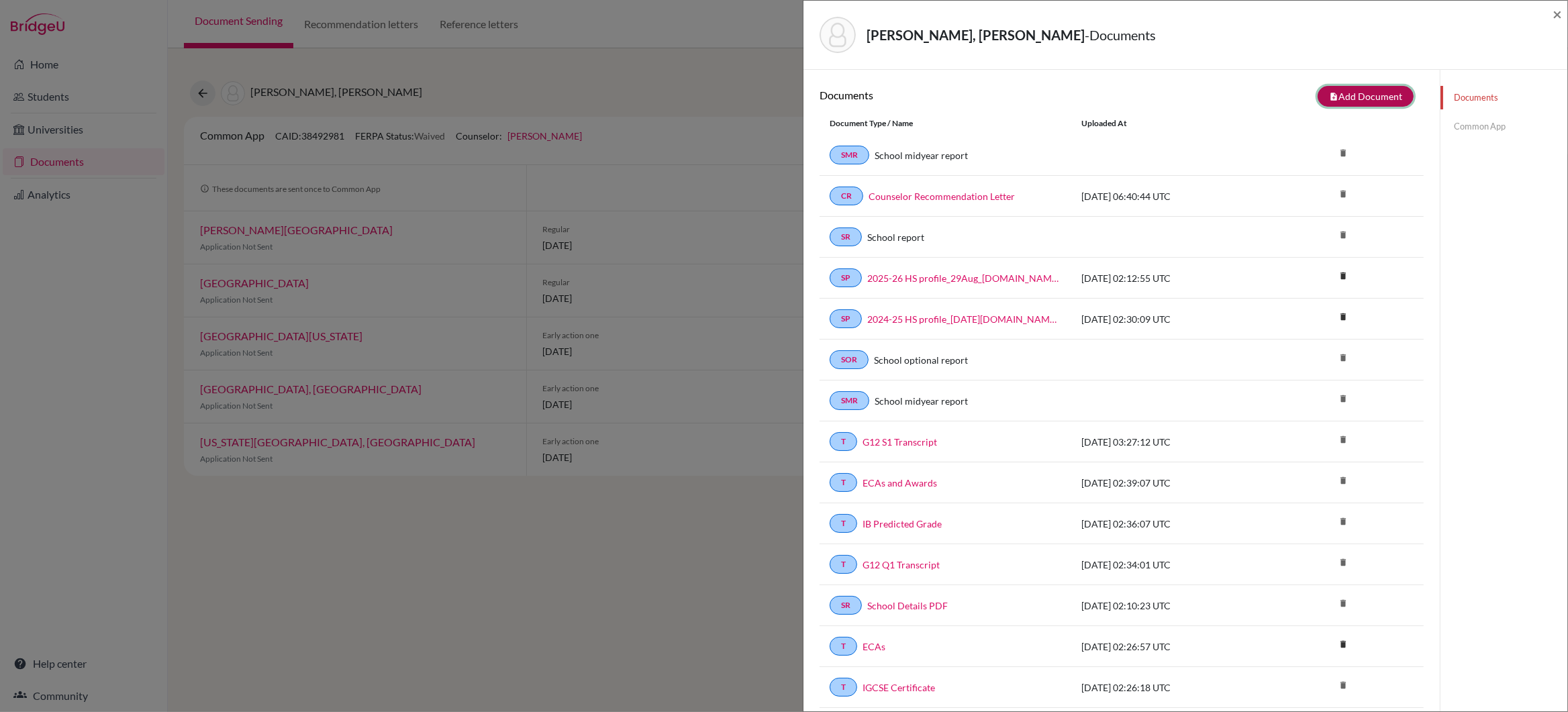
click at [1339, 95] on button "note_add Add Document" at bounding box center [1365, 96] width 96 height 21
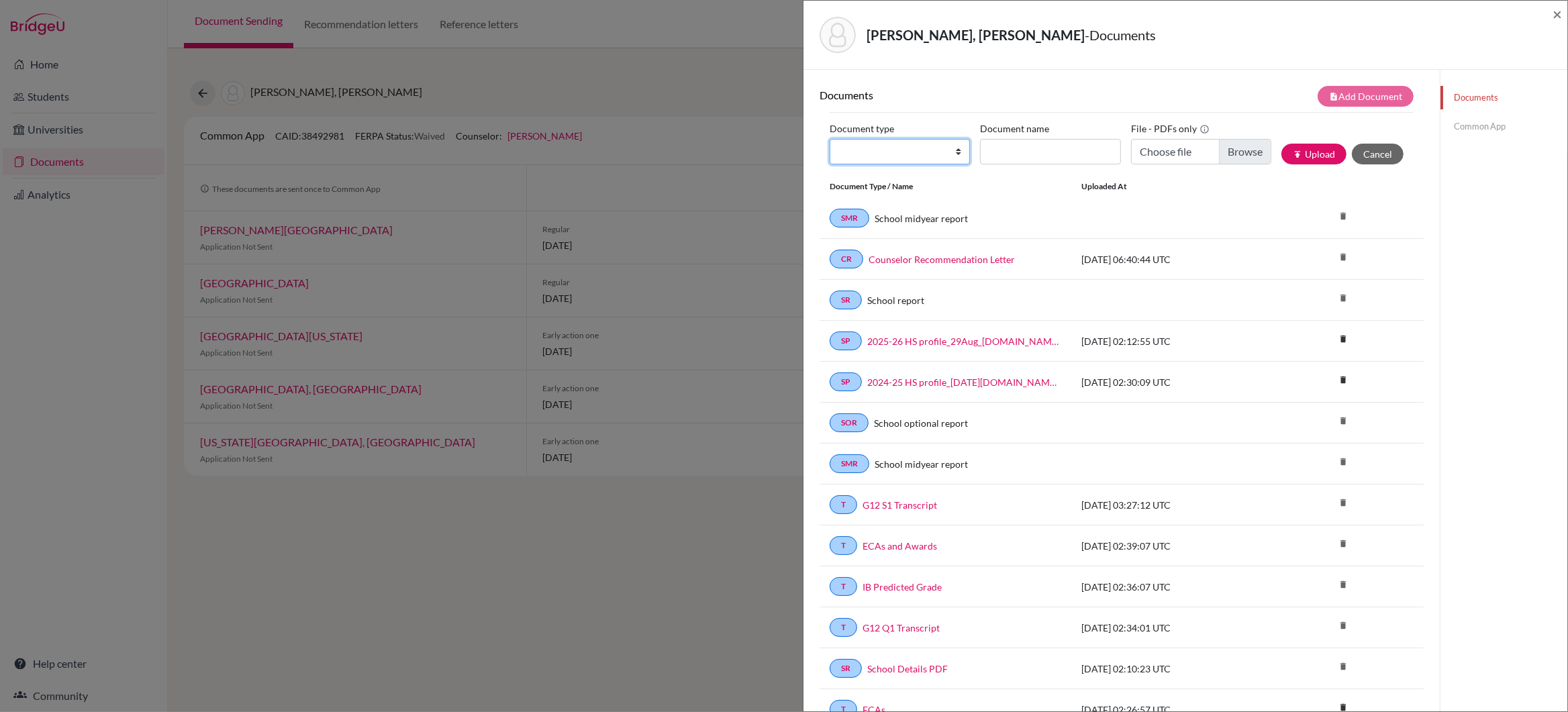
click at [960, 150] on select "Change explanation for Common App reports Counselor recommendation Internationa…" at bounding box center [900, 152] width 140 height 26
select select "2"
click at [830, 140] on select "Change explanation for Common App reports Counselor recommendation Internationa…" at bounding box center [900, 152] width 140 height 26
click at [1008, 154] on input "Document name" at bounding box center [1050, 152] width 140 height 26
type input "Final Transcript"
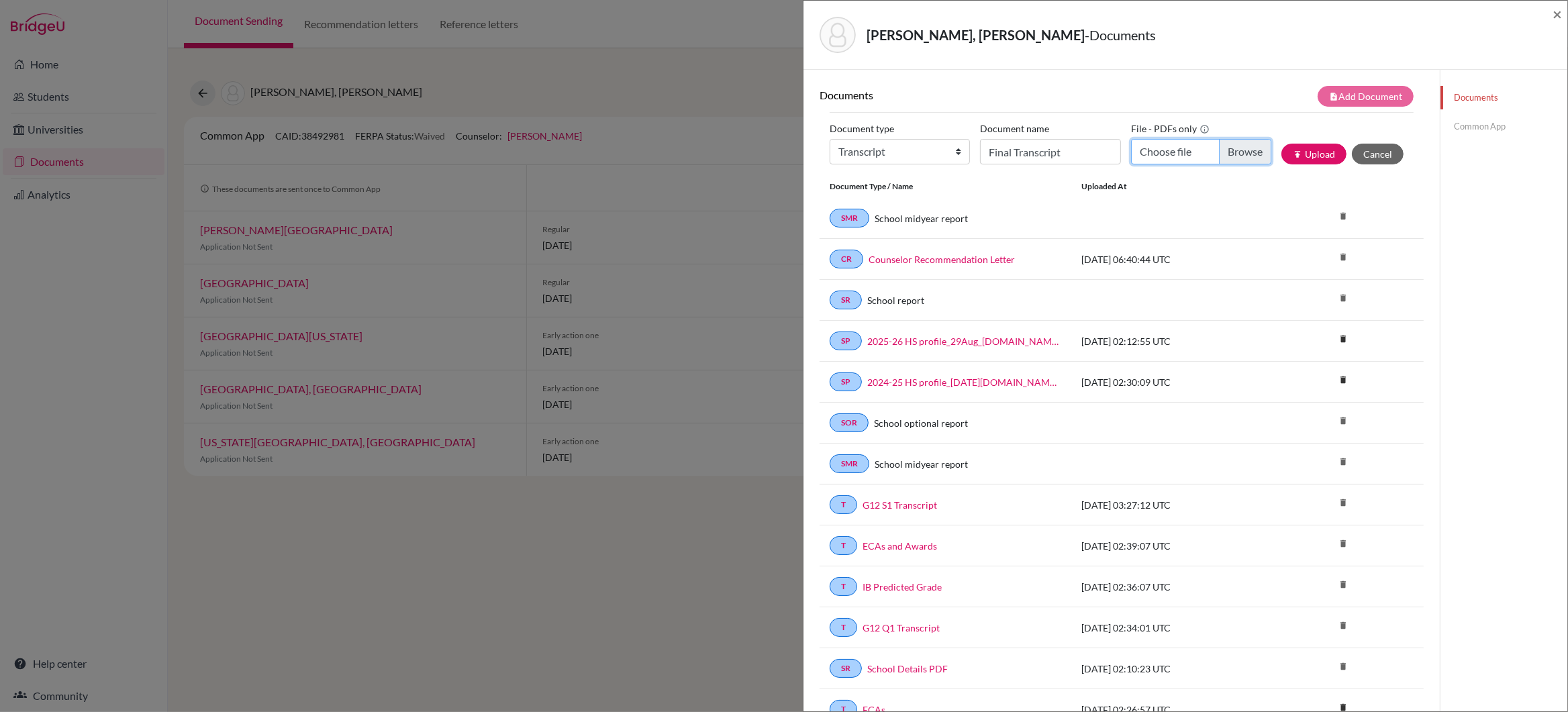
click at [1248, 154] on input "Choose file" at bounding box center [1201, 152] width 140 height 26
type input "C:\fakepath\[PERSON_NAME].pdf"
click at [1324, 154] on button "publish Upload" at bounding box center [1314, 154] width 65 height 21
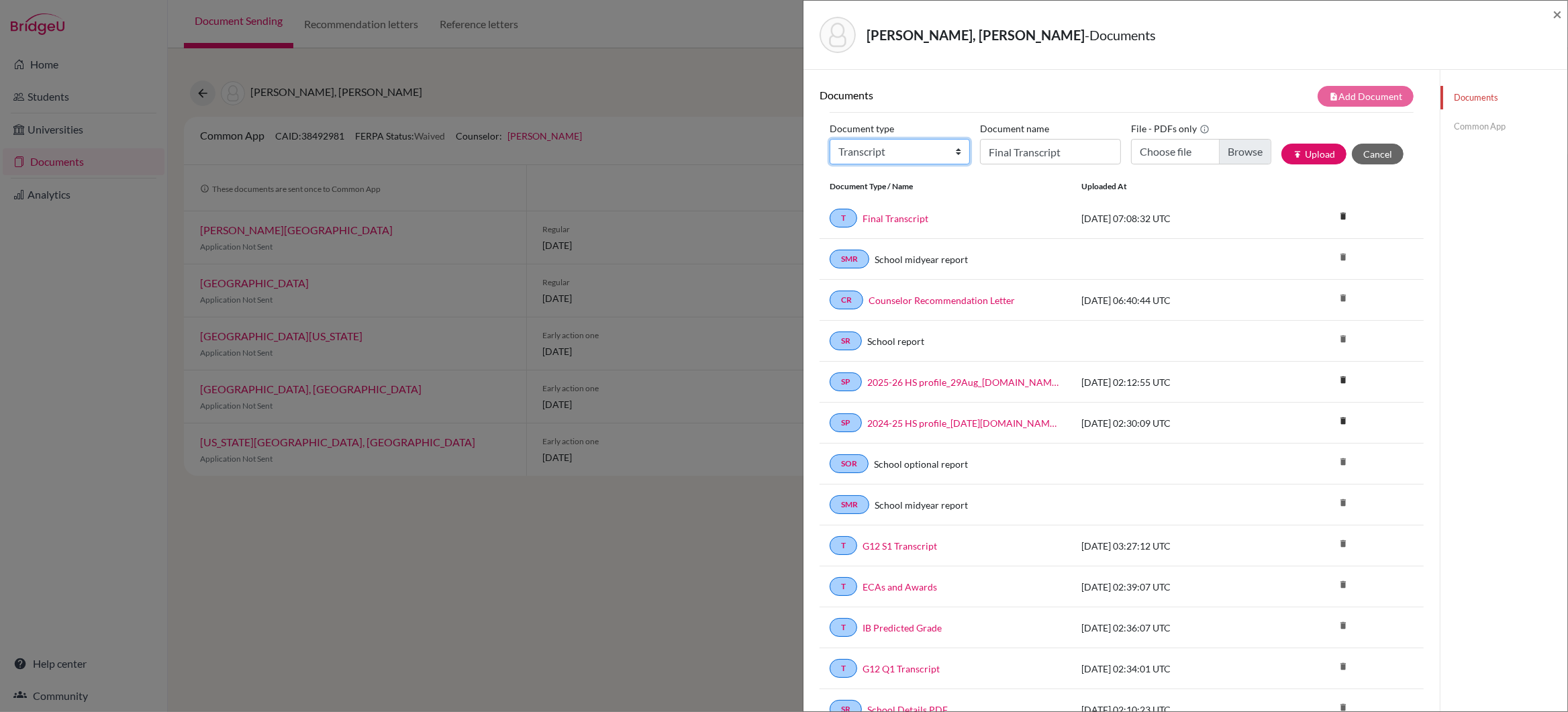
click at [957, 152] on select "Change explanation for Common App reports Counselor recommendation Internationa…" at bounding box center [900, 152] width 140 height 26
select select "2"
click at [830, 140] on select "Change explanation for Common App reports Counselor recommendation Internationa…" at bounding box center [900, 152] width 140 height 26
click at [1020, 157] on input "Final Transcript" at bounding box center [1050, 152] width 140 height 26
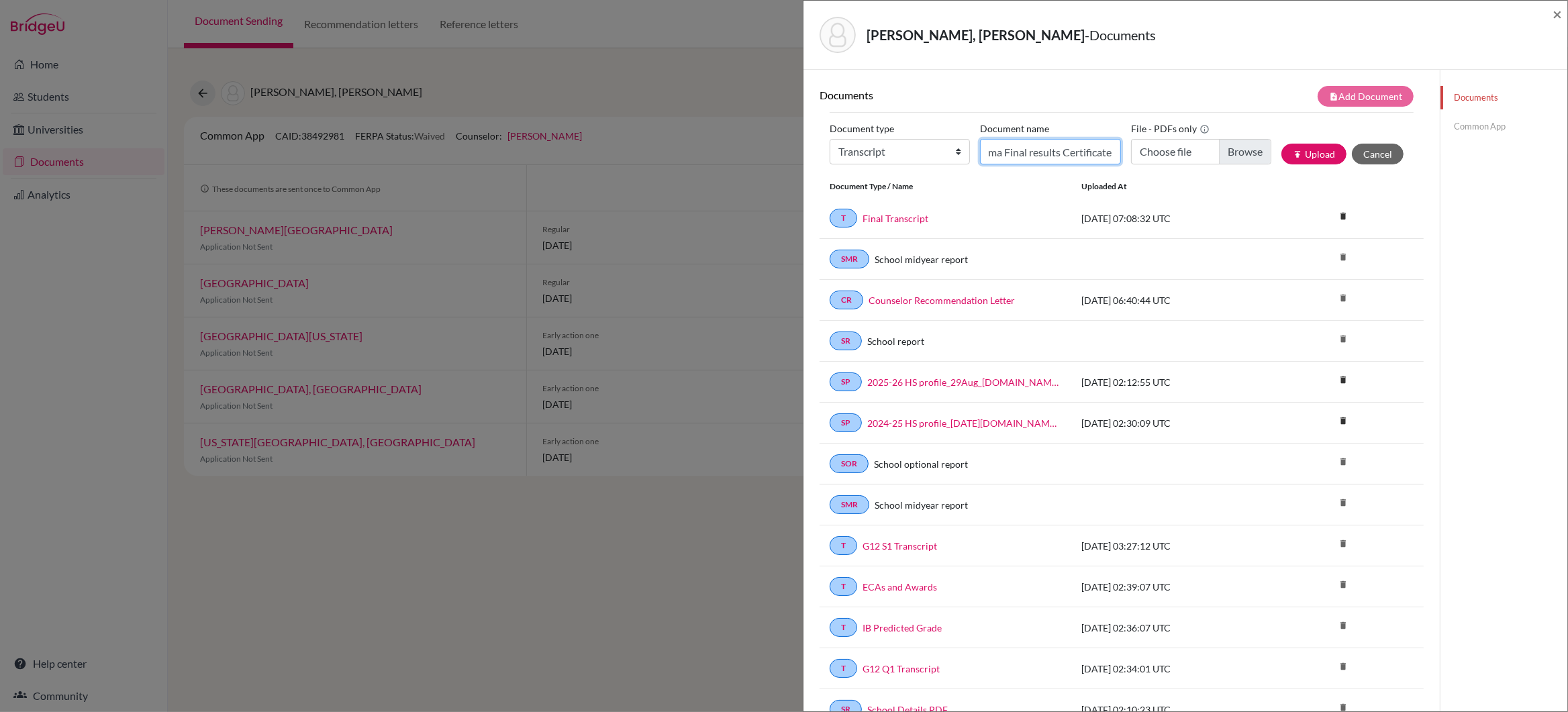
click at [1032, 160] on input "IB Diploma Final results Certificate" at bounding box center [1050, 152] width 140 height 26
click at [1033, 156] on input "IB Diploma Final results Certificate" at bounding box center [1050, 152] width 140 height 26
type input "IB Diploma Final Results Certificate"
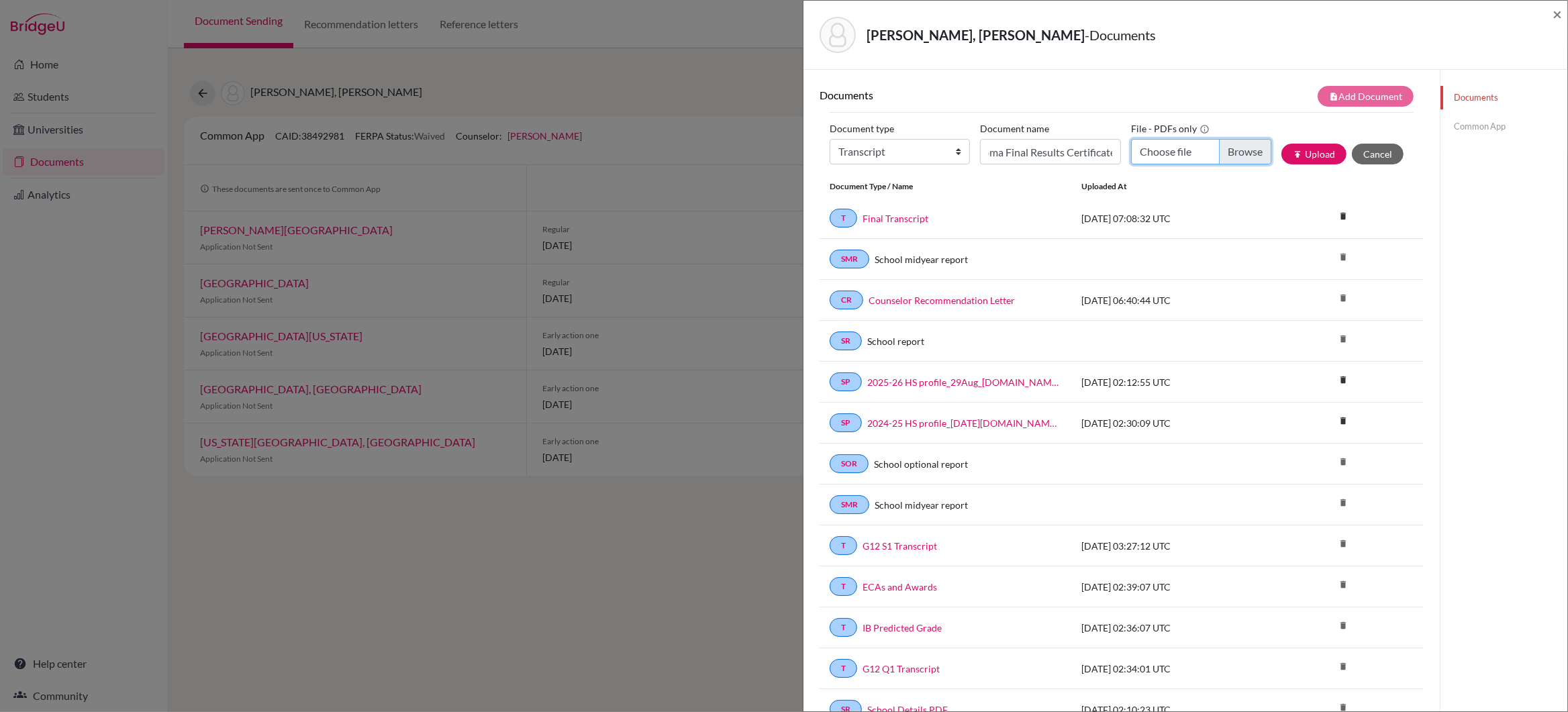
scroll to position [0, 0]
click at [1241, 154] on input "Choose file" at bounding box center [1201, 152] width 140 height 26
type input "C:\fakepath\[PERSON_NAME] Tanish_IB Diploma & Results.pdf"
click at [1312, 153] on button "publish Upload" at bounding box center [1314, 154] width 65 height 21
